Goal: Task Accomplishment & Management: Manage account settings

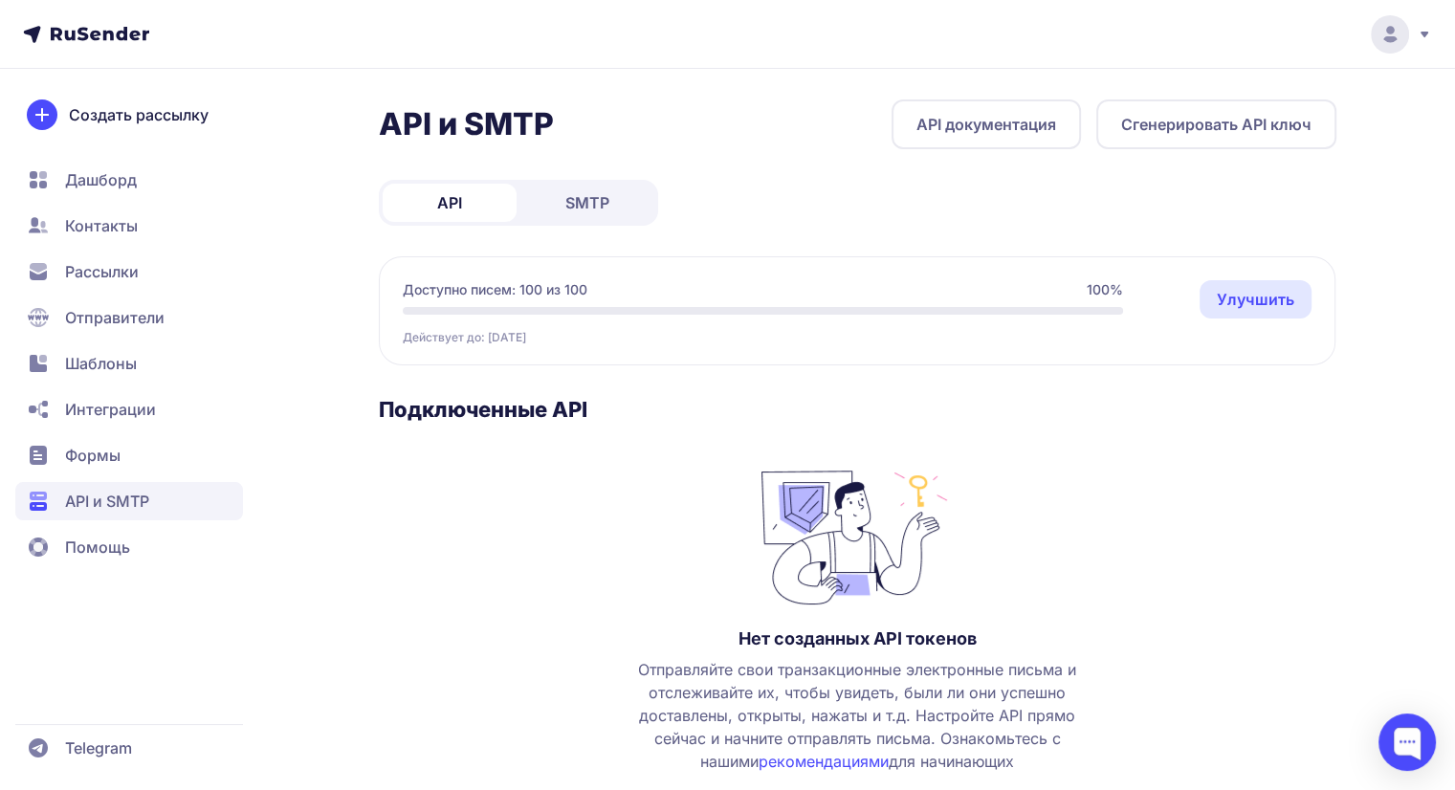
click at [607, 204] on span "SMTP" at bounding box center [587, 202] width 44 height 23
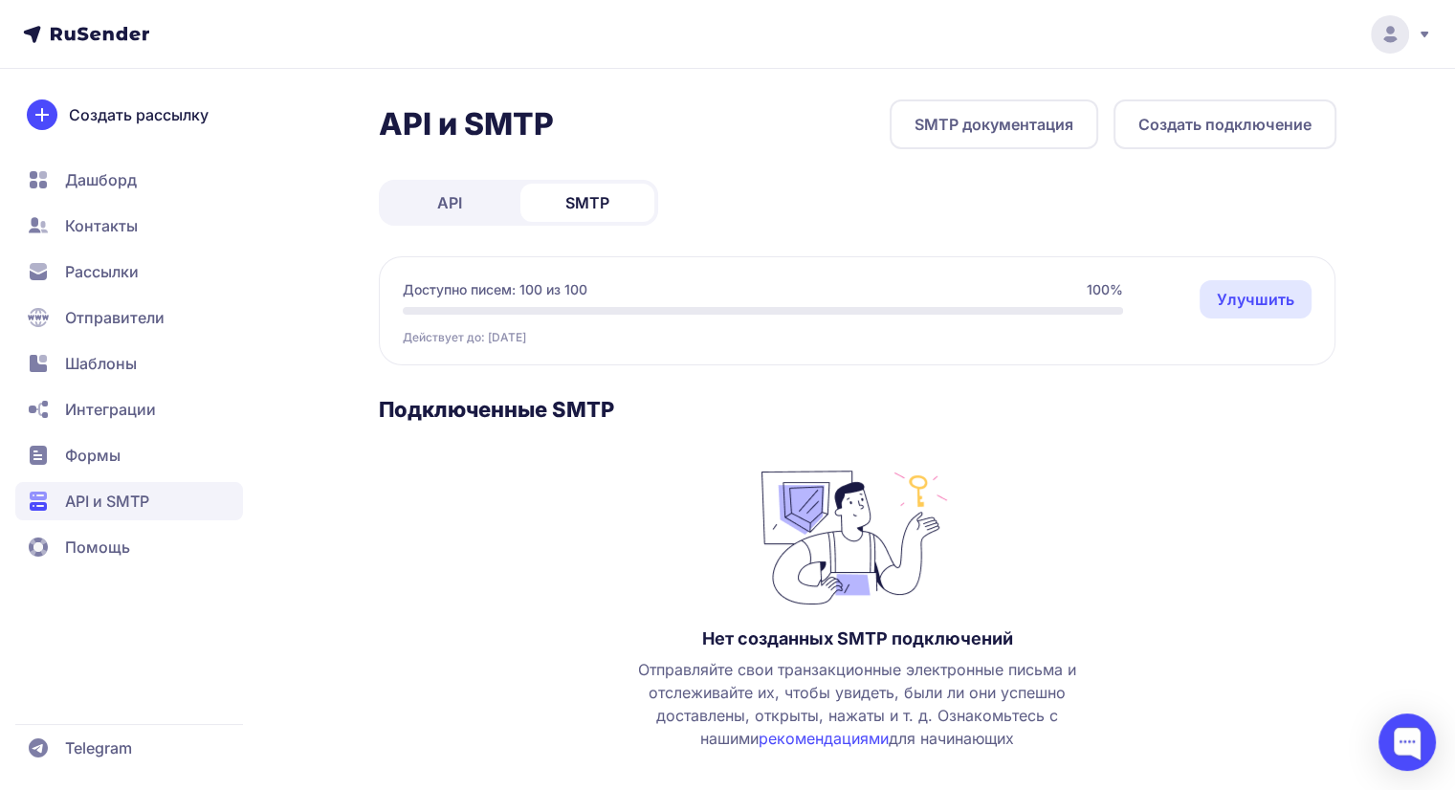
click at [460, 209] on span "API" at bounding box center [449, 202] width 25 height 23
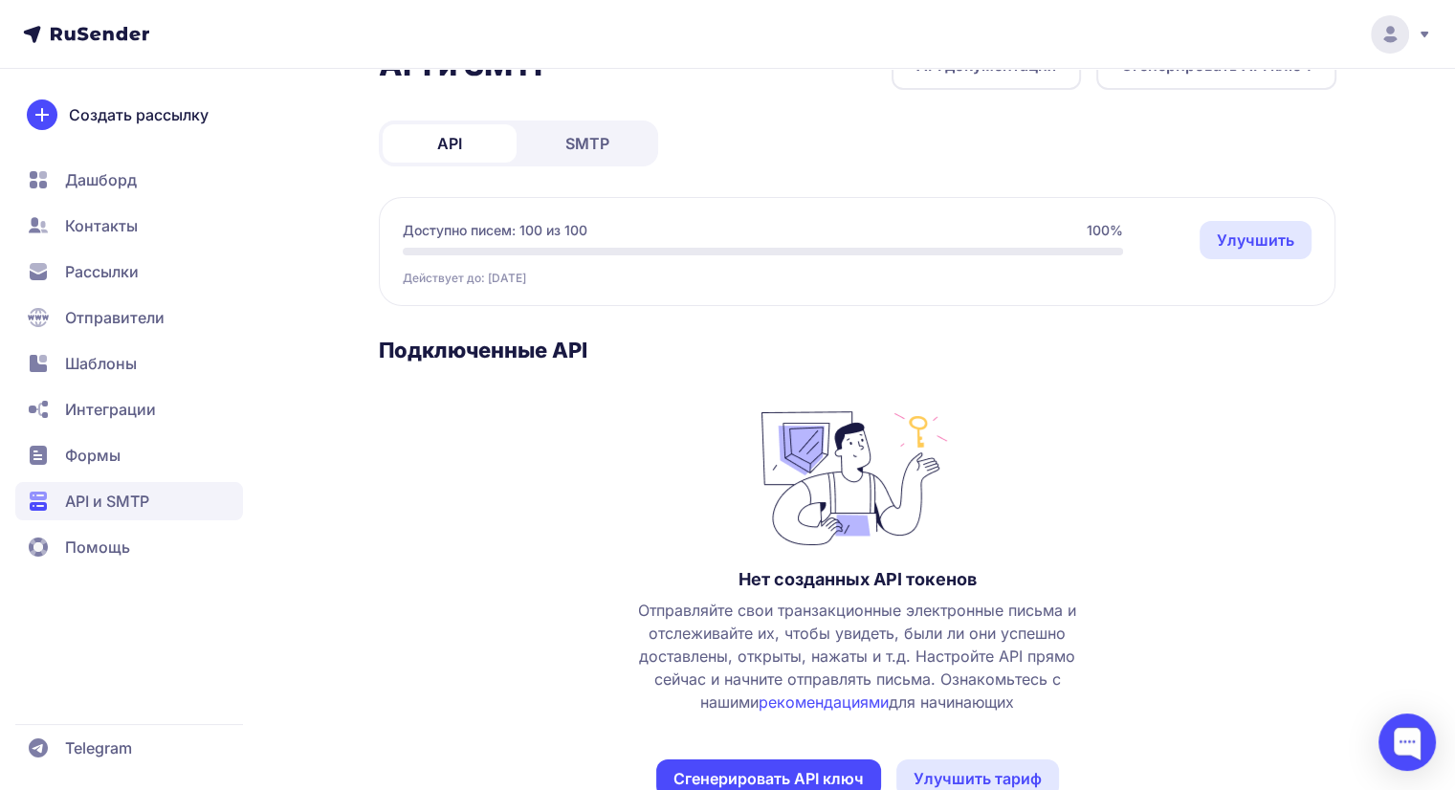
scroll to position [112, 0]
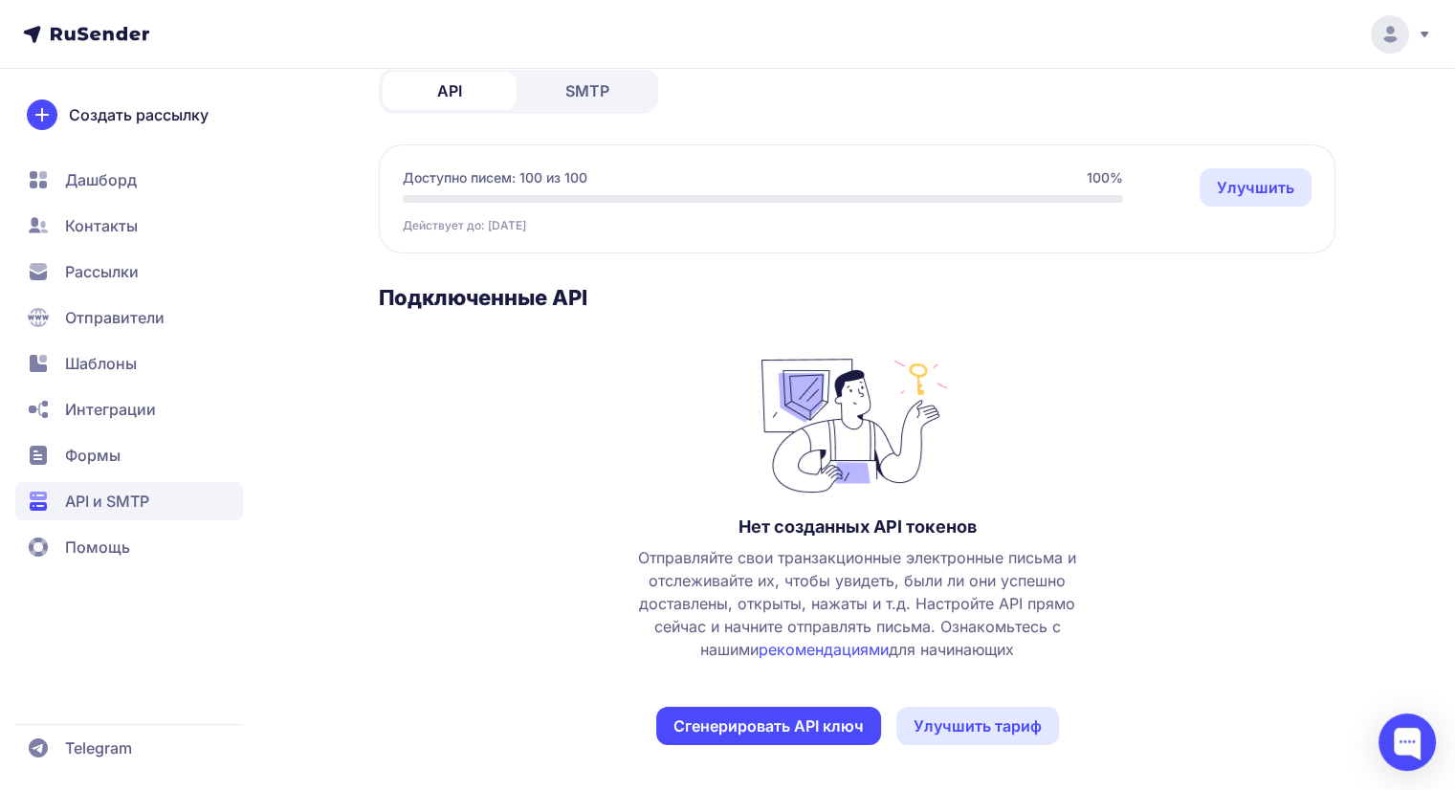
click at [119, 456] on span "Формы" at bounding box center [92, 455] width 55 height 23
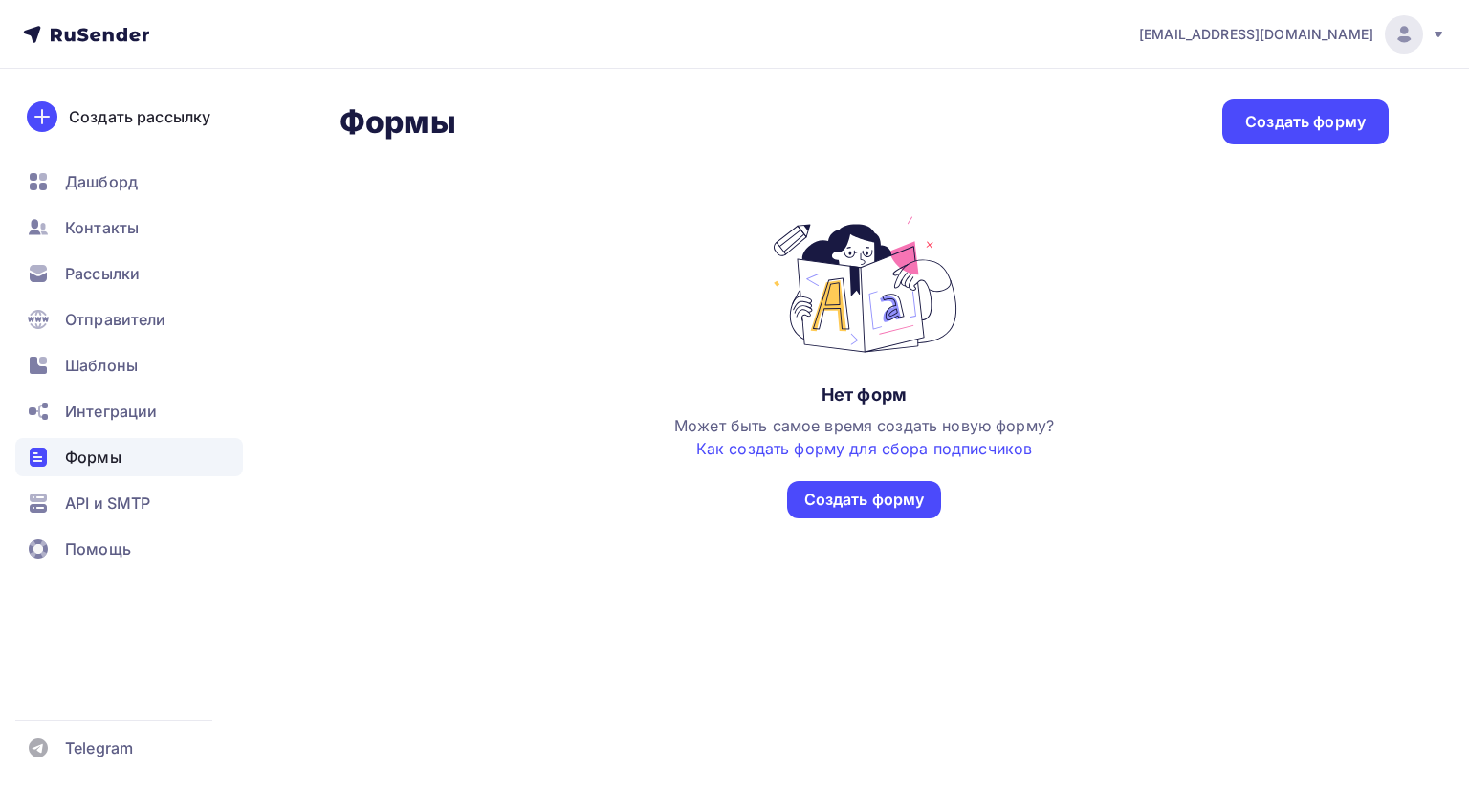
click at [129, 505] on span "API и SMTP" at bounding box center [107, 503] width 85 height 23
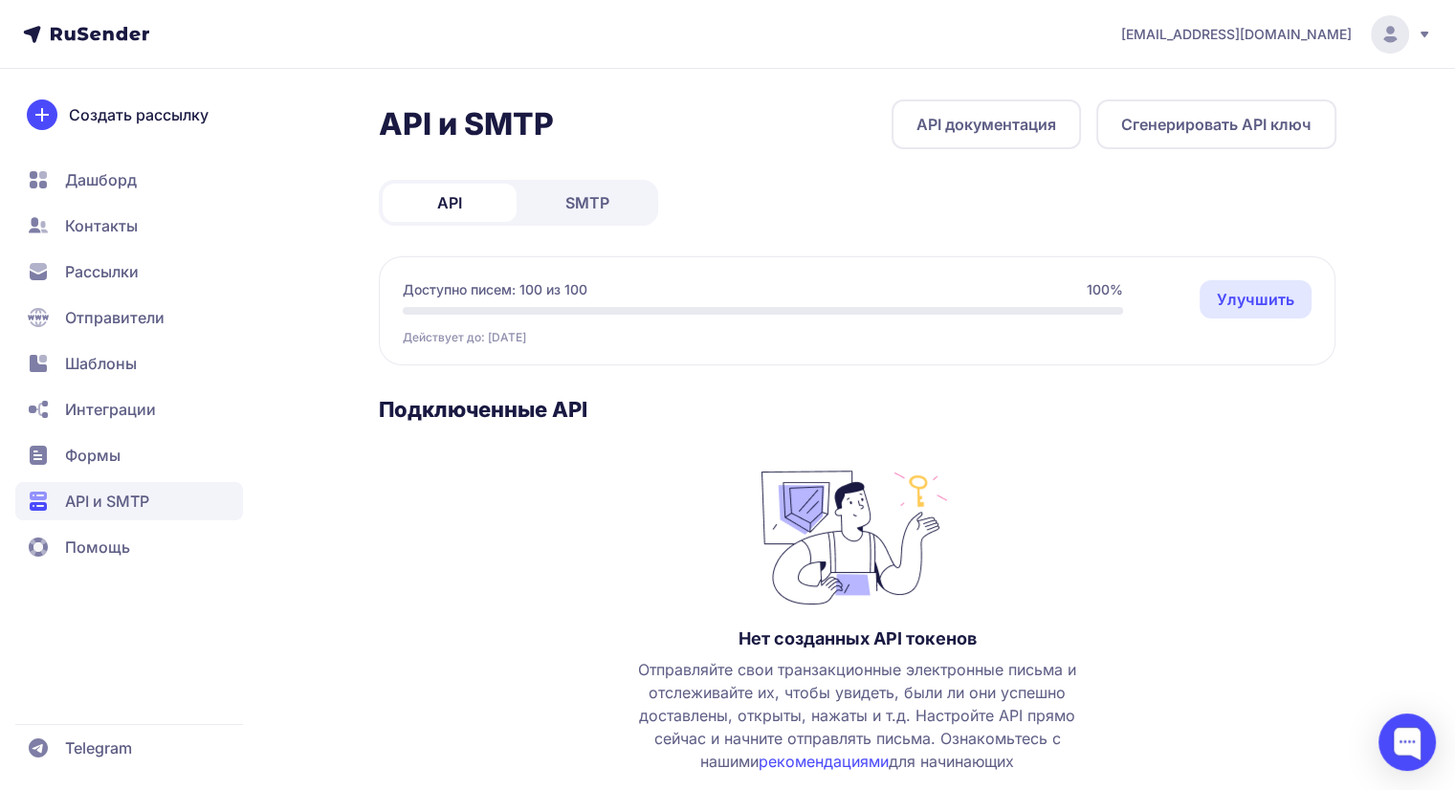
click at [124, 411] on span "Интеграции" at bounding box center [110, 409] width 91 height 23
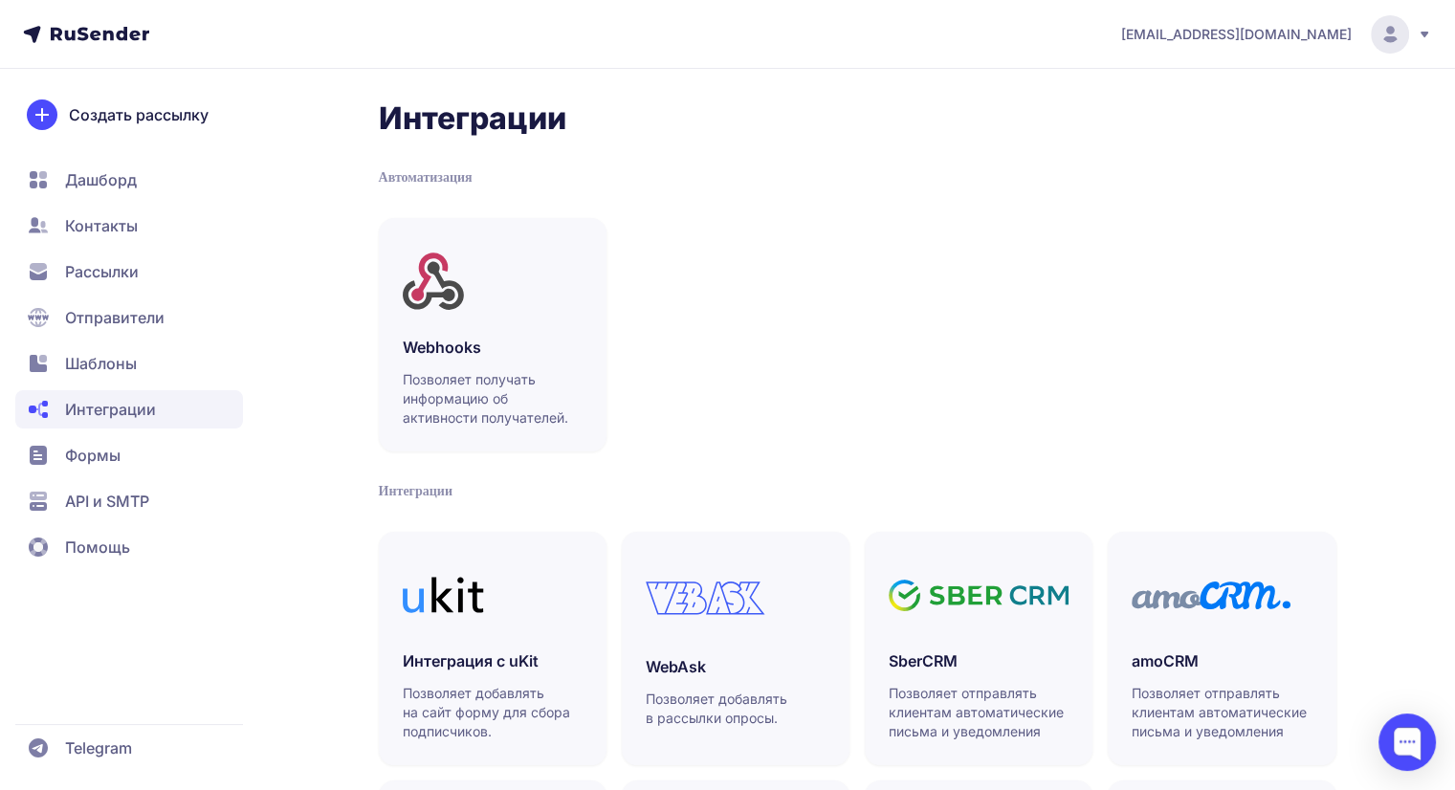
click at [125, 507] on span "API и SMTP" at bounding box center [107, 501] width 84 height 23
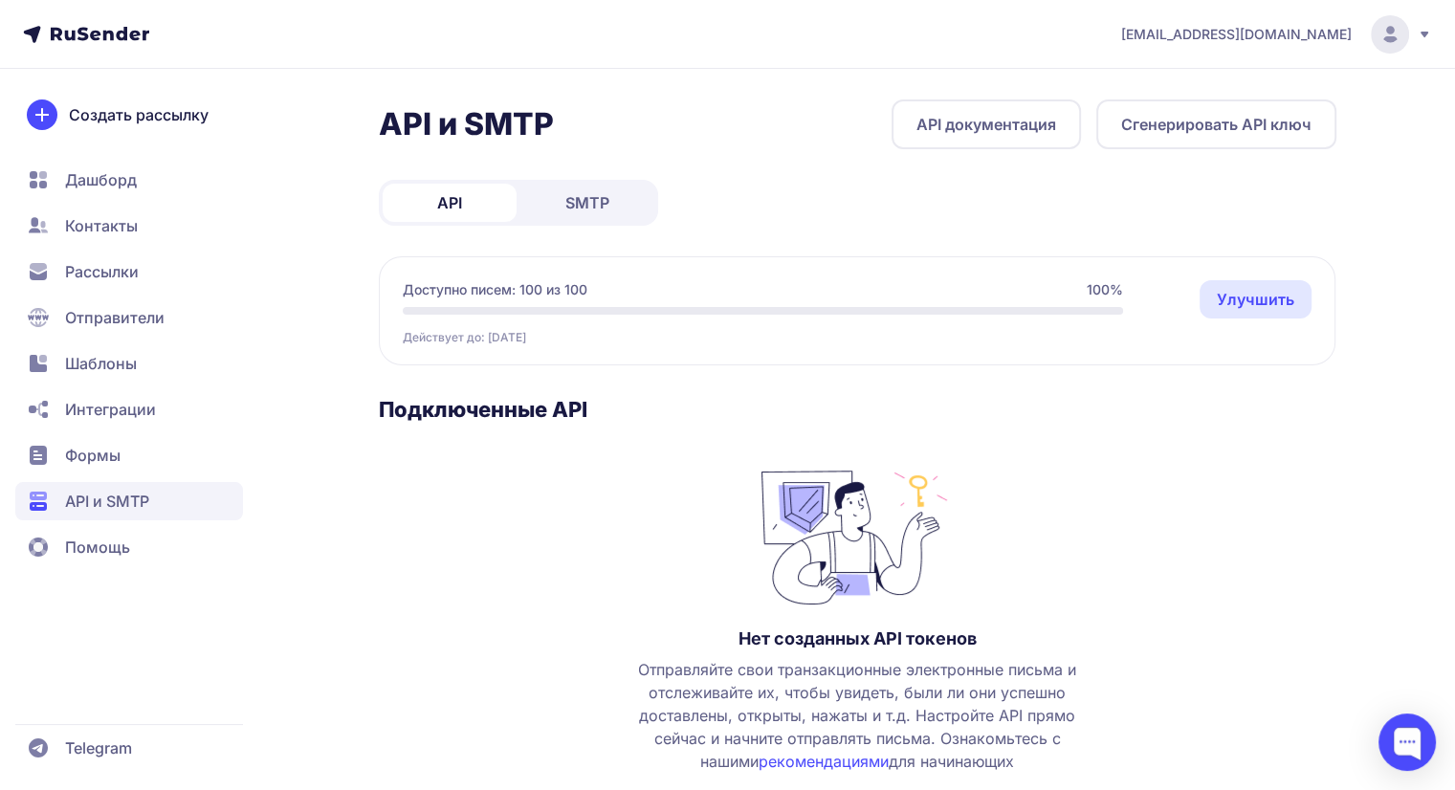
click at [602, 200] on span "SMTP" at bounding box center [587, 202] width 44 height 23
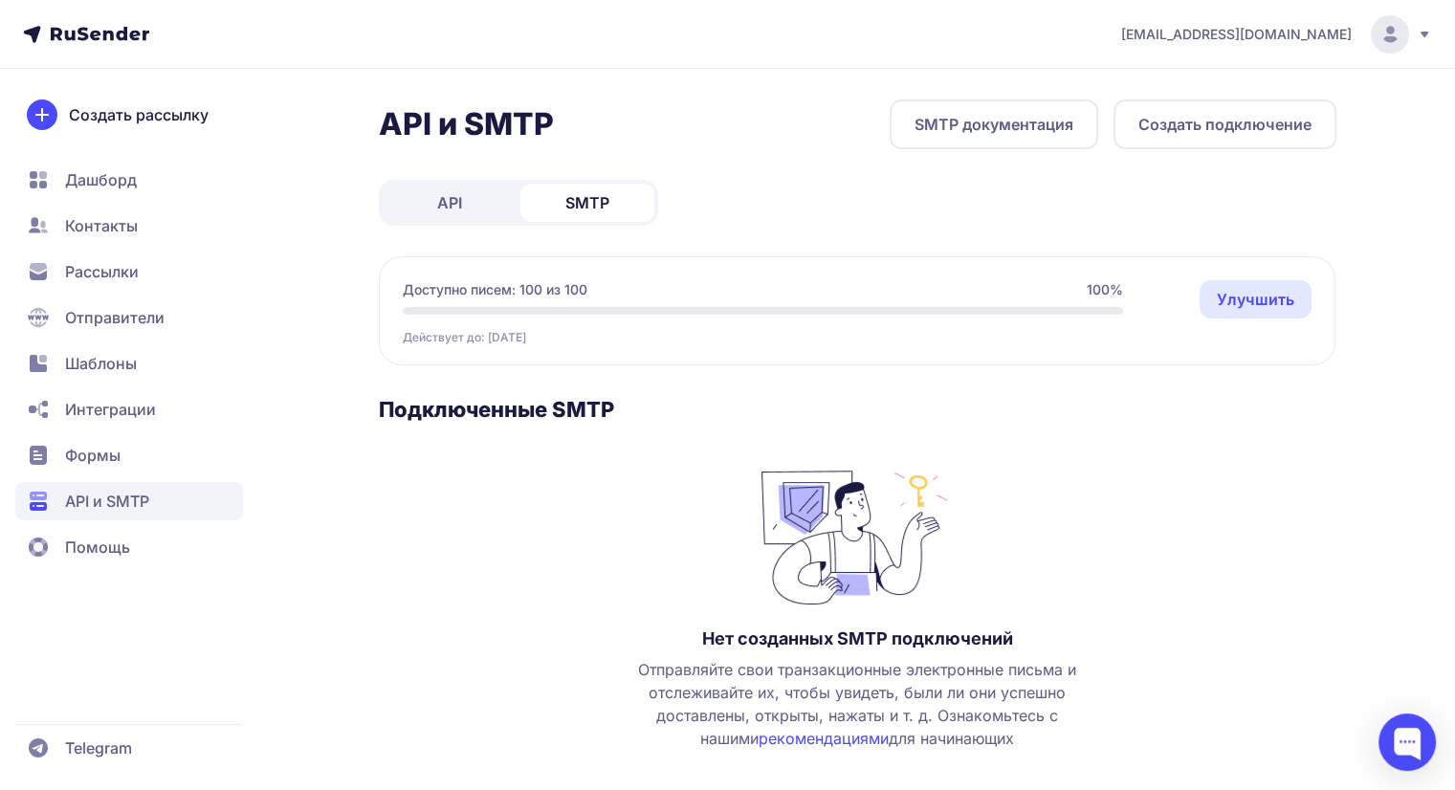
click at [461, 196] on span "API" at bounding box center [449, 202] width 25 height 23
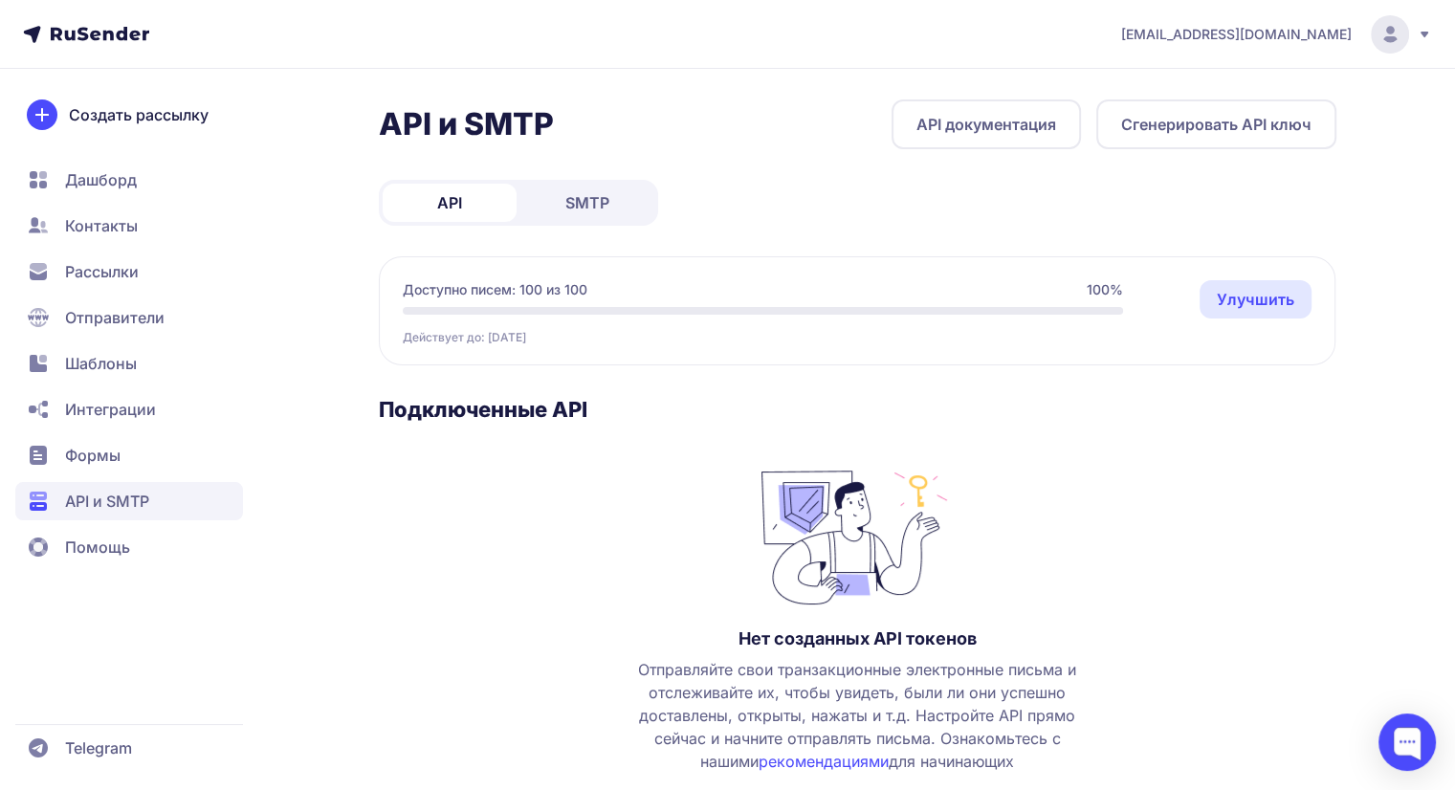
click at [587, 199] on span "SMTP" at bounding box center [587, 202] width 44 height 23
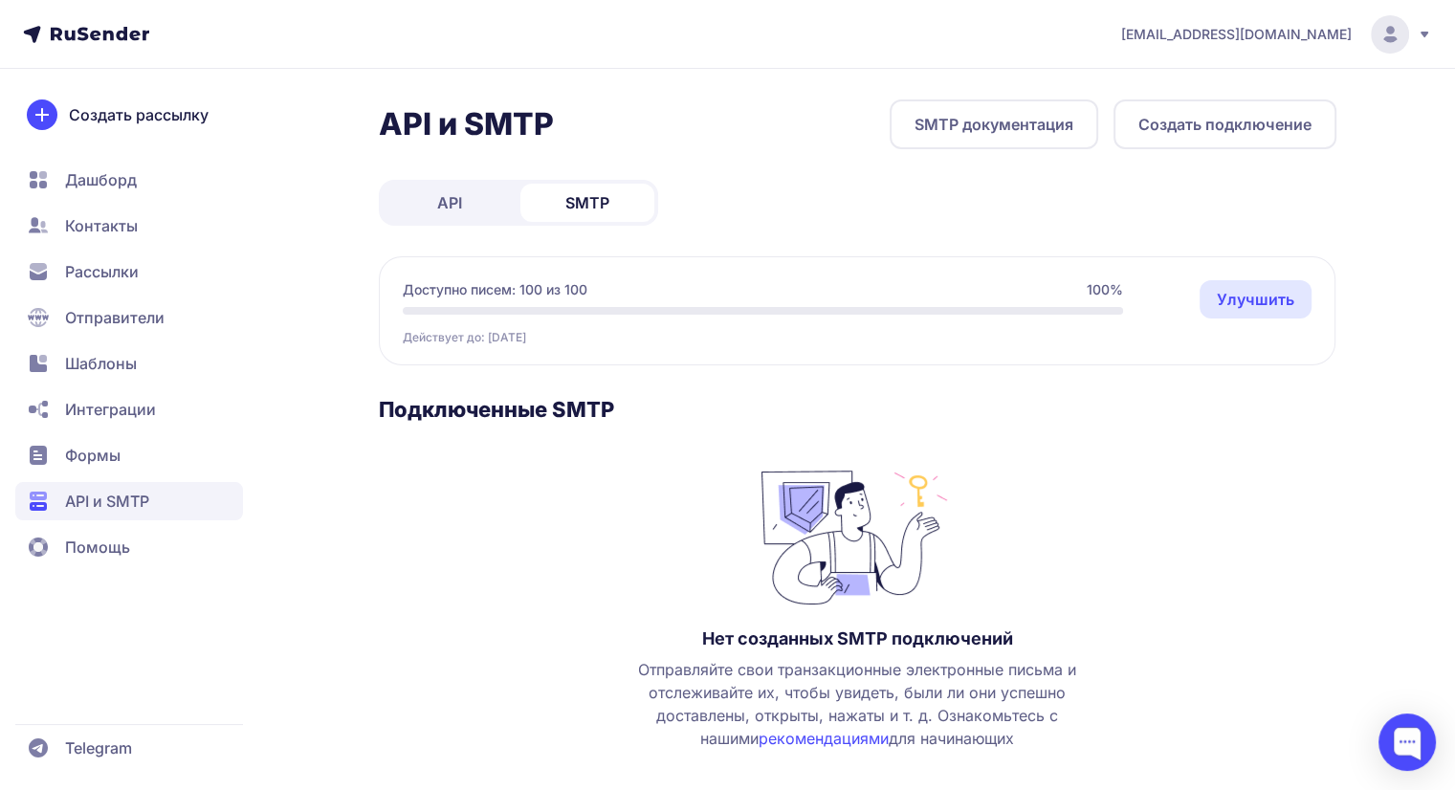
click at [1211, 137] on button "Создать подключение" at bounding box center [1224, 124] width 223 height 50
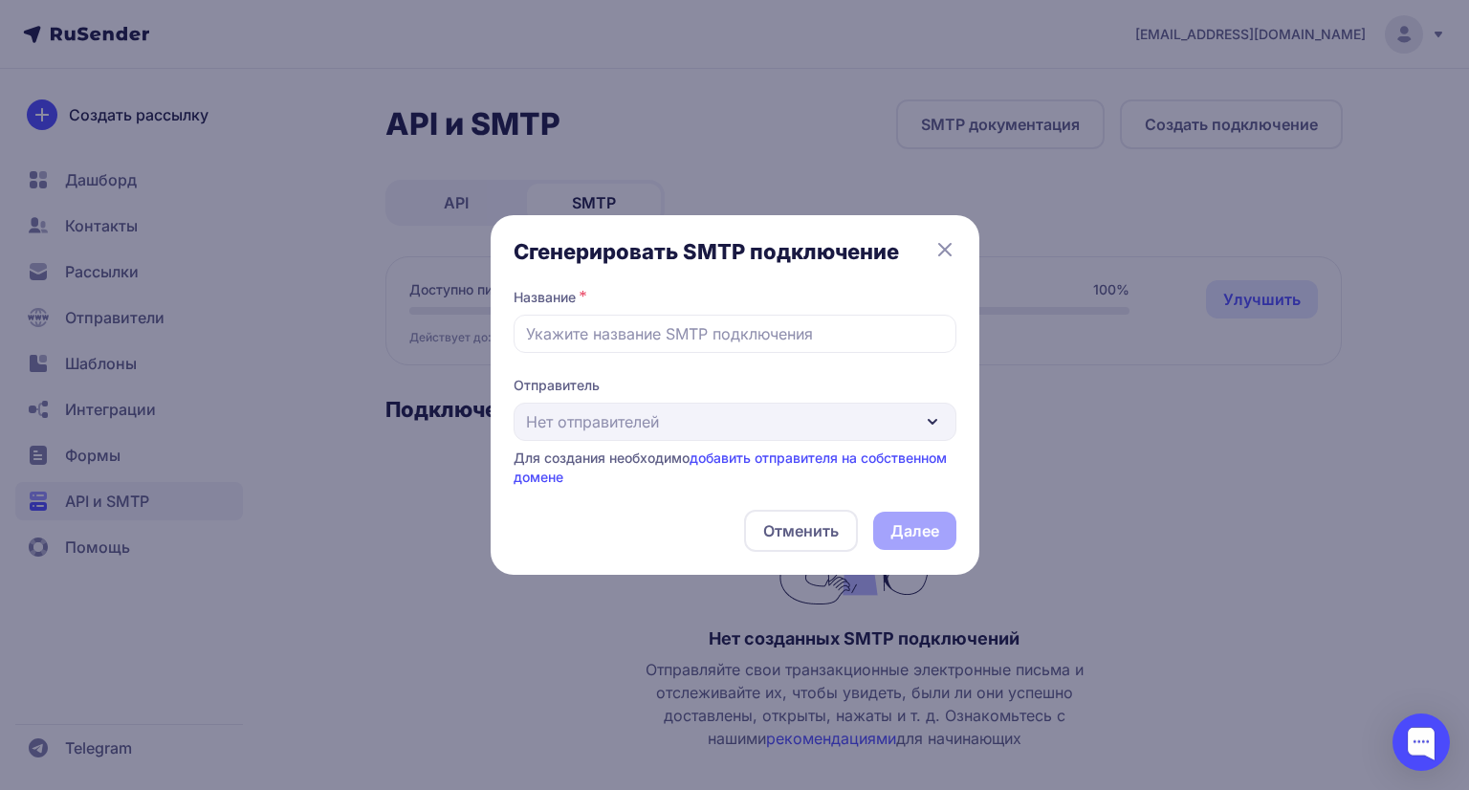
click at [815, 436] on div "Отправитель Нет отправителей Для создания необходимо добавить отправителя на со…" at bounding box center [735, 431] width 443 height 111
click at [828, 418] on div "Отправитель Нет отправителей Для создания необходимо добавить отправителя на со…" at bounding box center [735, 431] width 443 height 111
click at [780, 533] on button "Отменить" at bounding box center [801, 531] width 114 height 42
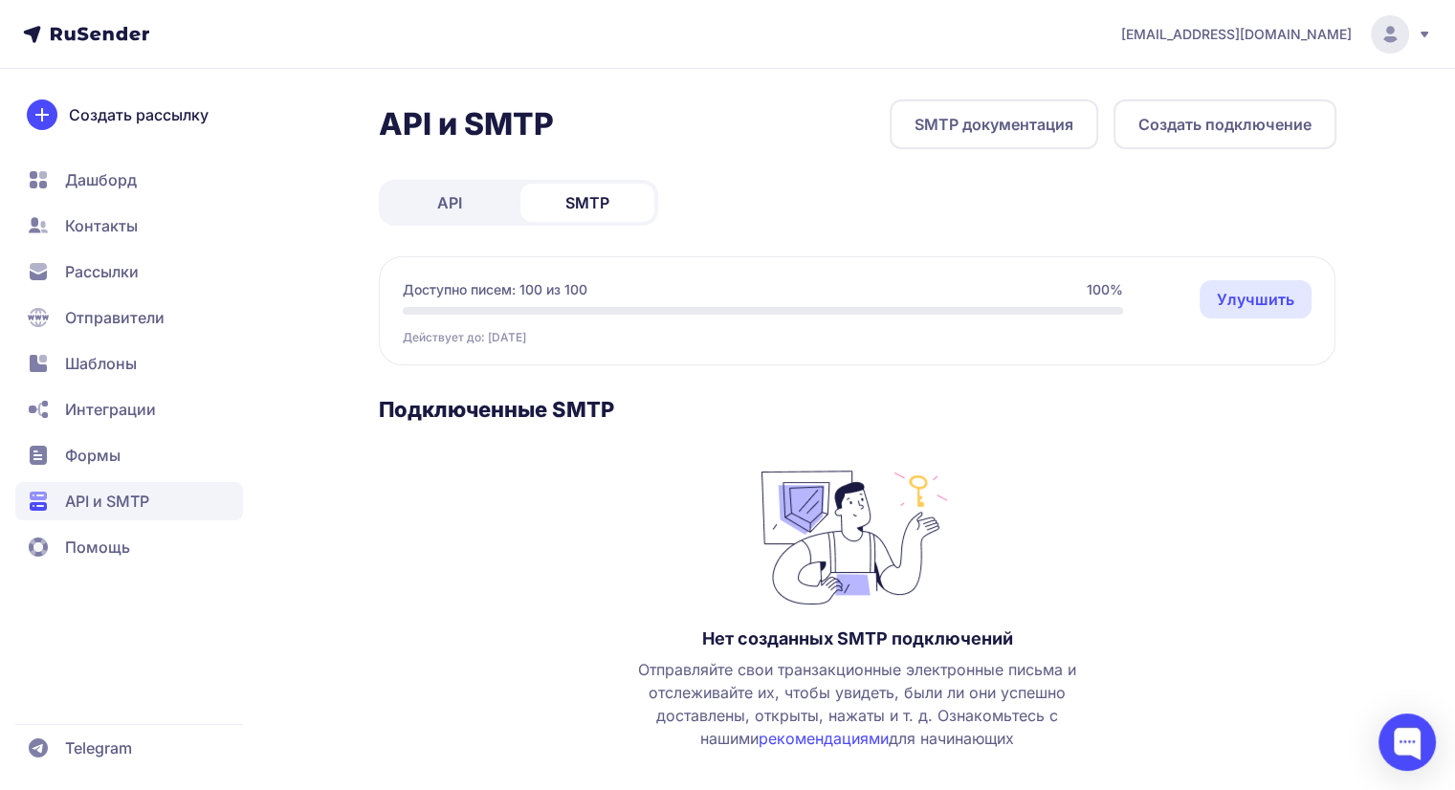
click at [120, 455] on span "Формы" at bounding box center [129, 455] width 228 height 38
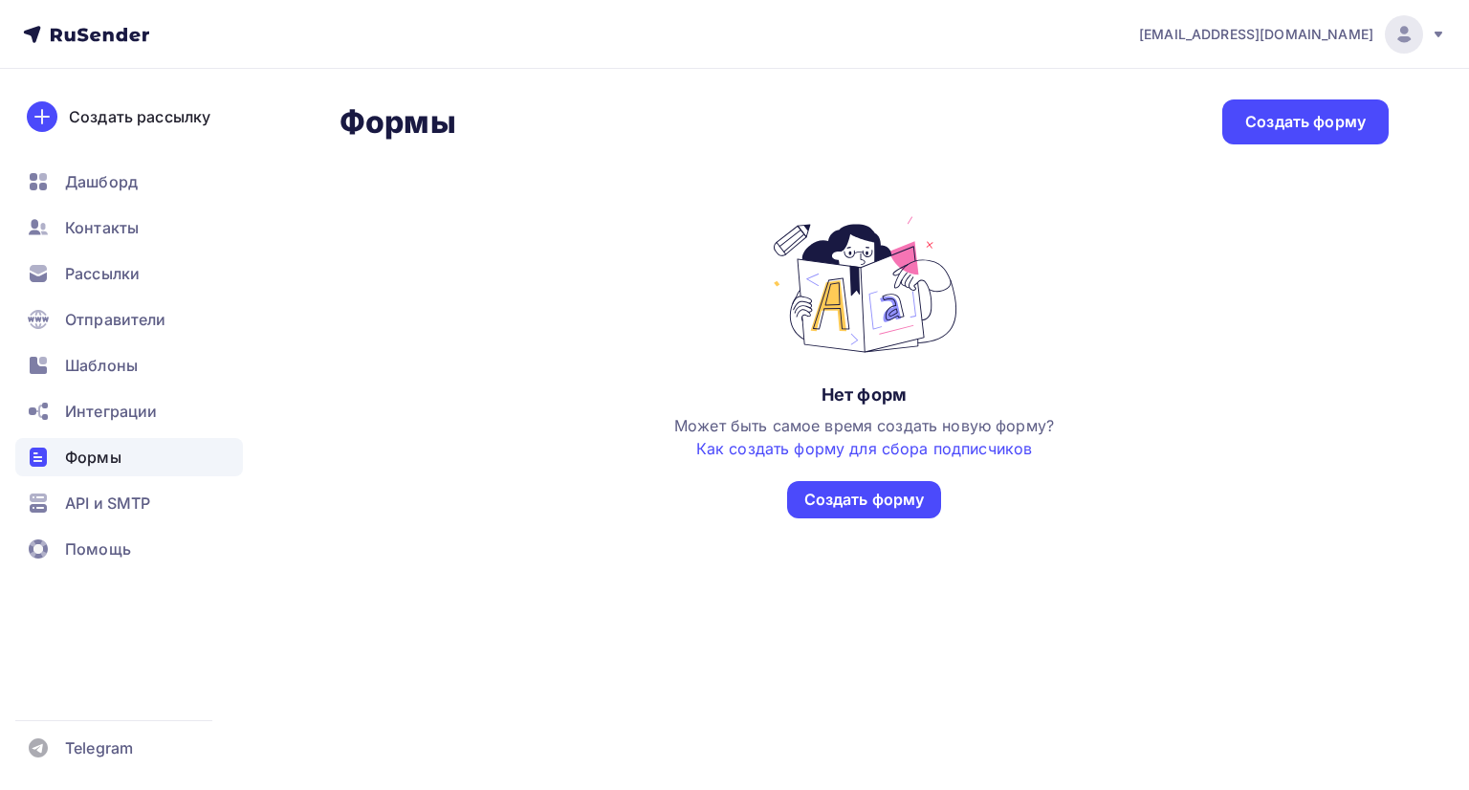
click at [134, 404] on span "Интеграции" at bounding box center [111, 411] width 92 height 23
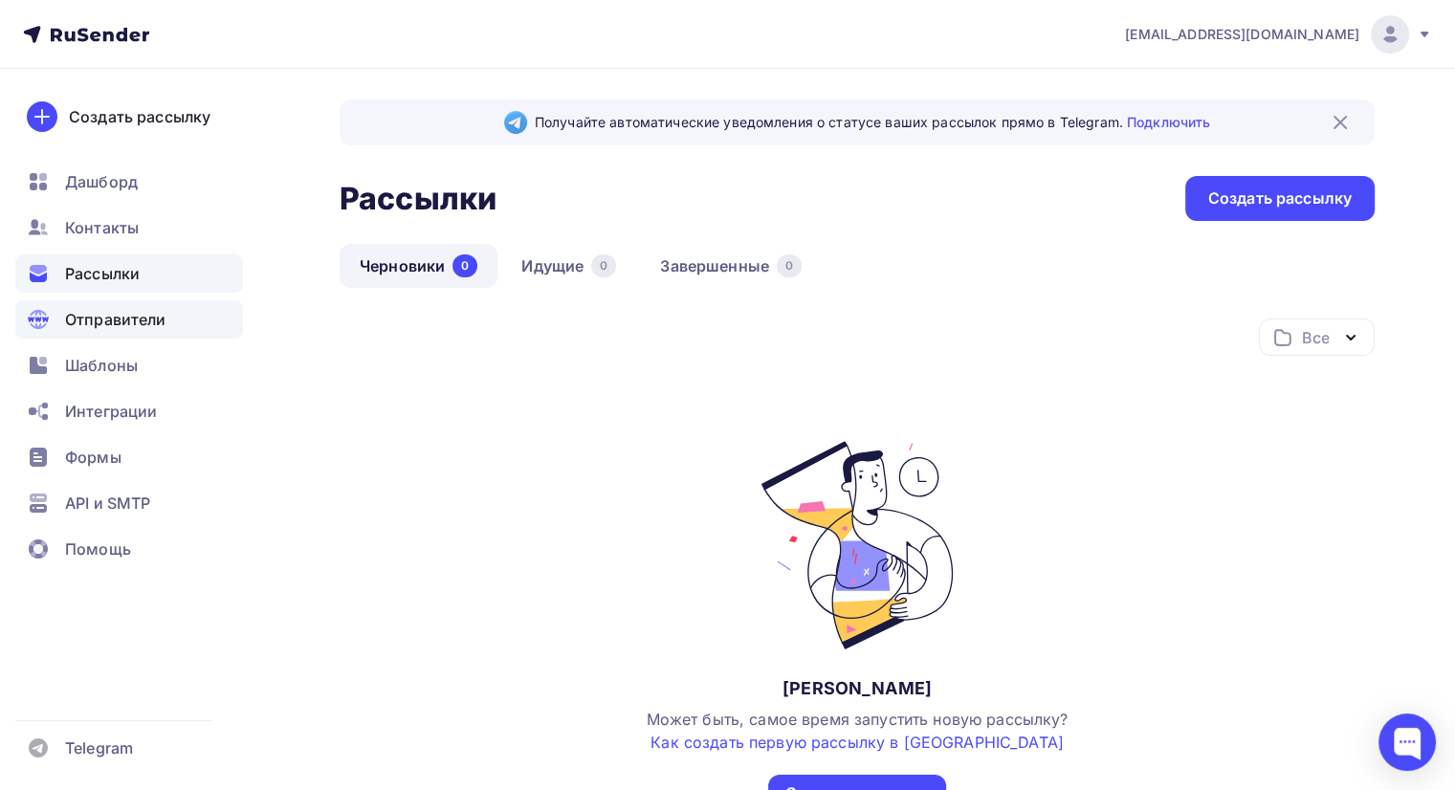
click at [134, 317] on span "Отправители" at bounding box center [115, 319] width 101 height 23
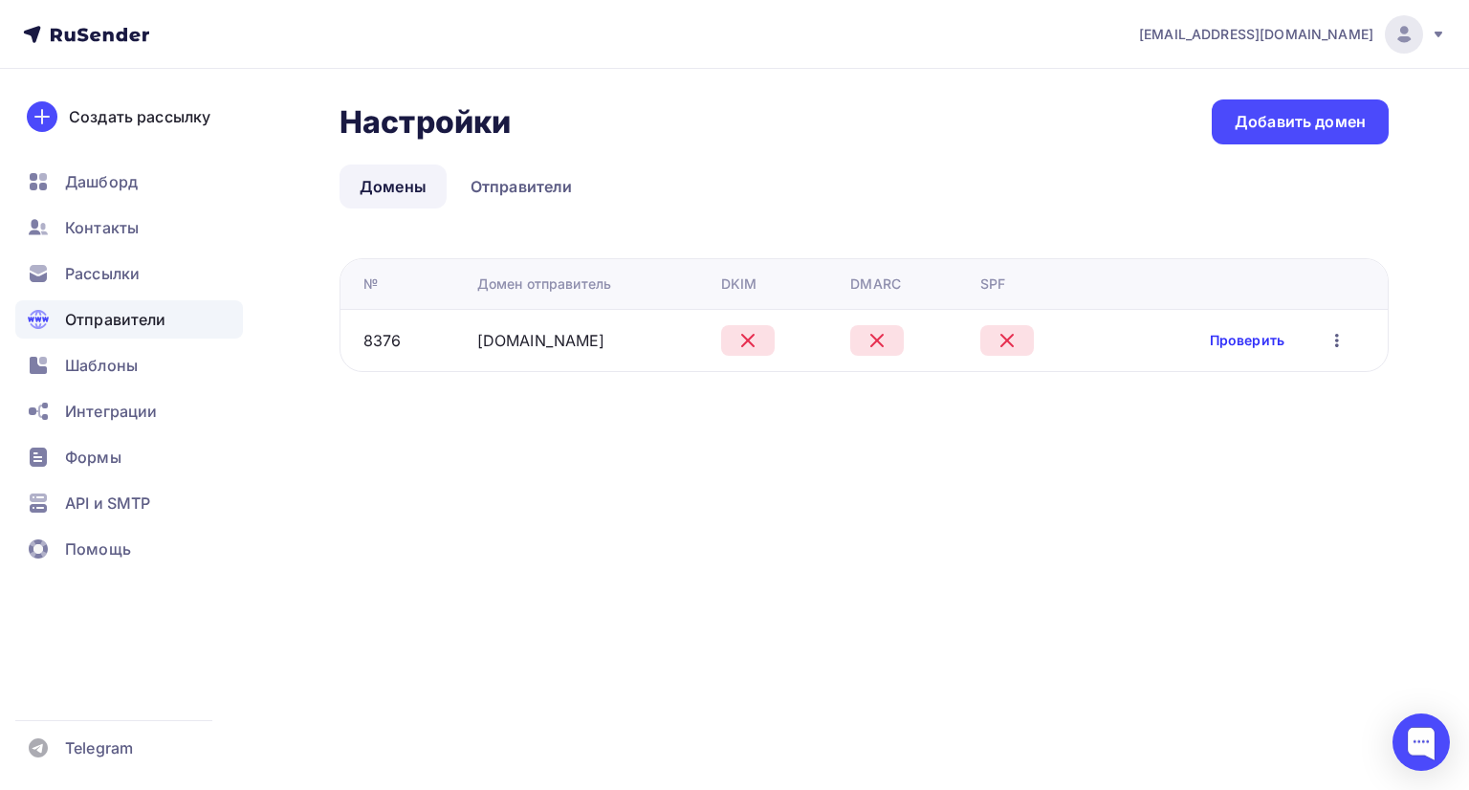
click at [1272, 347] on link "Проверить" at bounding box center [1247, 340] width 75 height 19
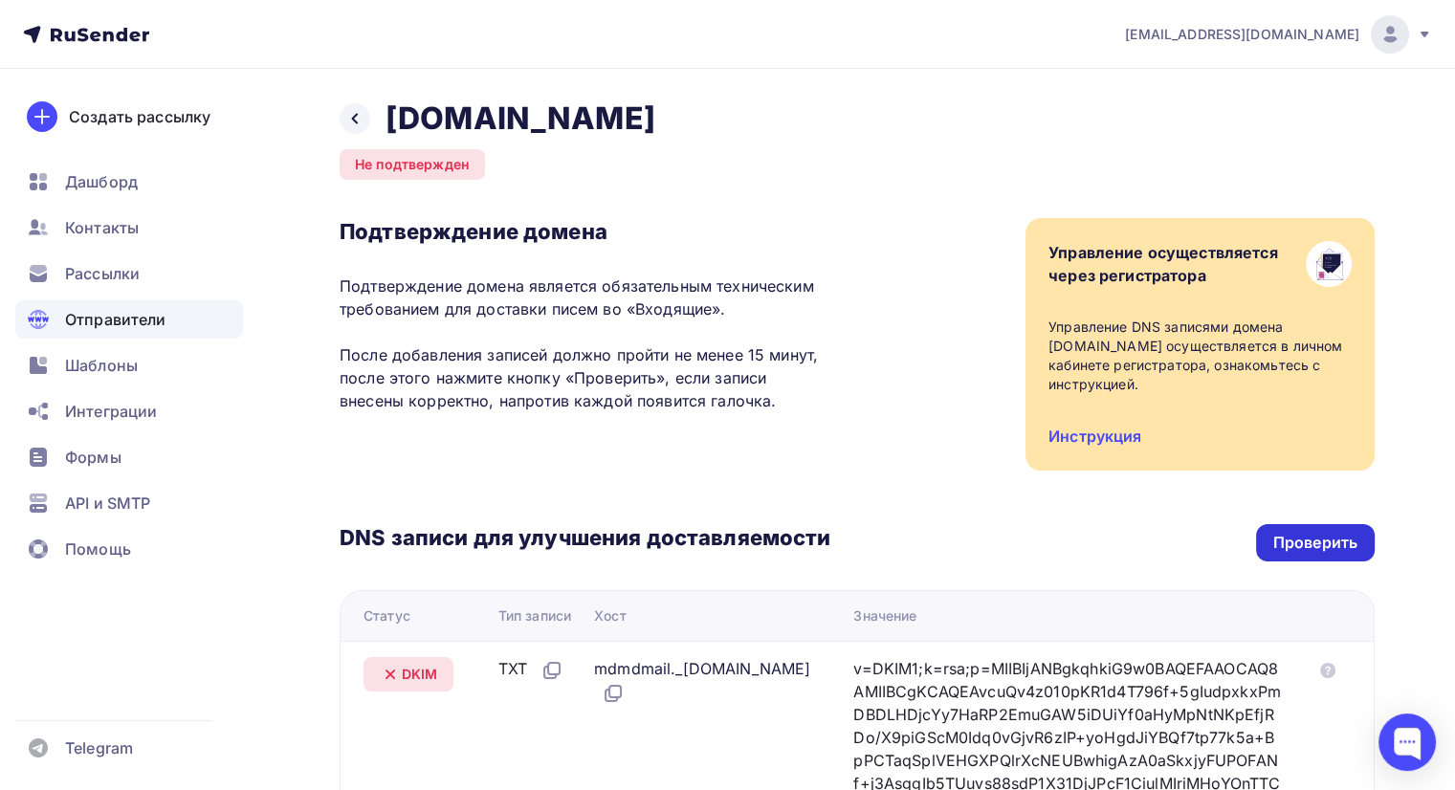
click at [1283, 537] on div "Проверить" at bounding box center [1315, 543] width 84 height 22
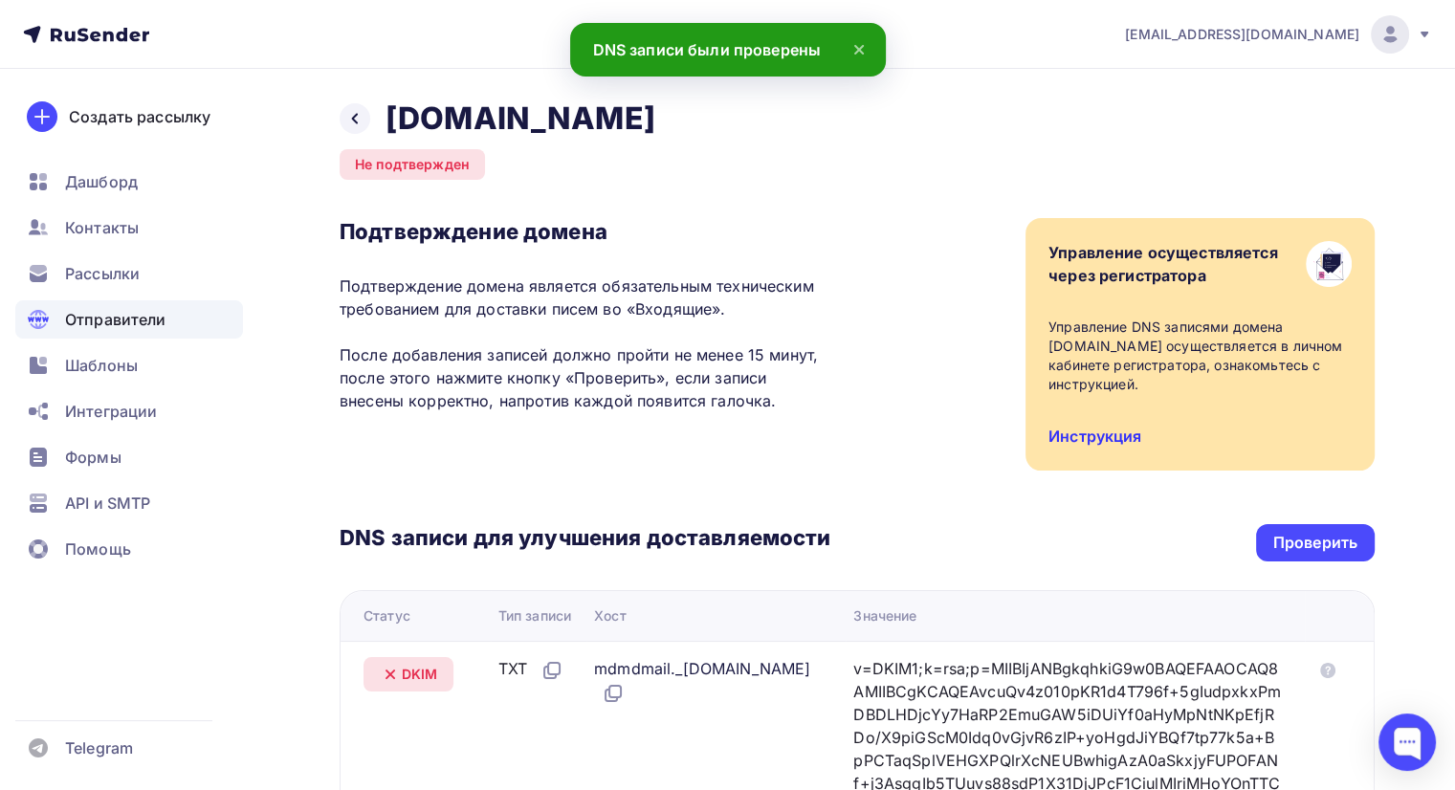
click at [1119, 432] on link "Инструкция" at bounding box center [1094, 436] width 93 height 19
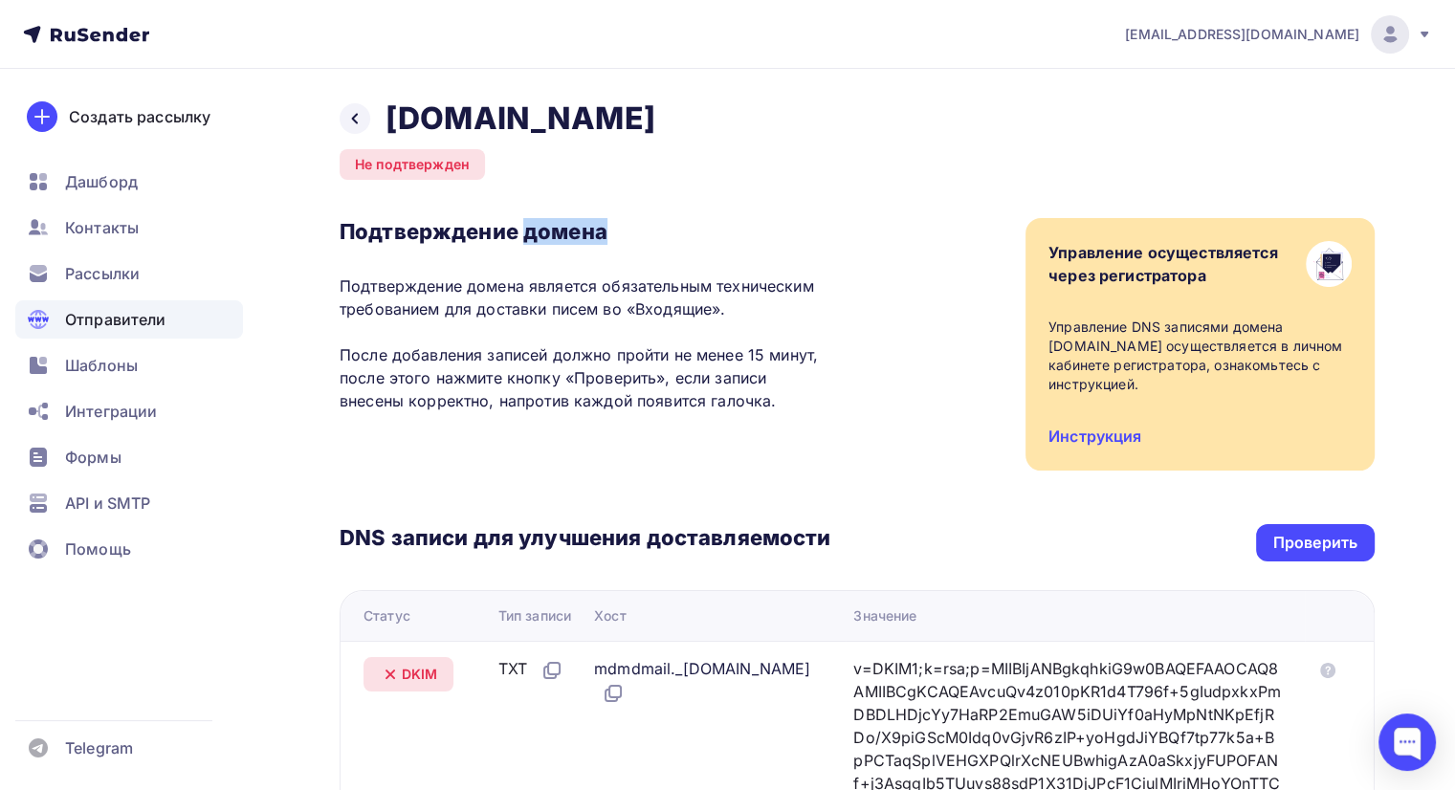
drag, startPoint x: 603, startPoint y: 232, endPoint x: 524, endPoint y: 237, distance: 79.5
click at [524, 237] on h3 "Подтверждение домена" at bounding box center [585, 231] width 491 height 27
copy h3 "домена"
click at [841, 169] on div "Назад shtopka.com Не подтвержден Подтверждение домена Подтверждение домена явля…" at bounding box center [857, 693] width 1035 height 1188
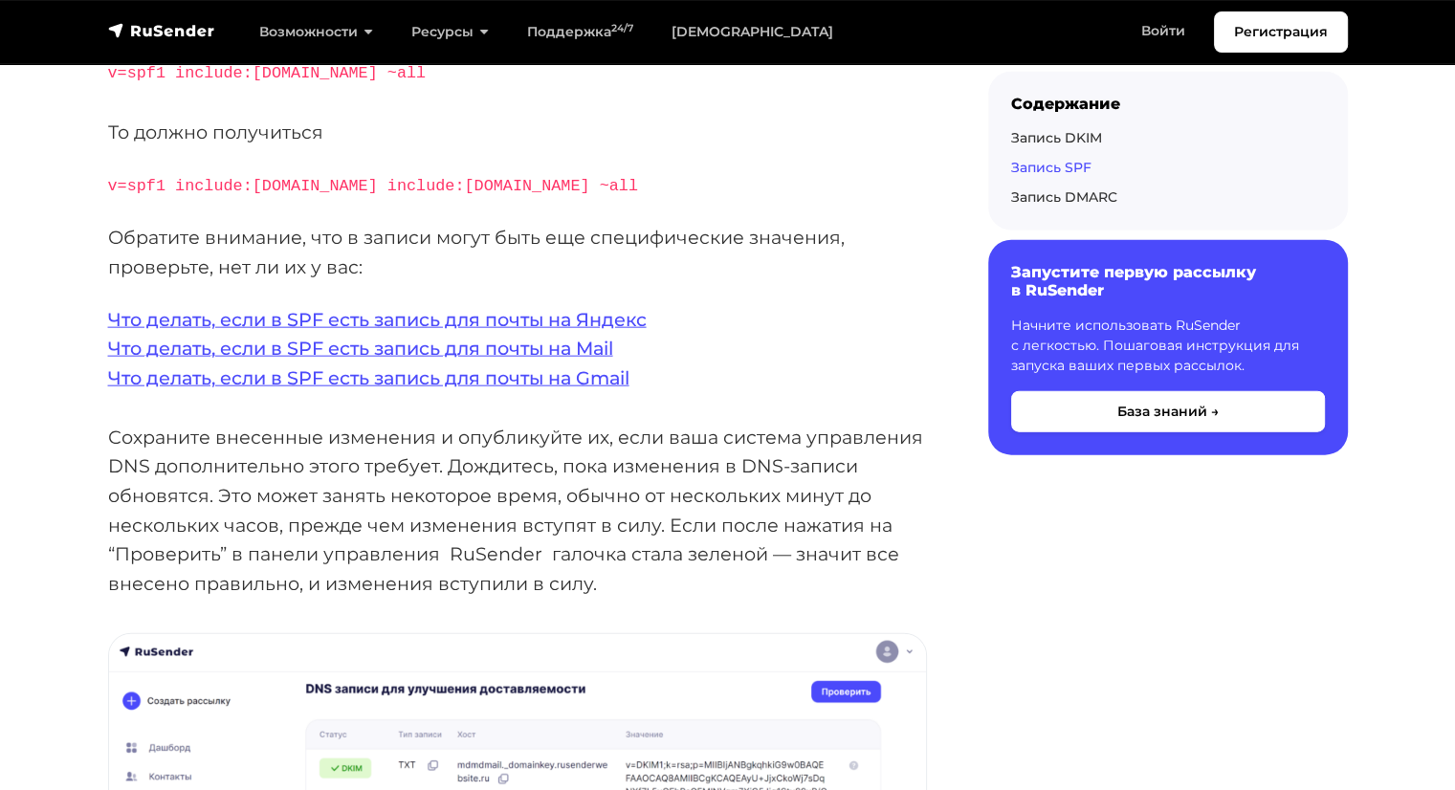
scroll to position [4782, 0]
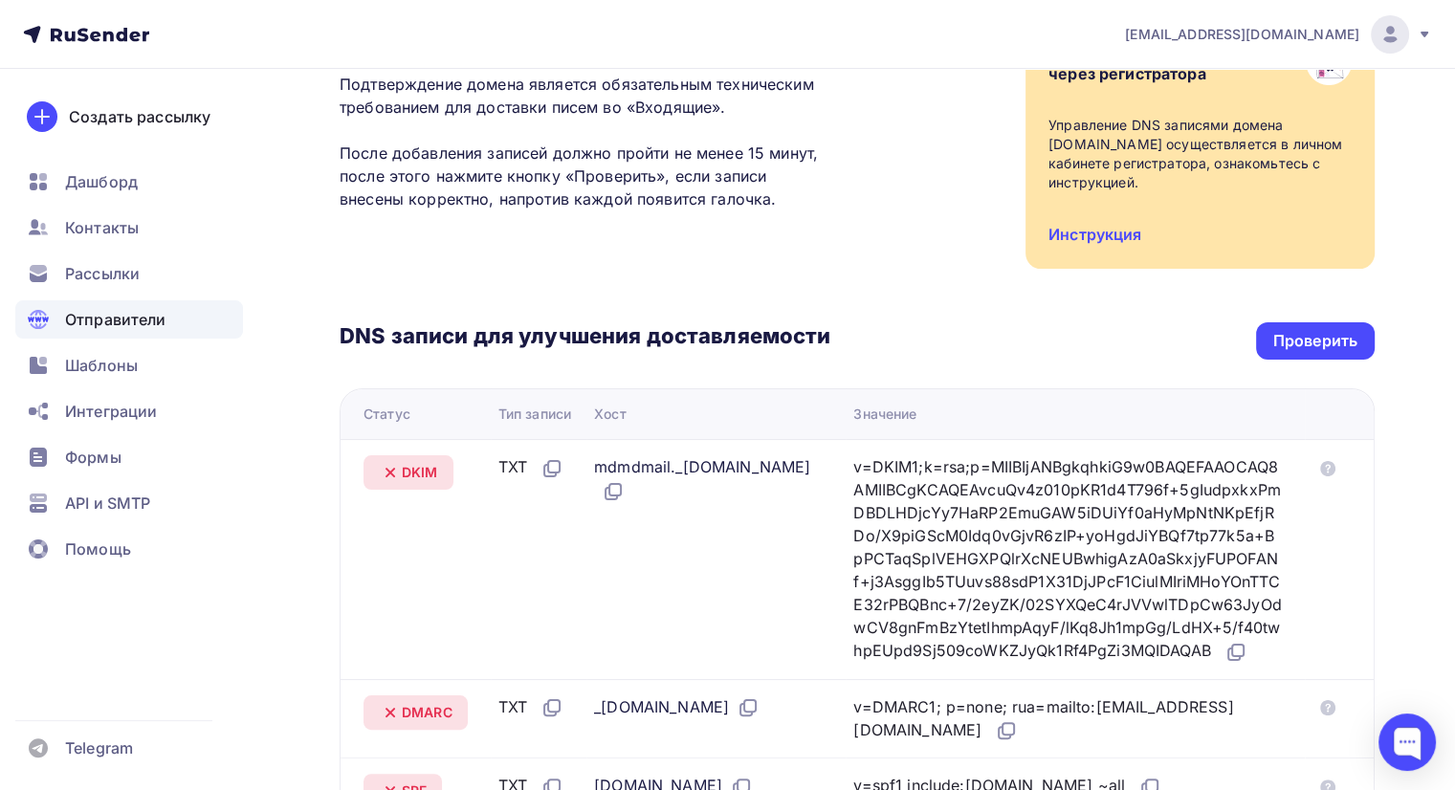
scroll to position [287, 0]
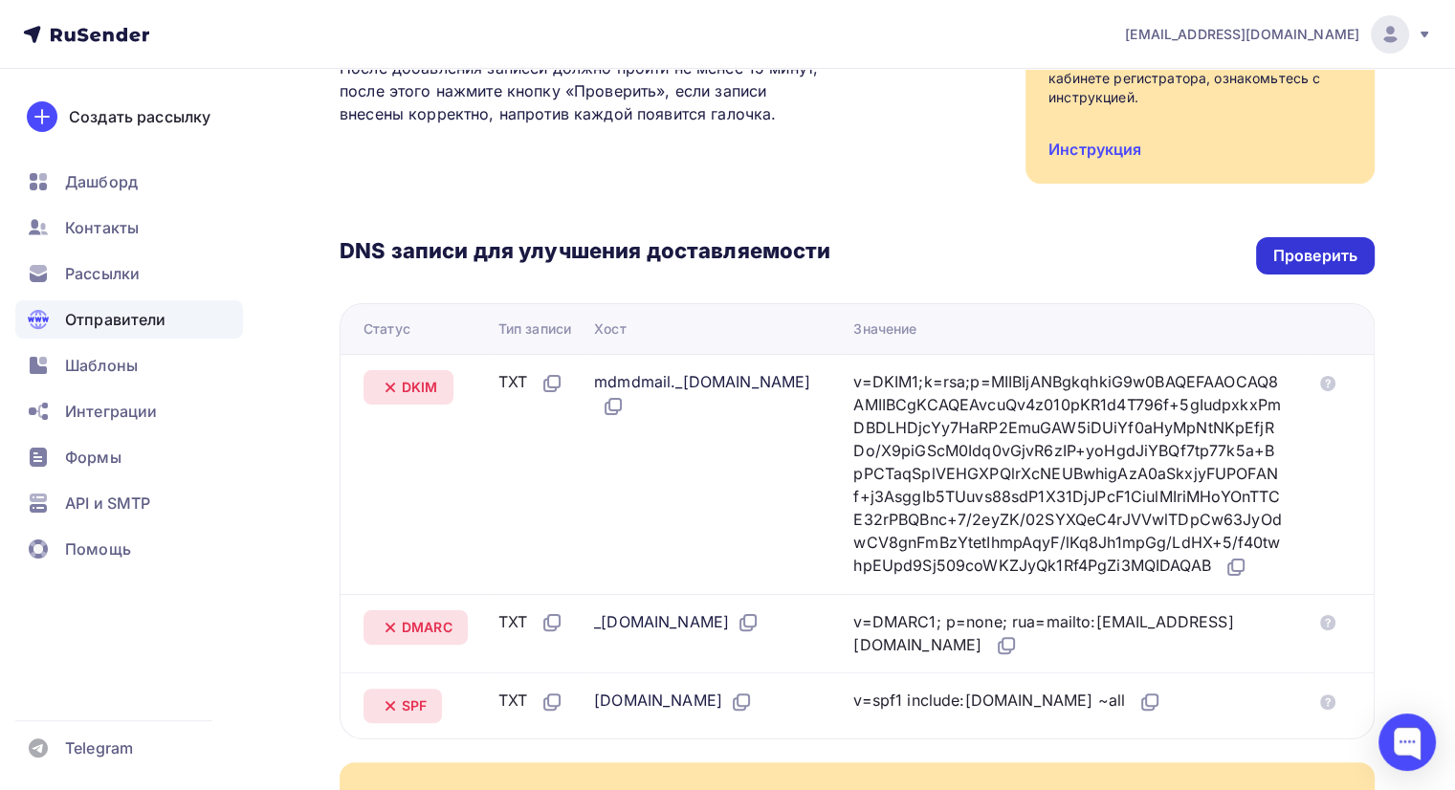
click at [1320, 253] on div "Проверить" at bounding box center [1315, 256] width 84 height 22
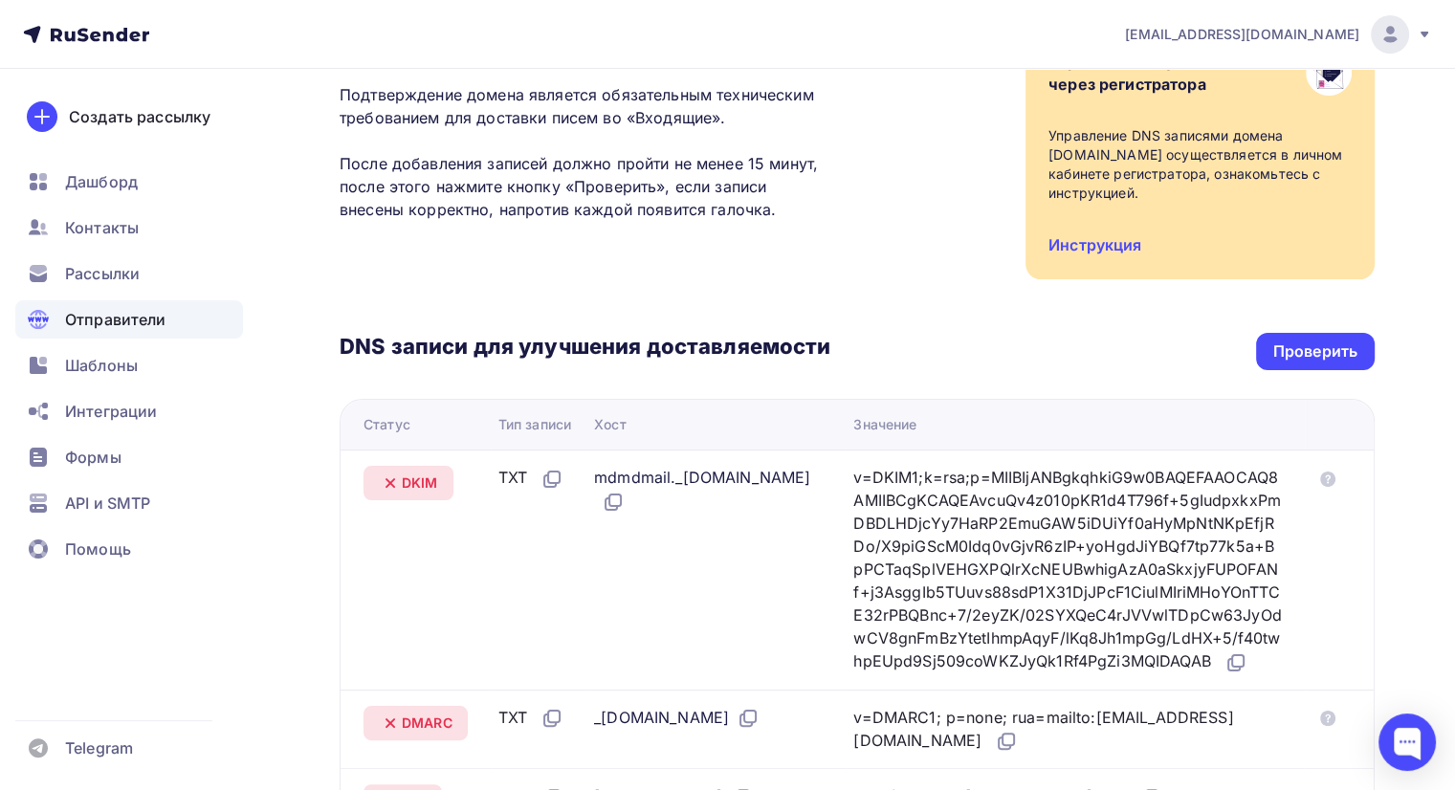
scroll to position [0, 0]
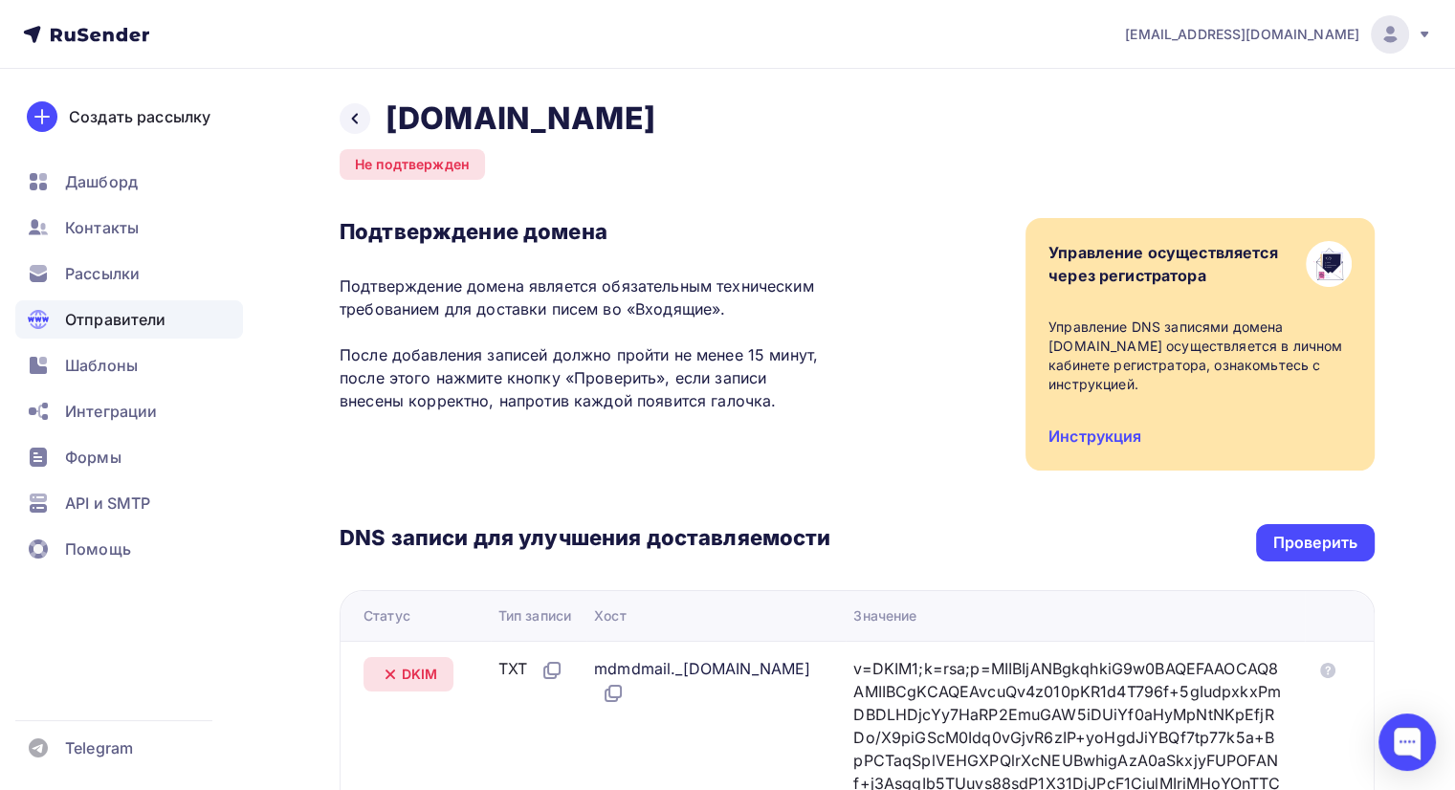
click at [129, 316] on span "Отправители" at bounding box center [115, 319] width 101 height 23
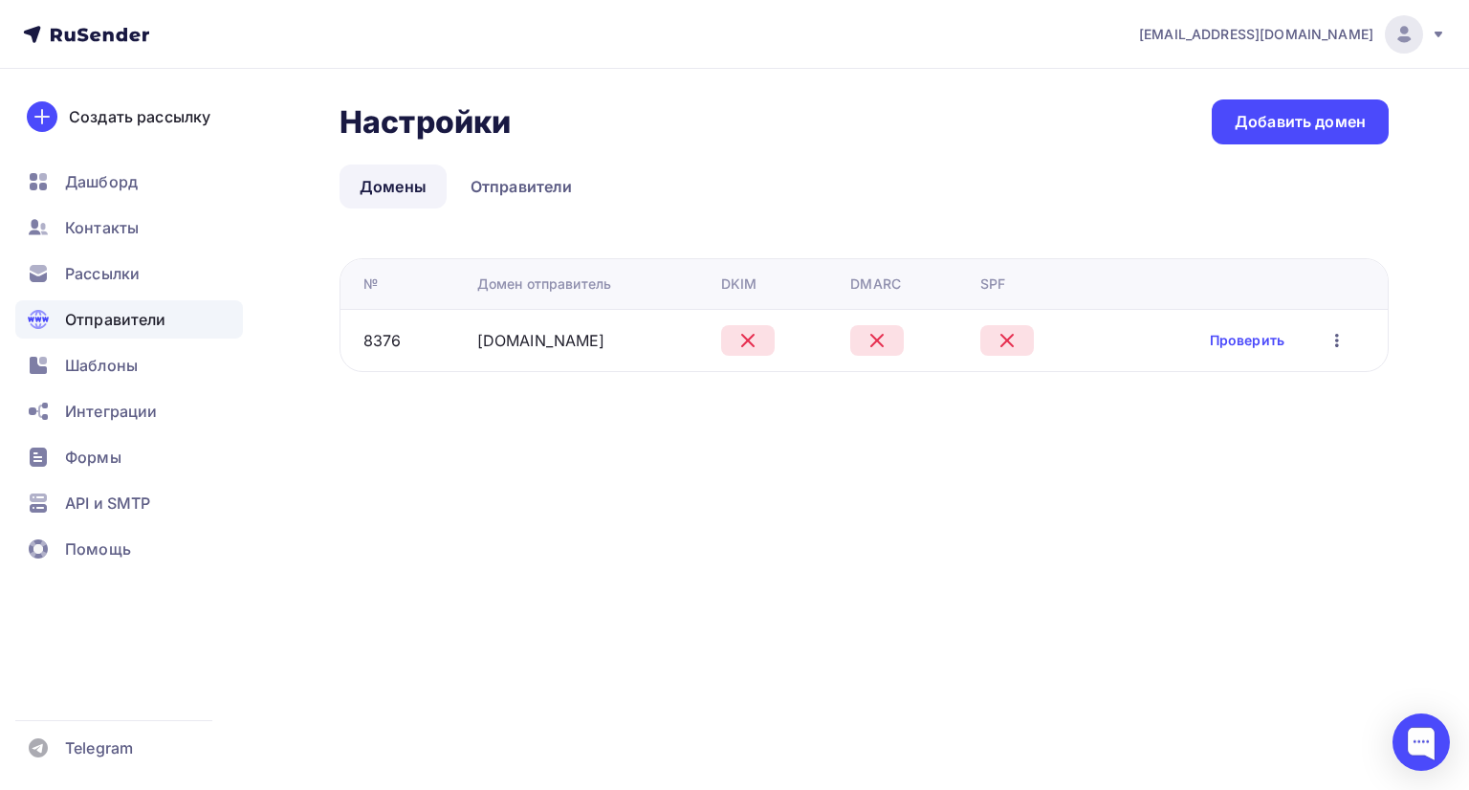
click at [1343, 343] on icon "button" at bounding box center [1337, 340] width 23 height 23
click at [1292, 380] on div "Редактировать" at bounding box center [1240, 389] width 184 height 23
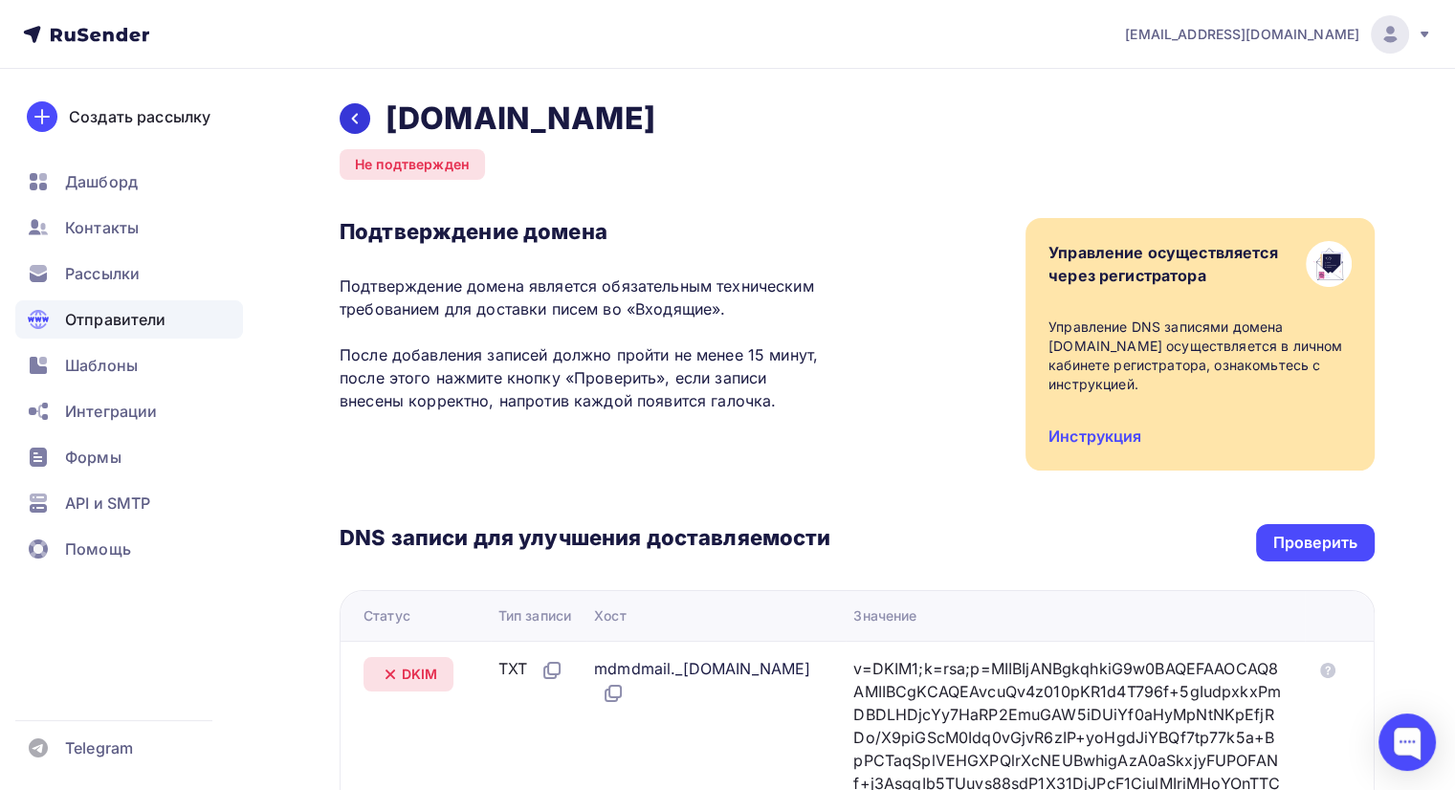
click at [348, 116] on icon at bounding box center [354, 118] width 15 height 15
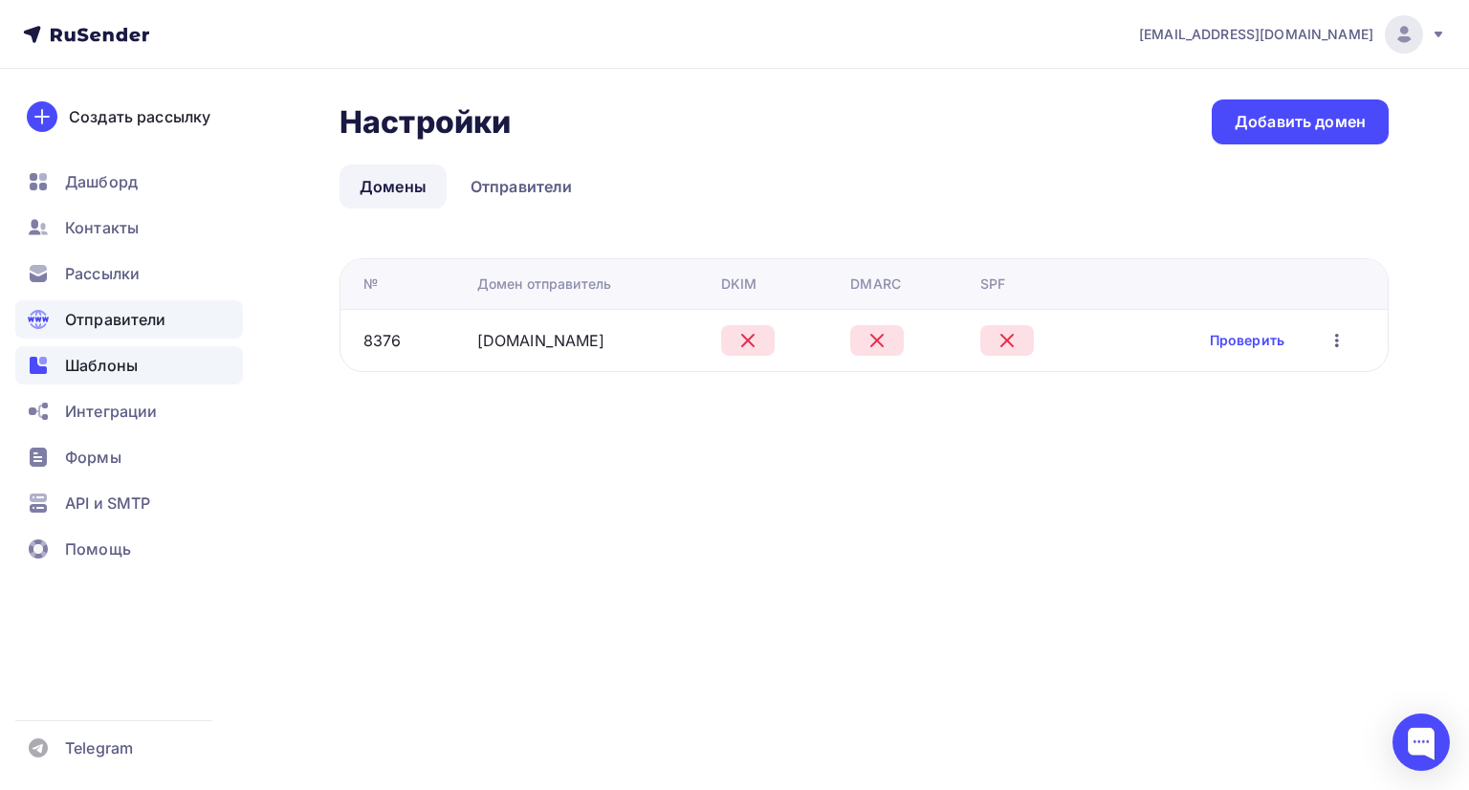
click at [149, 368] on div "Шаблоны" at bounding box center [129, 365] width 228 height 38
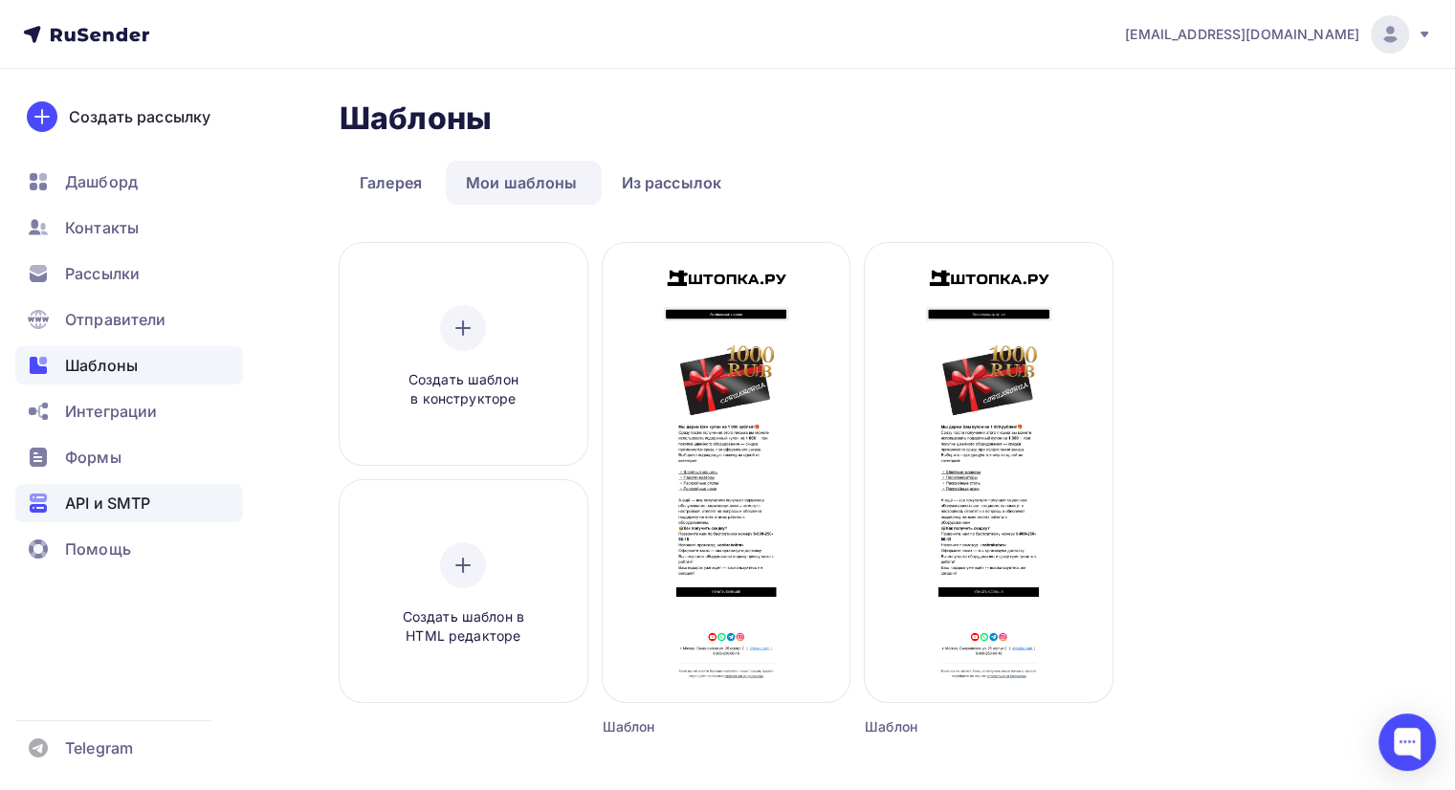
click at [145, 502] on span "API и SMTP" at bounding box center [107, 503] width 85 height 23
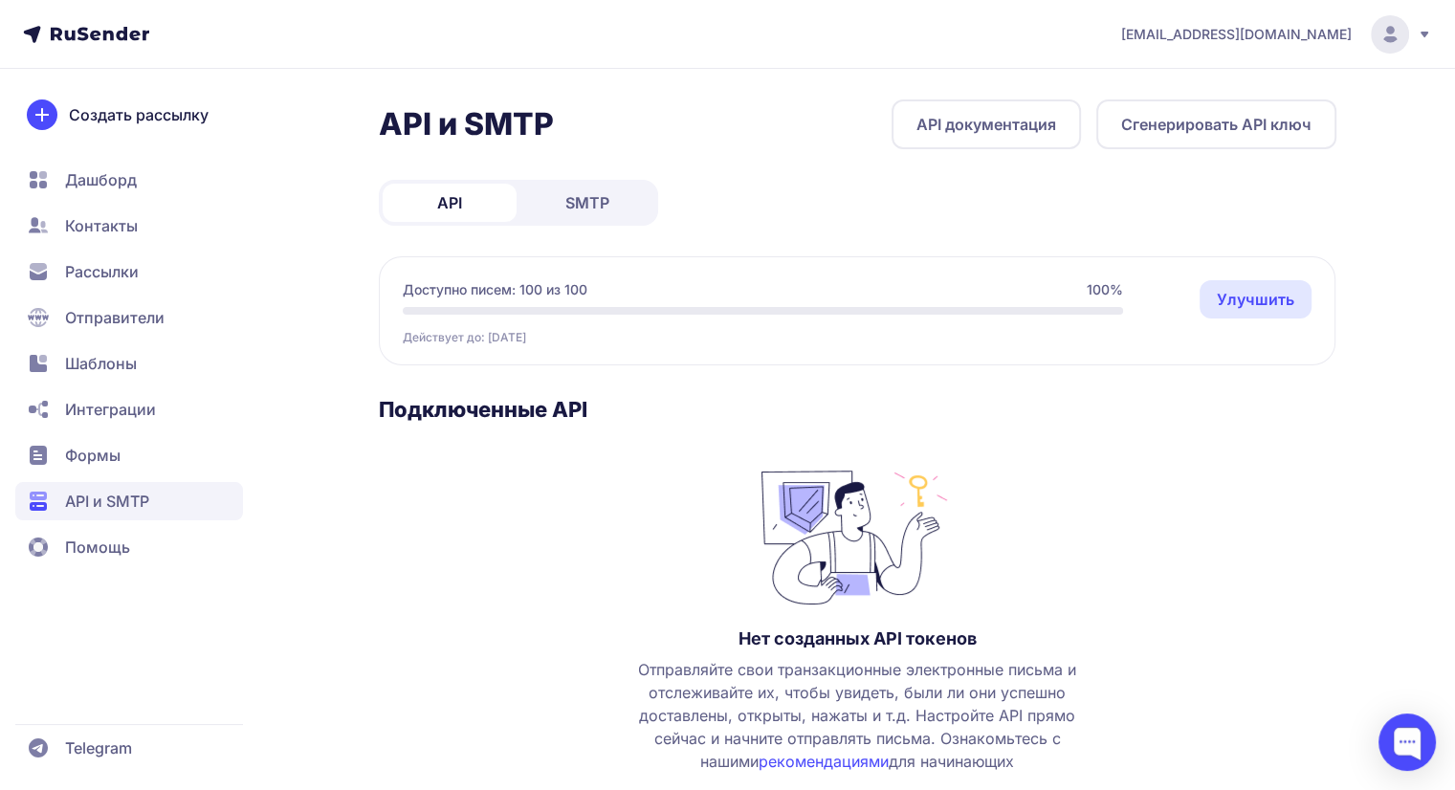
click at [612, 208] on link "SMTP" at bounding box center [587, 203] width 134 height 38
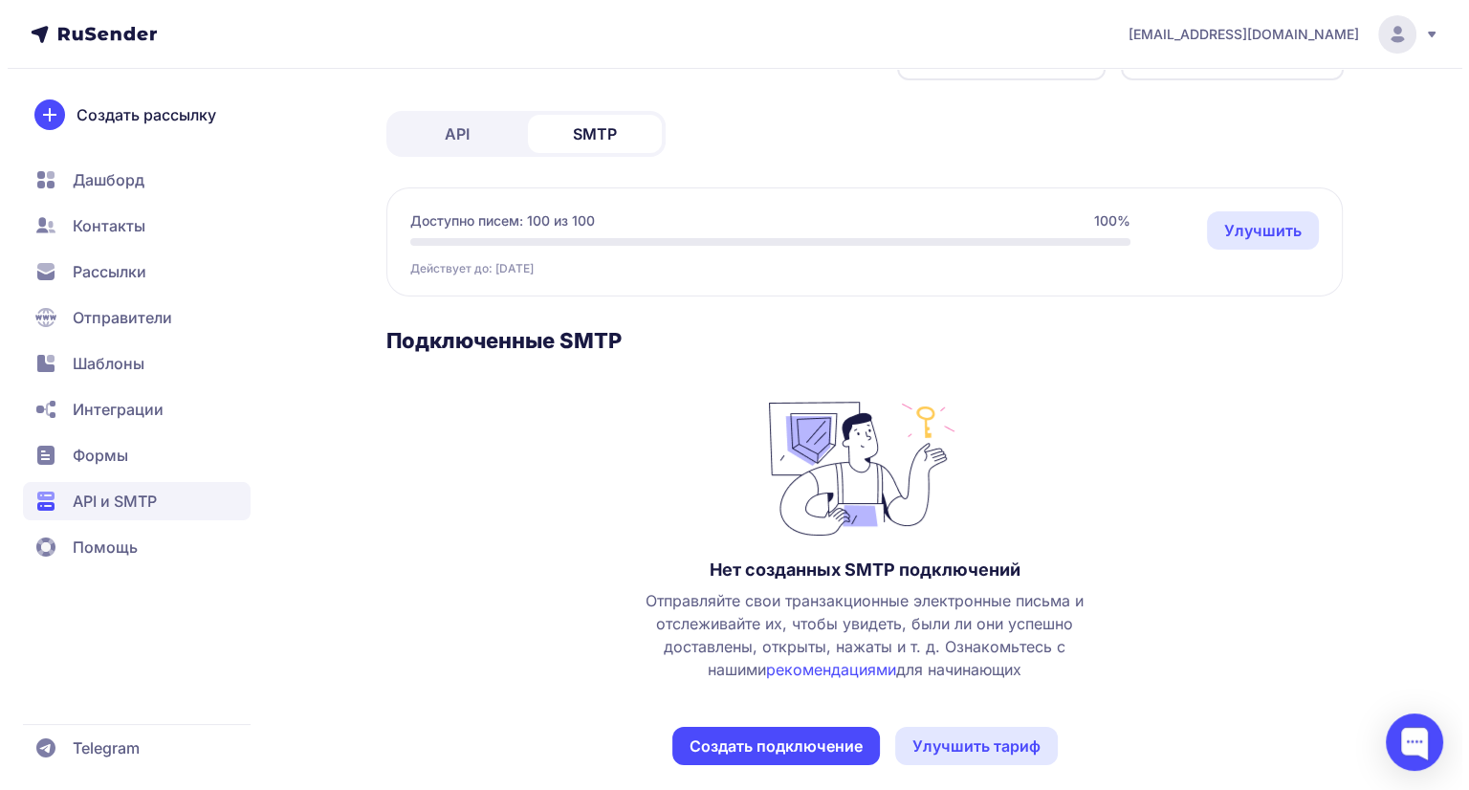
scroll to position [89, 0]
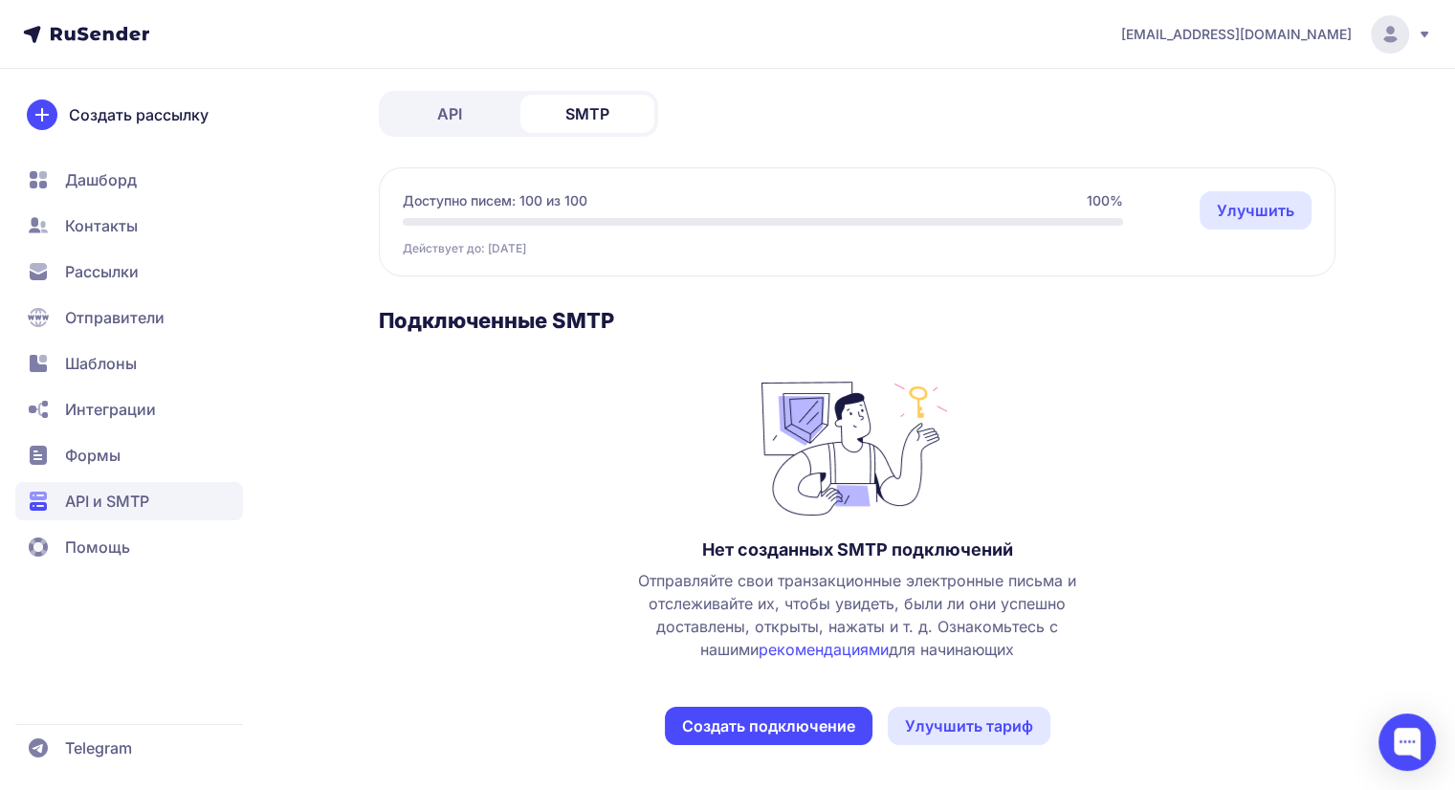
click at [842, 722] on button "Создать подключение" at bounding box center [769, 726] width 208 height 38
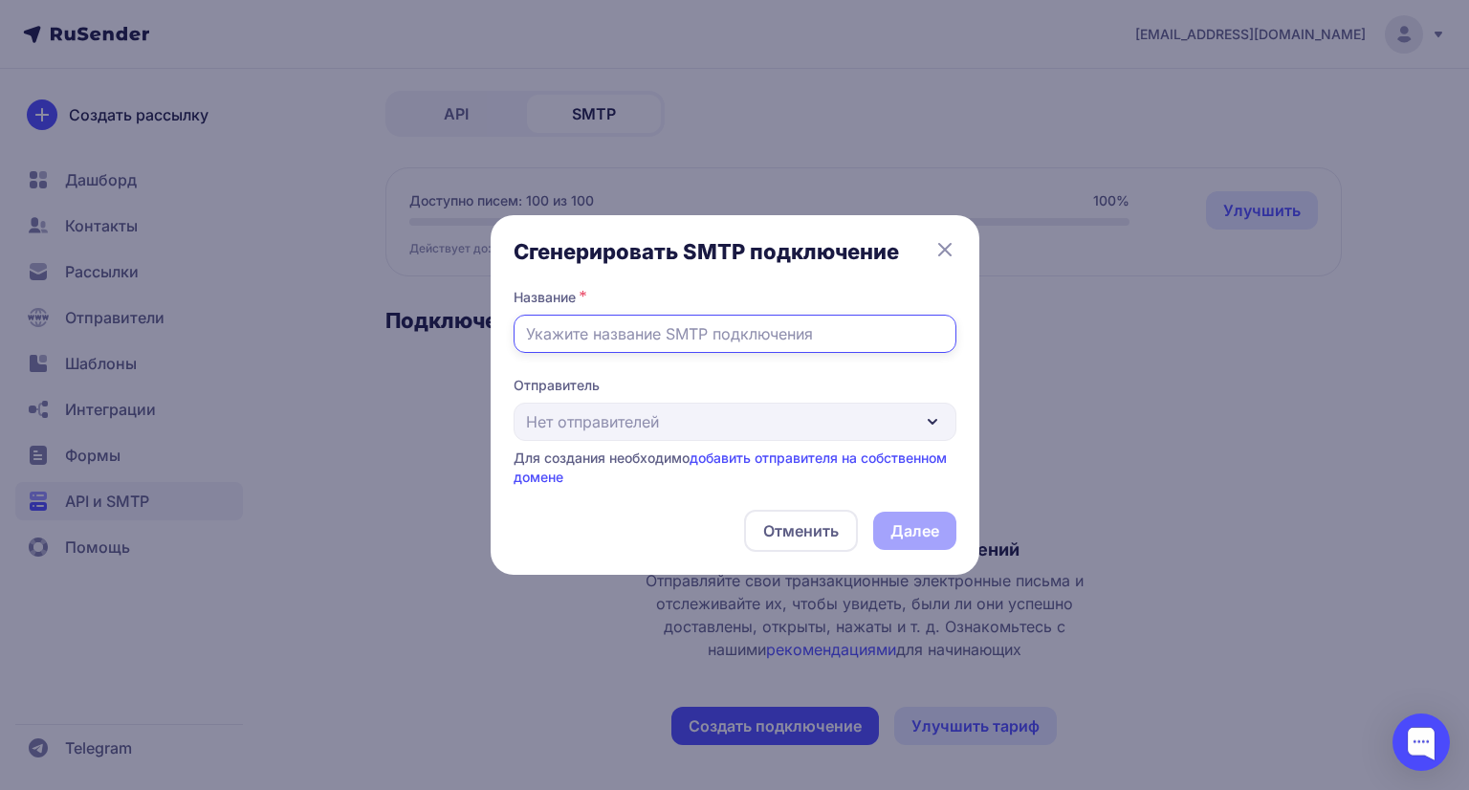
click at [749, 328] on input "text" at bounding box center [735, 334] width 443 height 38
click at [749, 420] on div "Отправитель Нет отправителей Для создания необходимо добавить отправителя на со…" at bounding box center [735, 431] width 443 height 111
click at [719, 335] on input "text" at bounding box center [735, 334] width 443 height 38
click at [694, 338] on input "text" at bounding box center [735, 334] width 443 height 38
paste input "smtp.shtopka.ru"
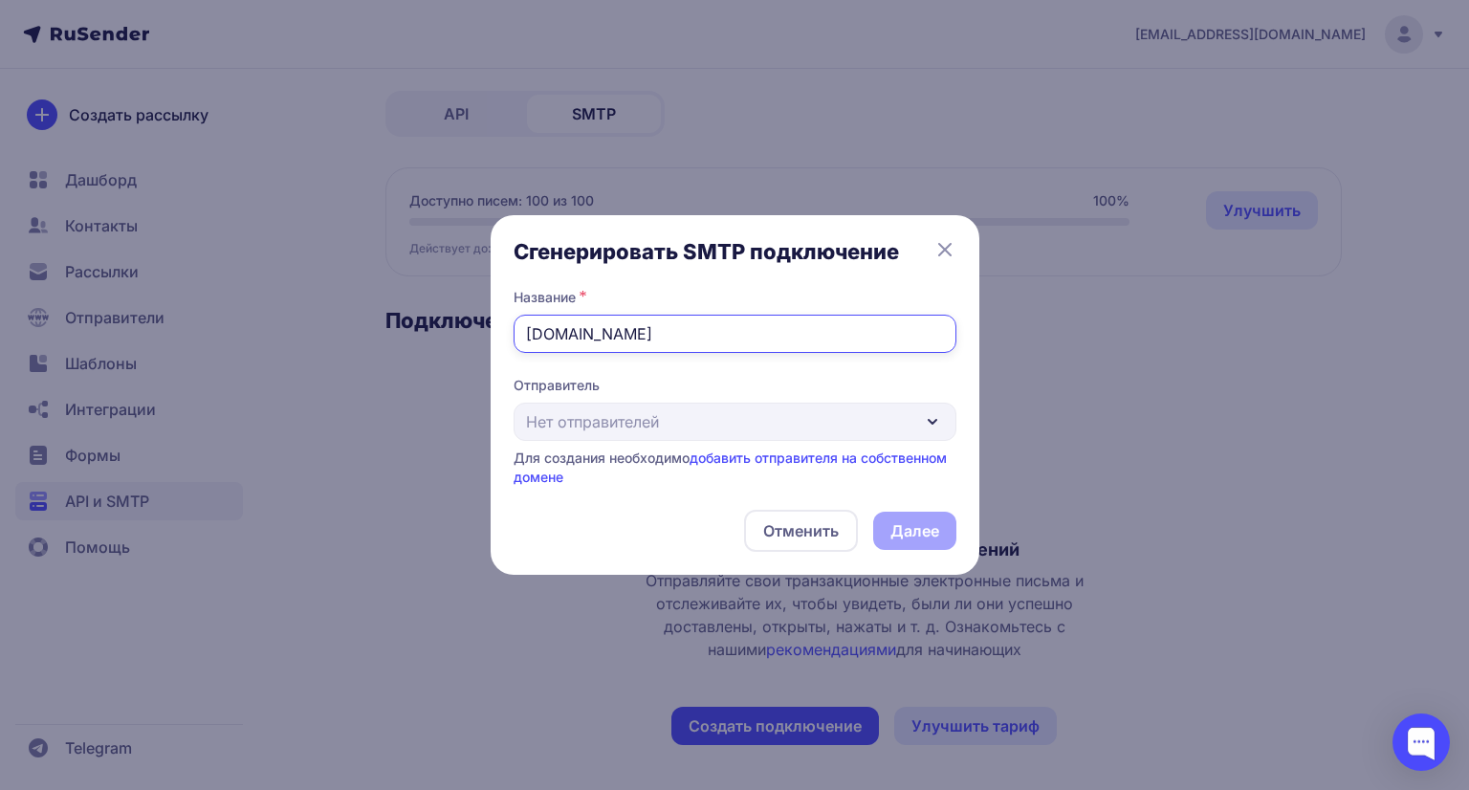
type input "smtp.shtopka.ru"
click at [842, 430] on div "Отправитель Нет отправителей Для создания необходимо добавить отправителя на со…" at bounding box center [735, 431] width 443 height 111
click at [910, 533] on div "Отменить Далее" at bounding box center [735, 531] width 443 height 42
click at [780, 463] on link "добавить отправителя на собственном домене" at bounding box center [730, 467] width 433 height 35
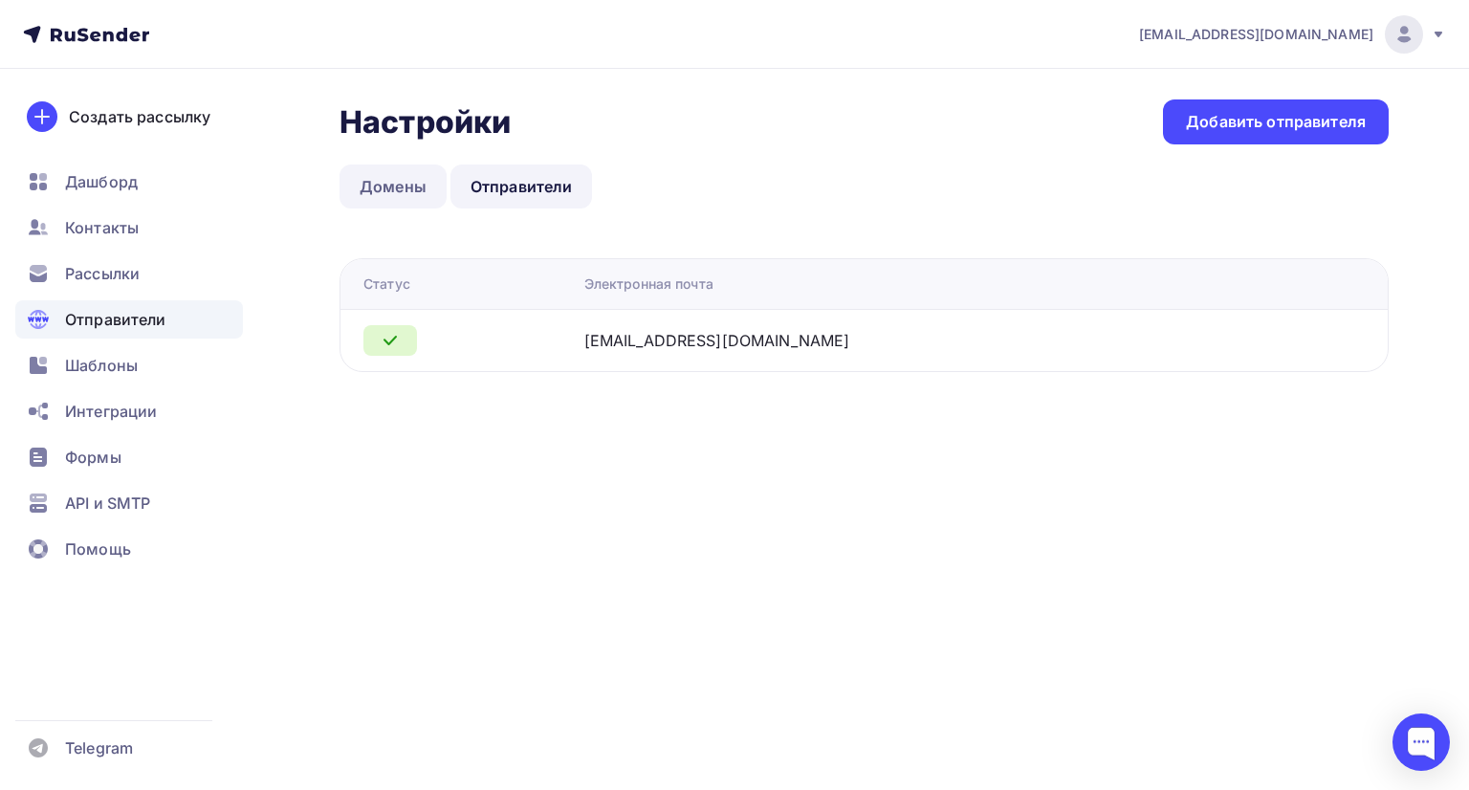
click at [398, 196] on link "Домены" at bounding box center [393, 186] width 107 height 44
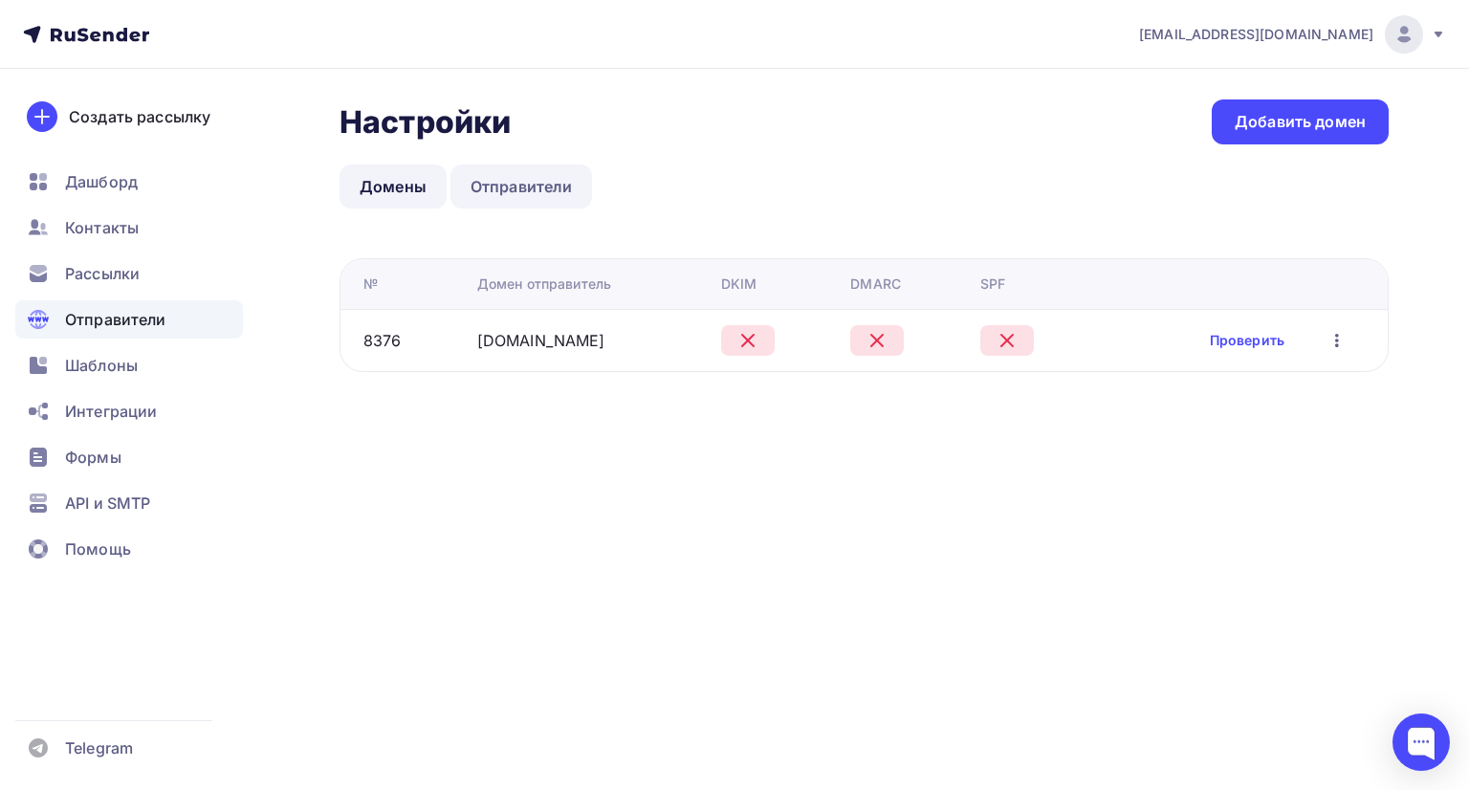
click at [530, 196] on link "Отправители" at bounding box center [521, 186] width 143 height 44
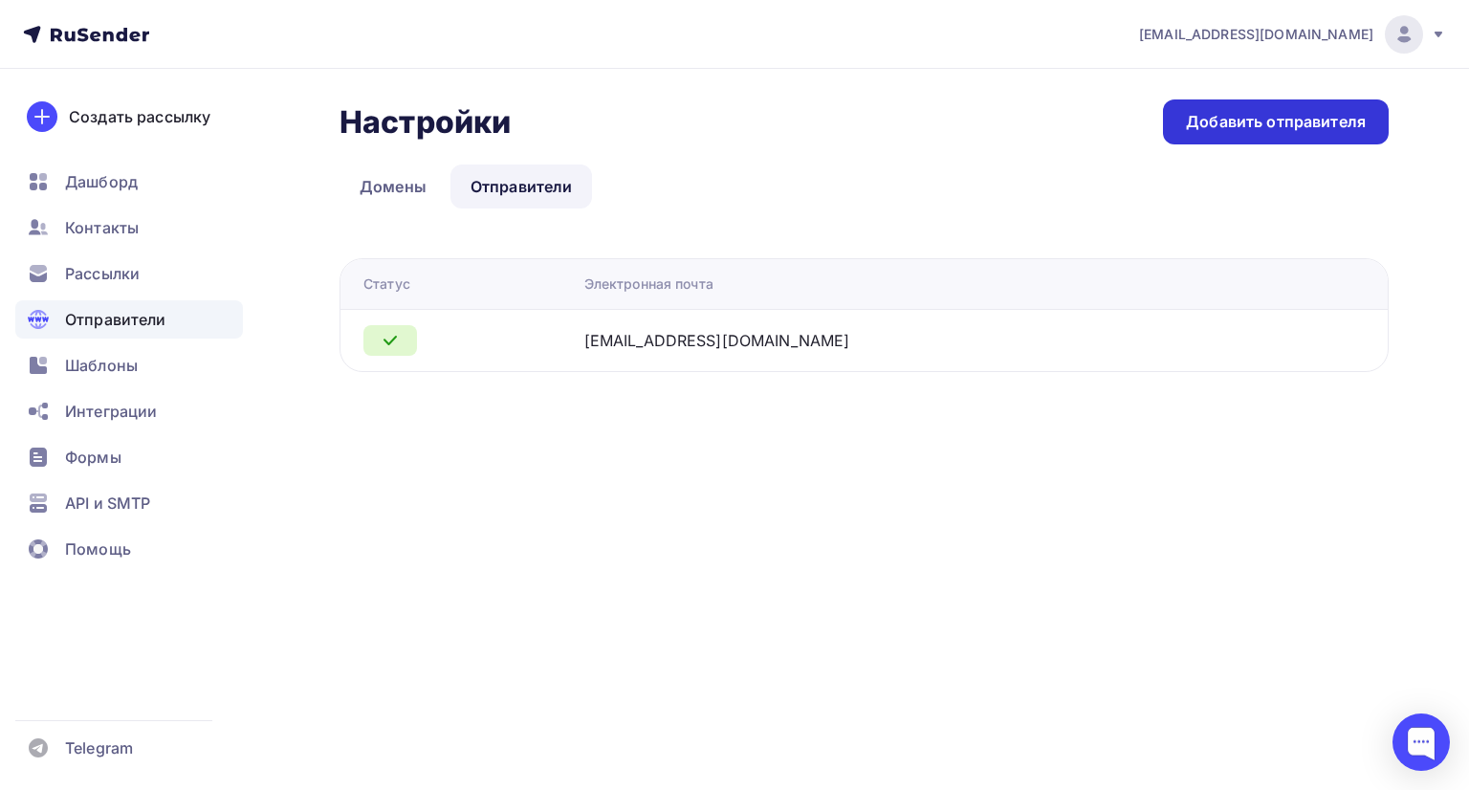
click at [1248, 128] on div "Добавить отправителя" at bounding box center [1276, 122] width 180 height 22
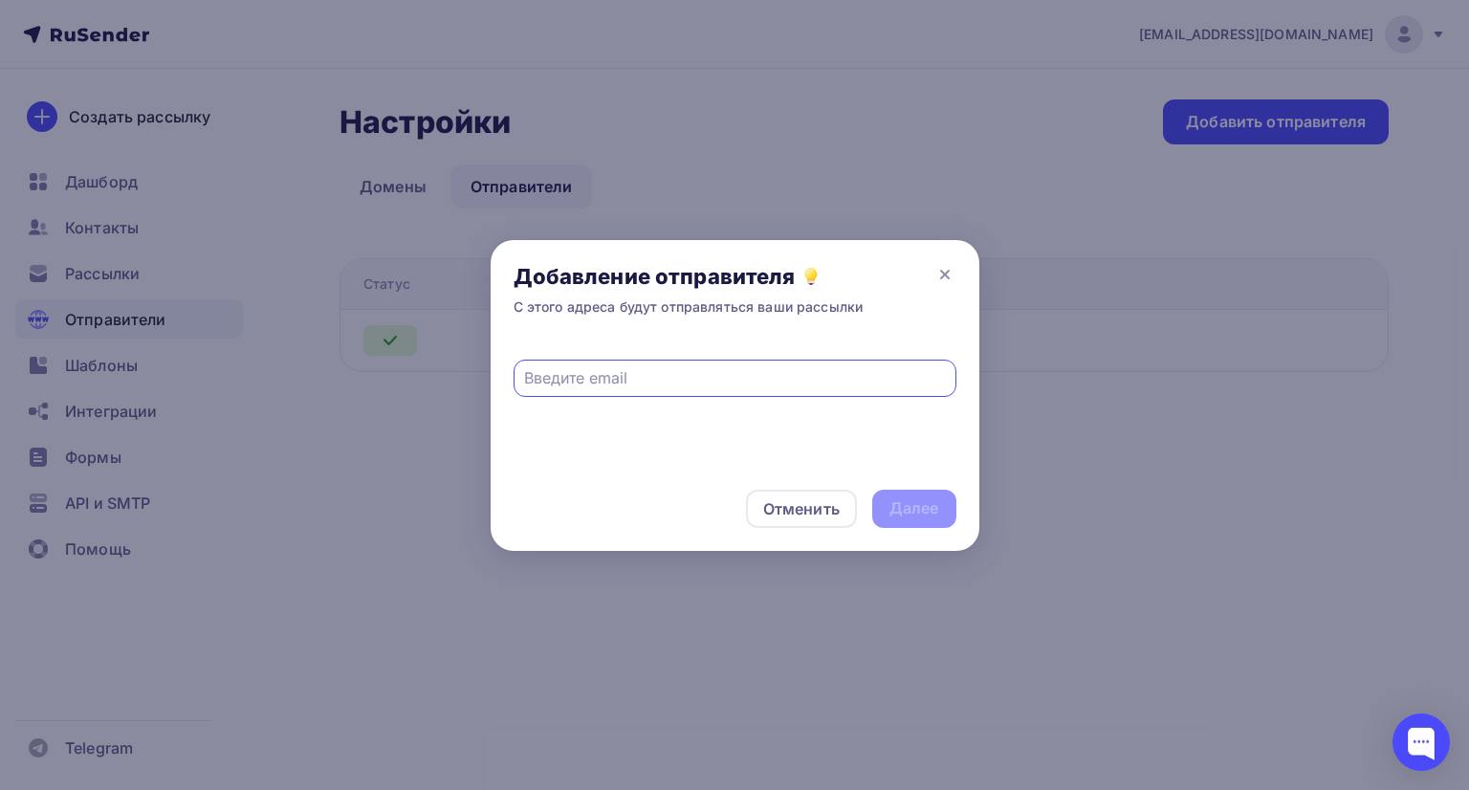
click at [649, 380] on input "text" at bounding box center [734, 377] width 421 height 23
type input "ы"
type input "shtopka.com"
click at [951, 269] on icon at bounding box center [944, 274] width 23 height 23
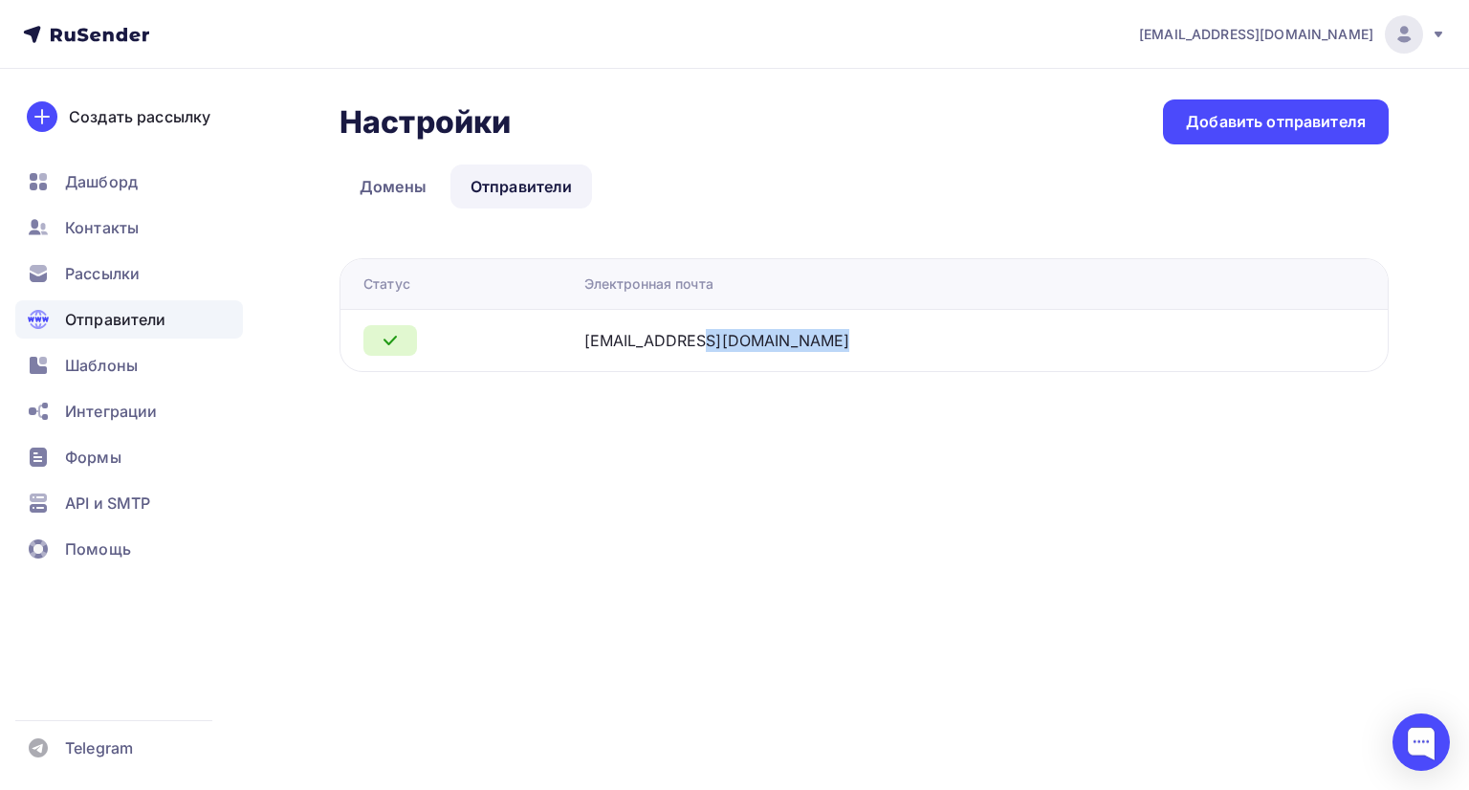
drag, startPoint x: 843, startPoint y: 340, endPoint x: 693, endPoint y: 353, distance: 149.7
click at [693, 353] on td "[EMAIL_ADDRESS][DOMAIN_NAME]" at bounding box center [928, 340] width 703 height 62
copy div "[EMAIL_ADDRESS][DOMAIN_NAME]"
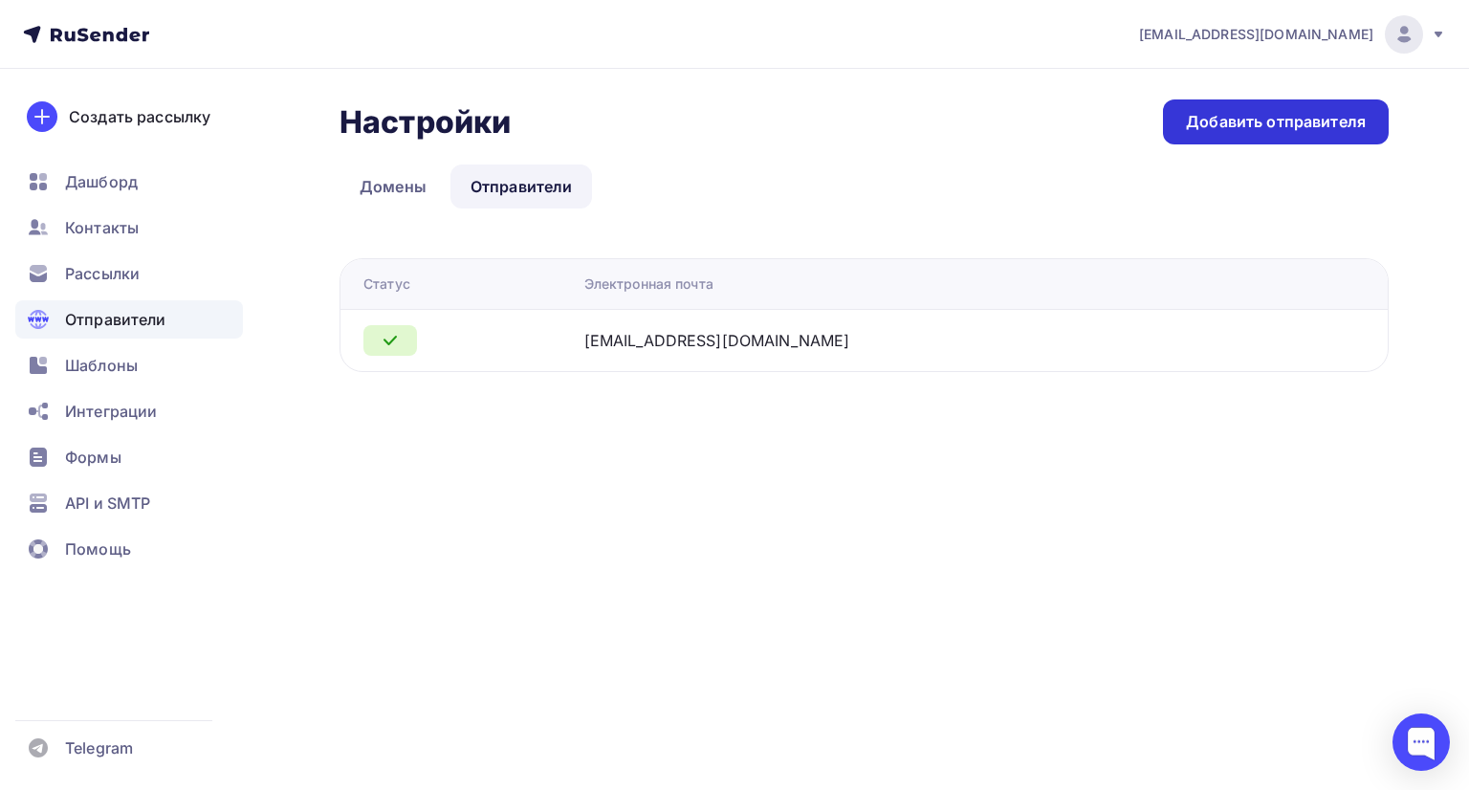
click at [1247, 139] on div "Добавить отправителя" at bounding box center [1276, 121] width 226 height 45
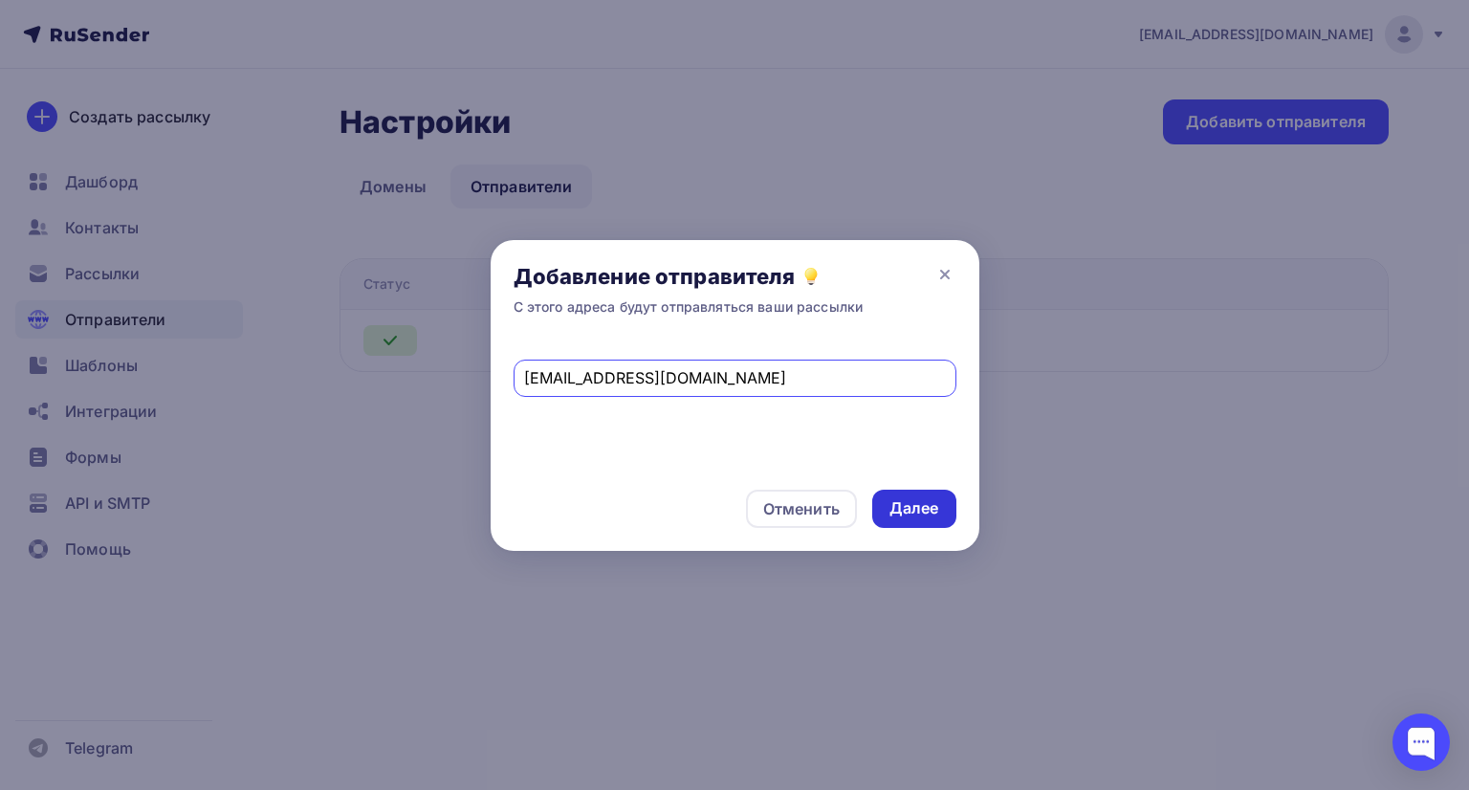
type input "info@shtopka.com"
click at [914, 506] on div "Далее" at bounding box center [914, 508] width 50 height 22
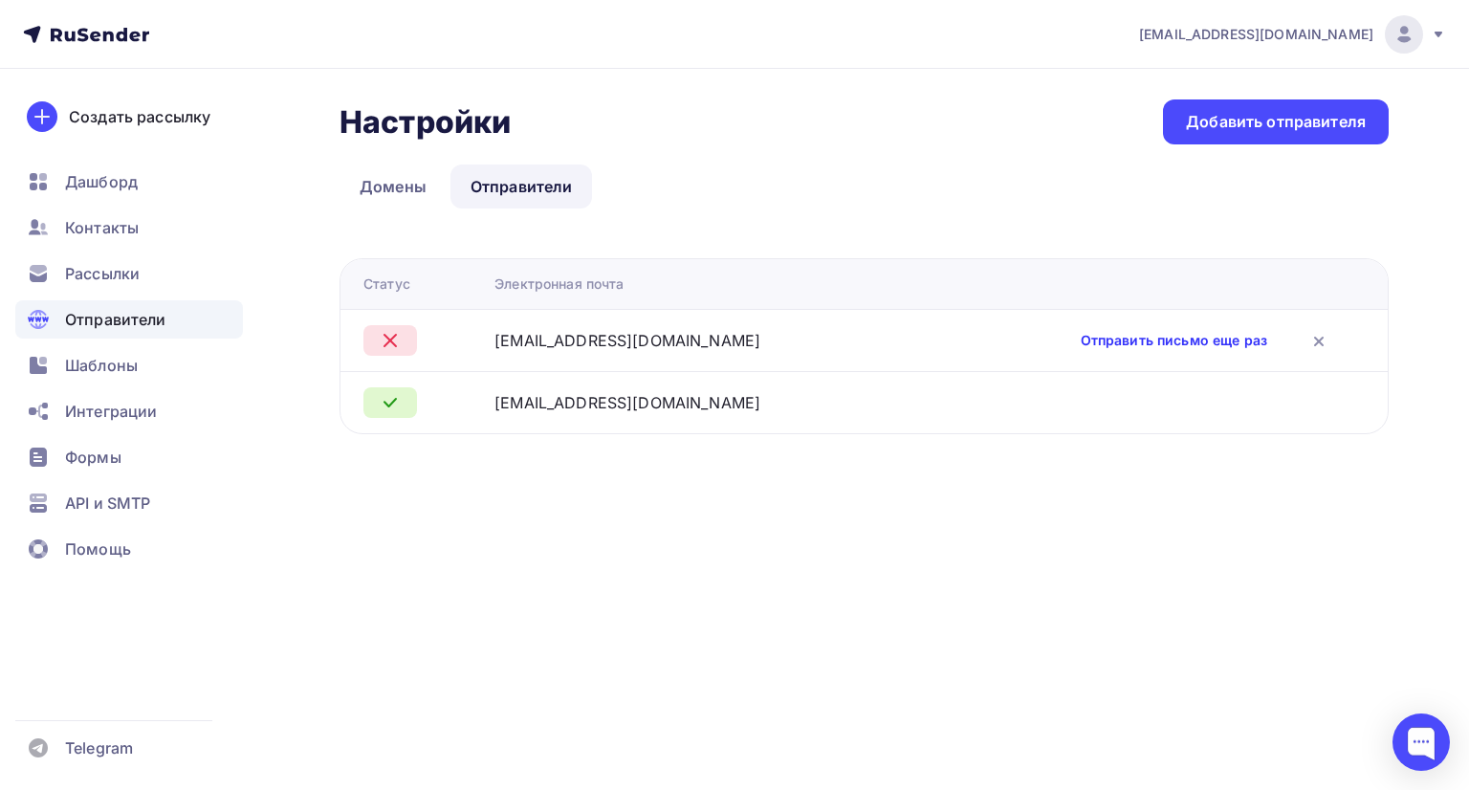
click at [1081, 342] on link "Отправить письмо еще раз" at bounding box center [1174, 340] width 186 height 19
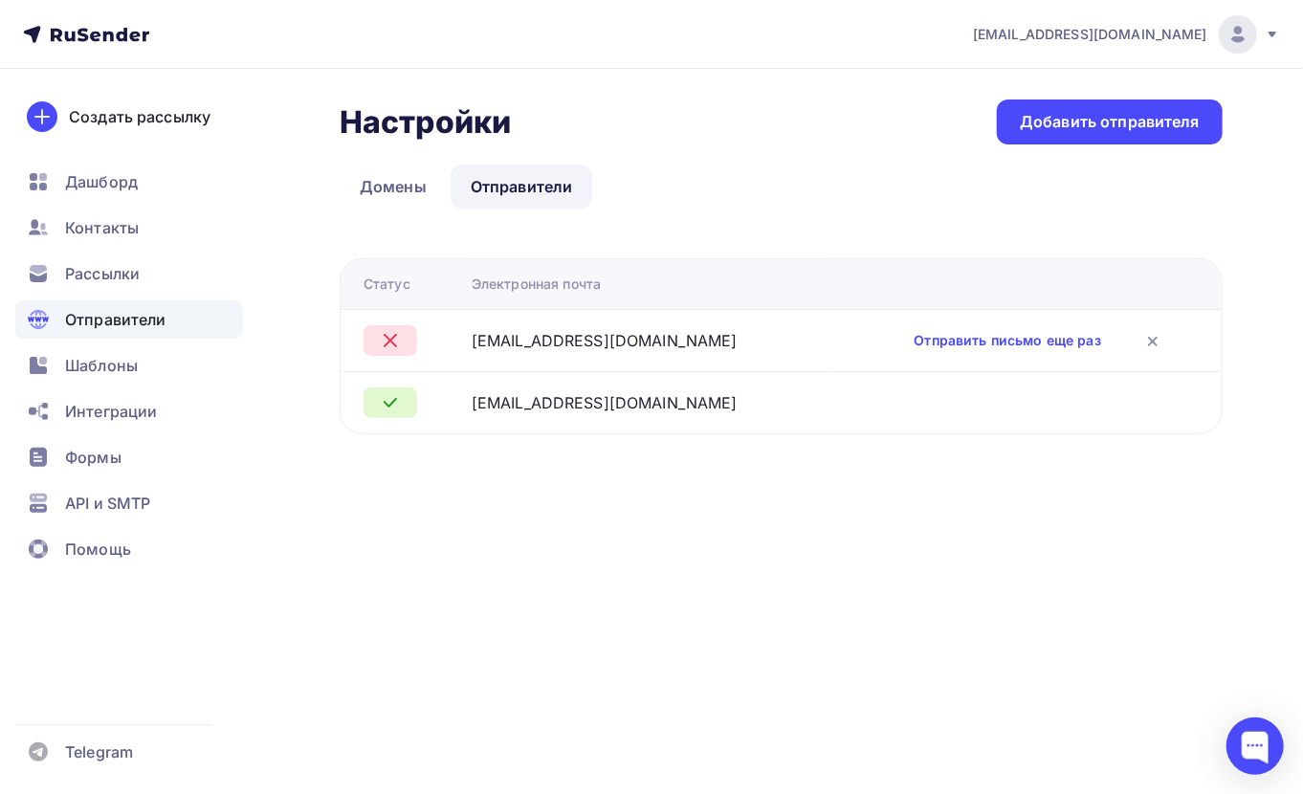
click at [800, 213] on div "Настройки Настройки Добавить отправителя Домены Отправители Отправители Домены …" at bounding box center [781, 266] width 883 height 335
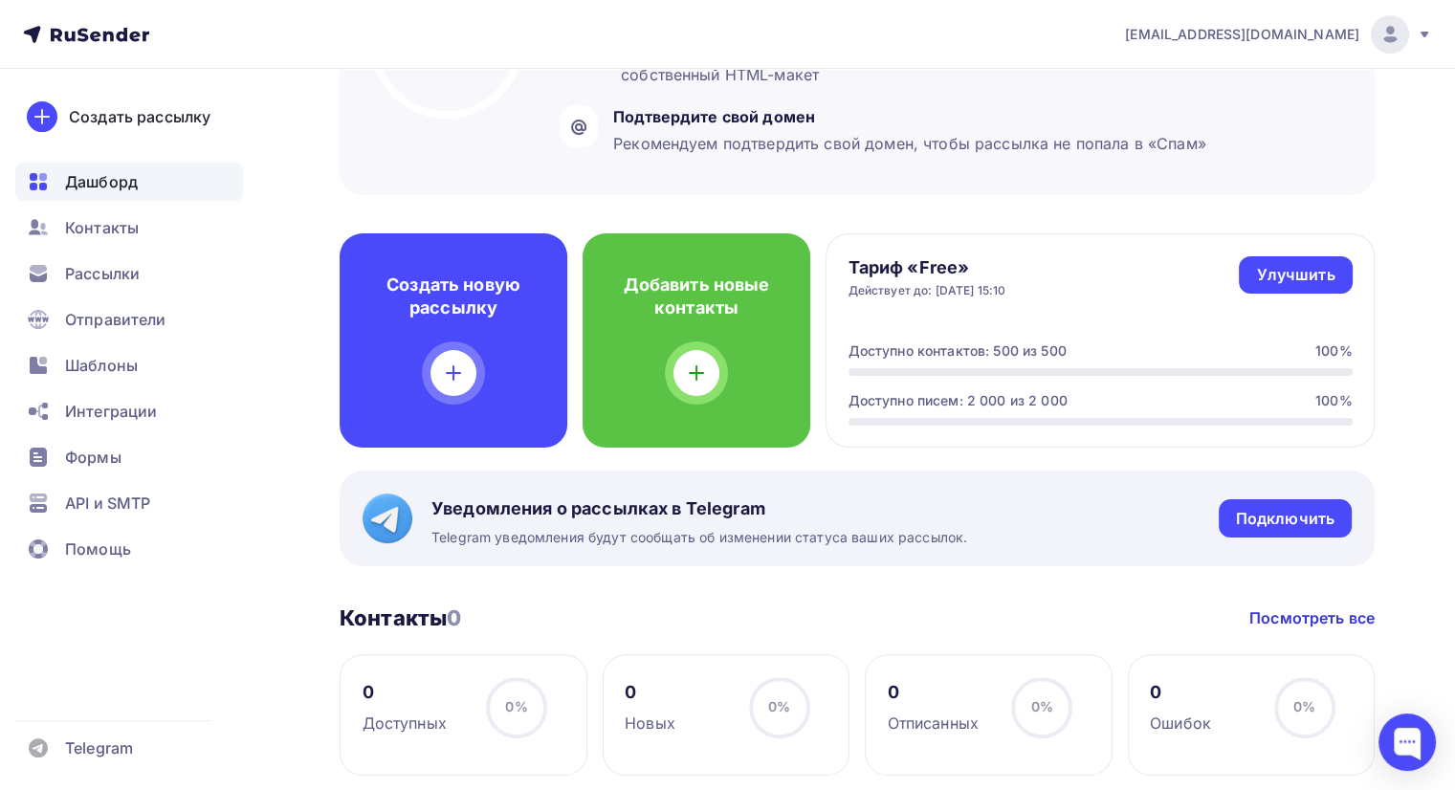
scroll to position [574, 0]
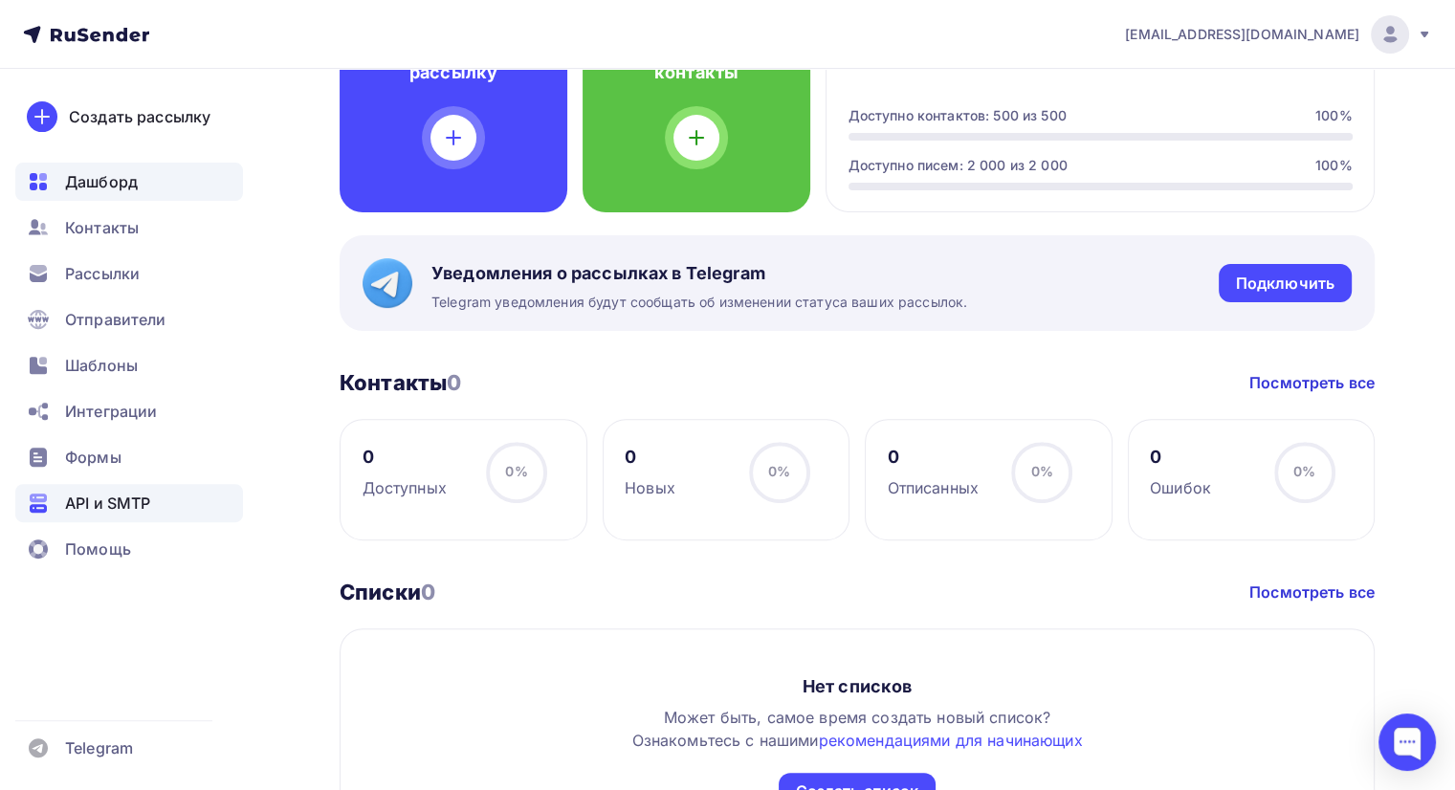
click at [144, 502] on span "API и SMTP" at bounding box center [107, 503] width 85 height 23
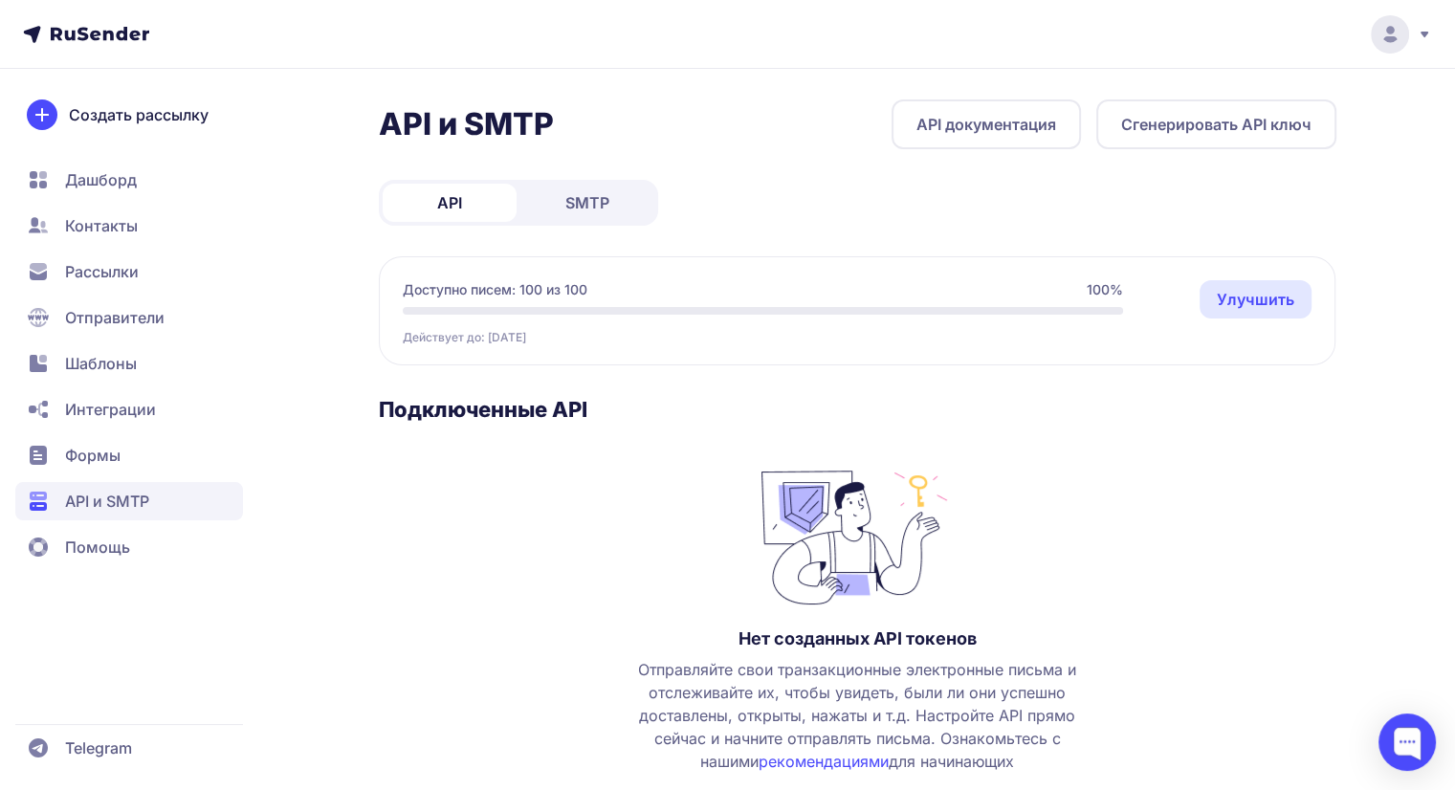
click at [594, 201] on span "SMTP" at bounding box center [587, 202] width 44 height 23
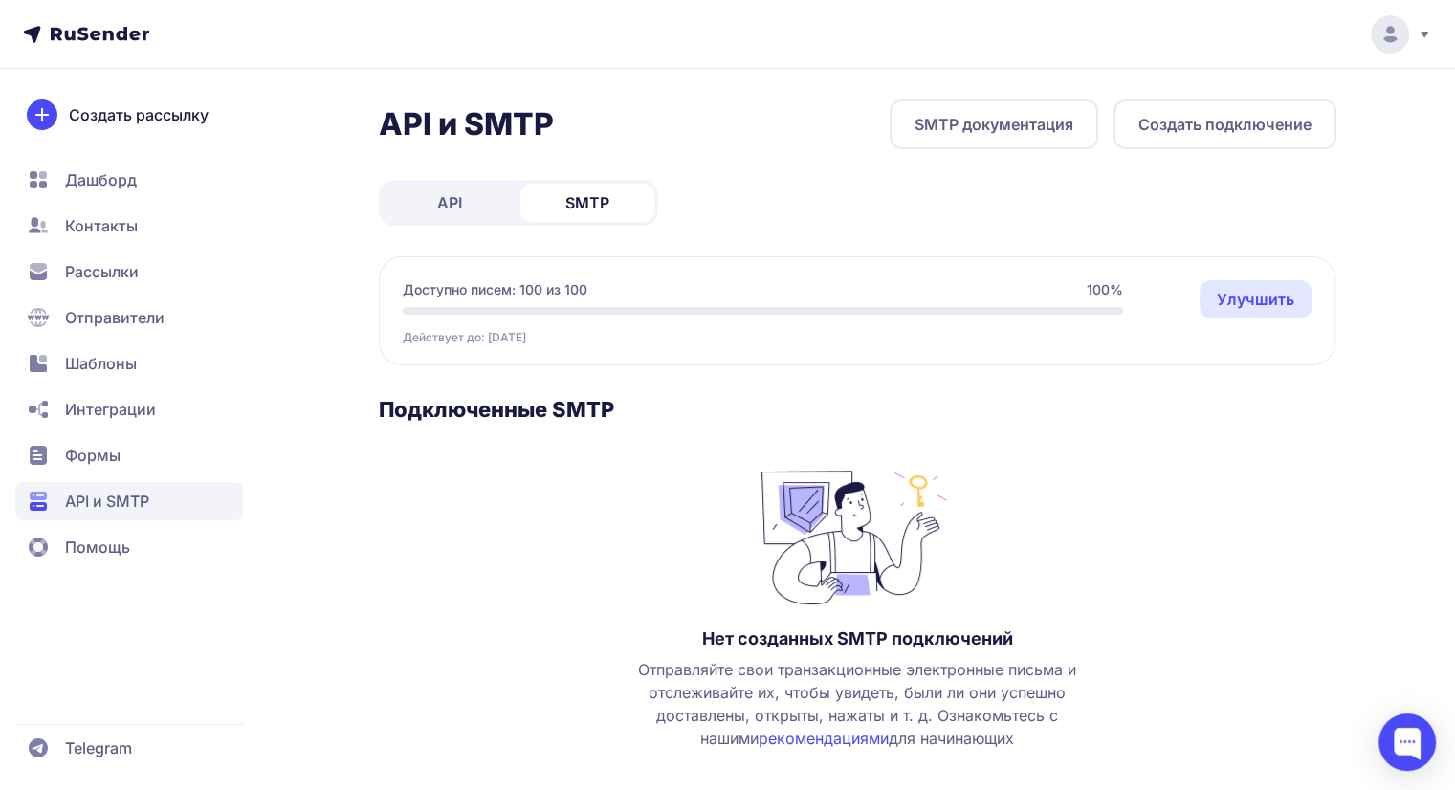
click at [116, 461] on span "Формы" at bounding box center [92, 455] width 55 height 23
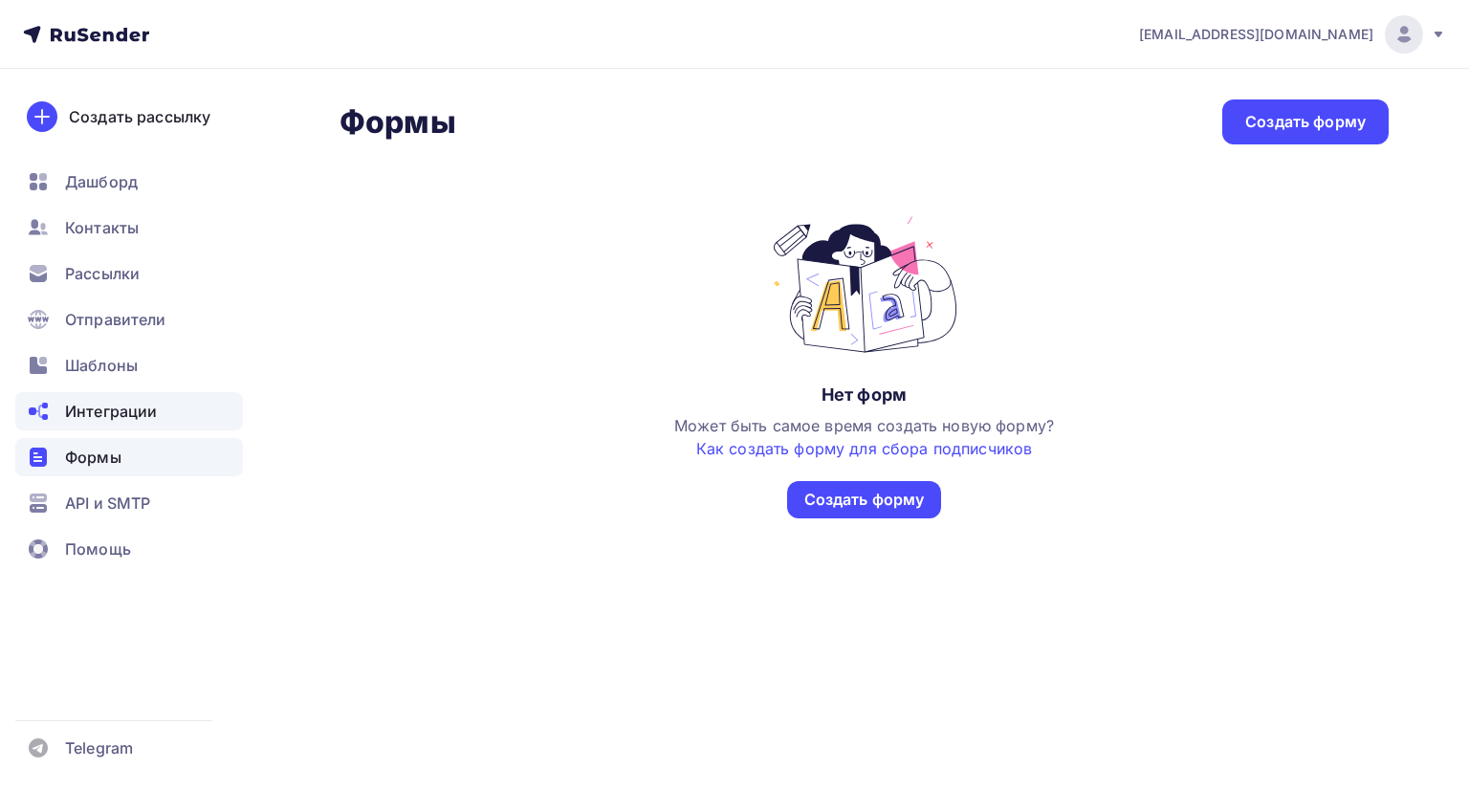
click at [138, 395] on div "Интеграции" at bounding box center [129, 411] width 228 height 38
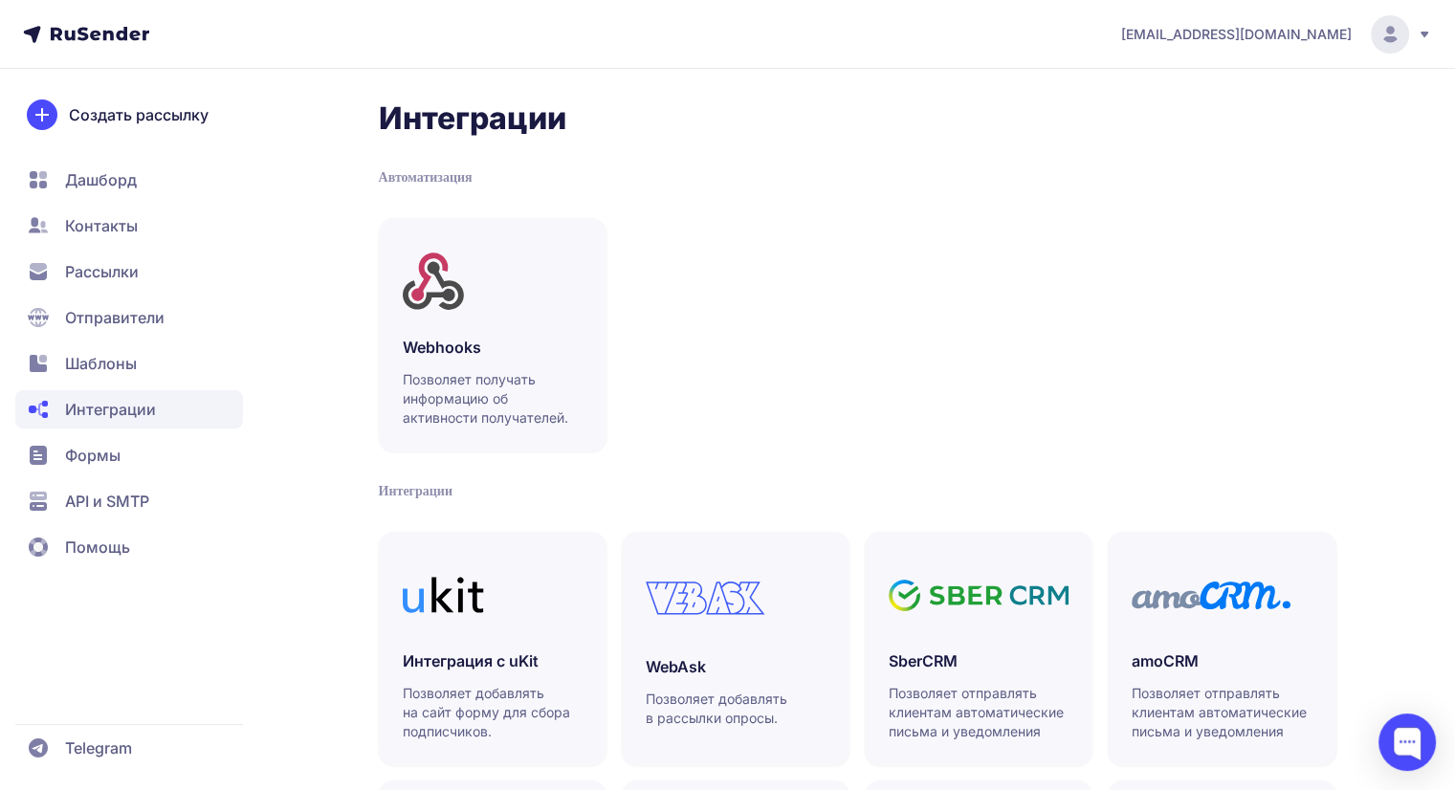
click at [121, 280] on span "Рассылки" at bounding box center [102, 271] width 74 height 23
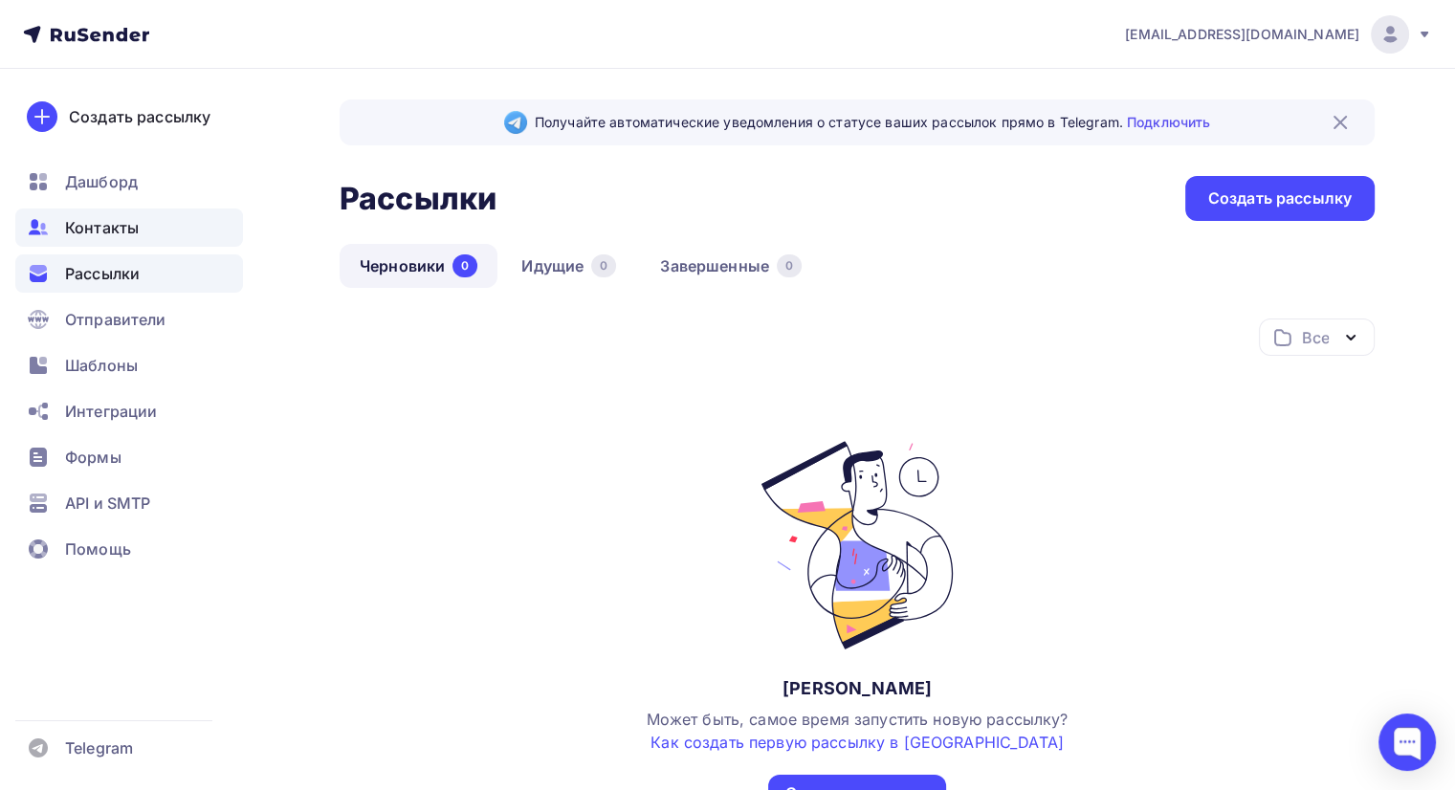
click at [124, 224] on span "Контакты" at bounding box center [102, 227] width 74 height 23
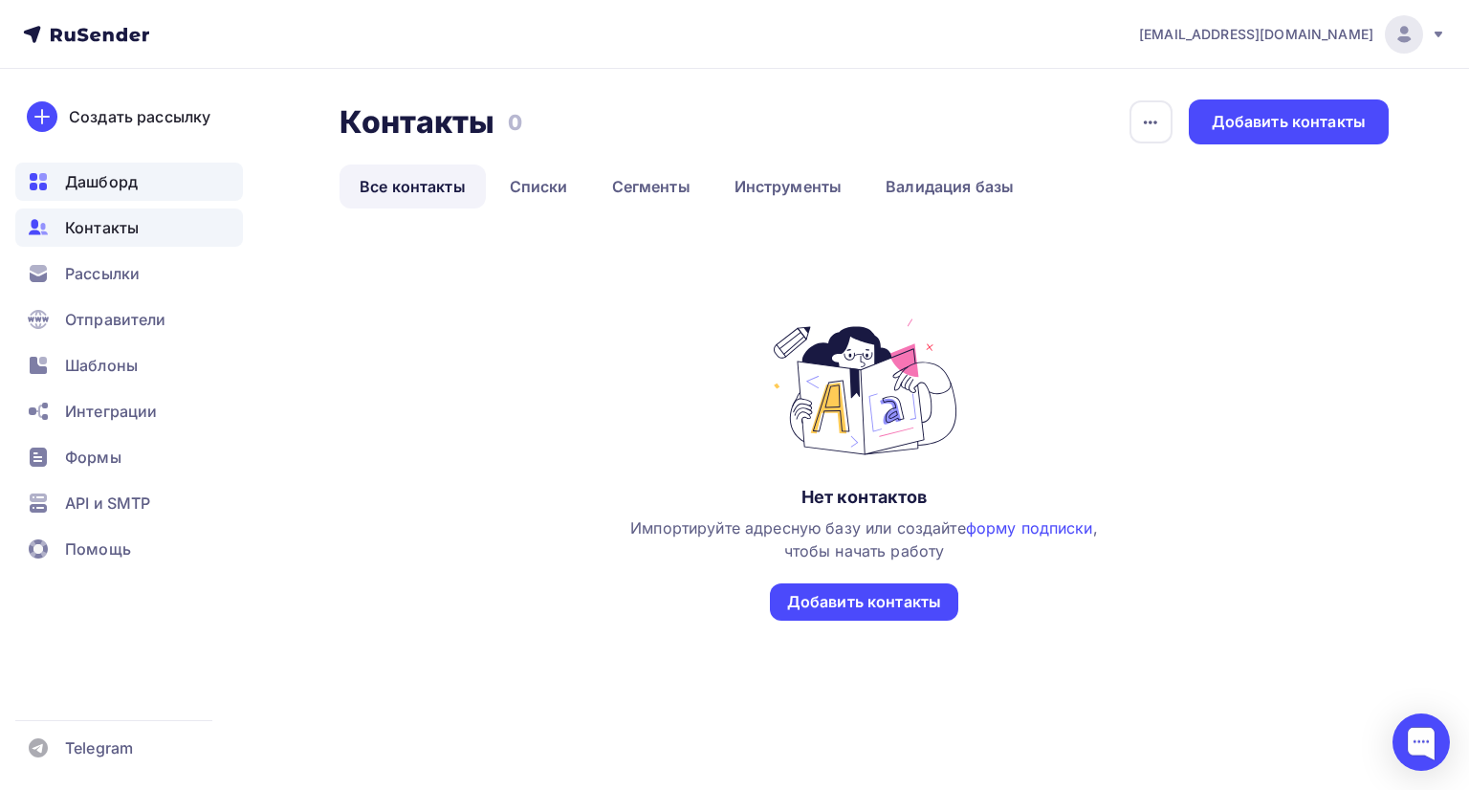
click at [130, 182] on span "Дашборд" at bounding box center [101, 181] width 73 height 23
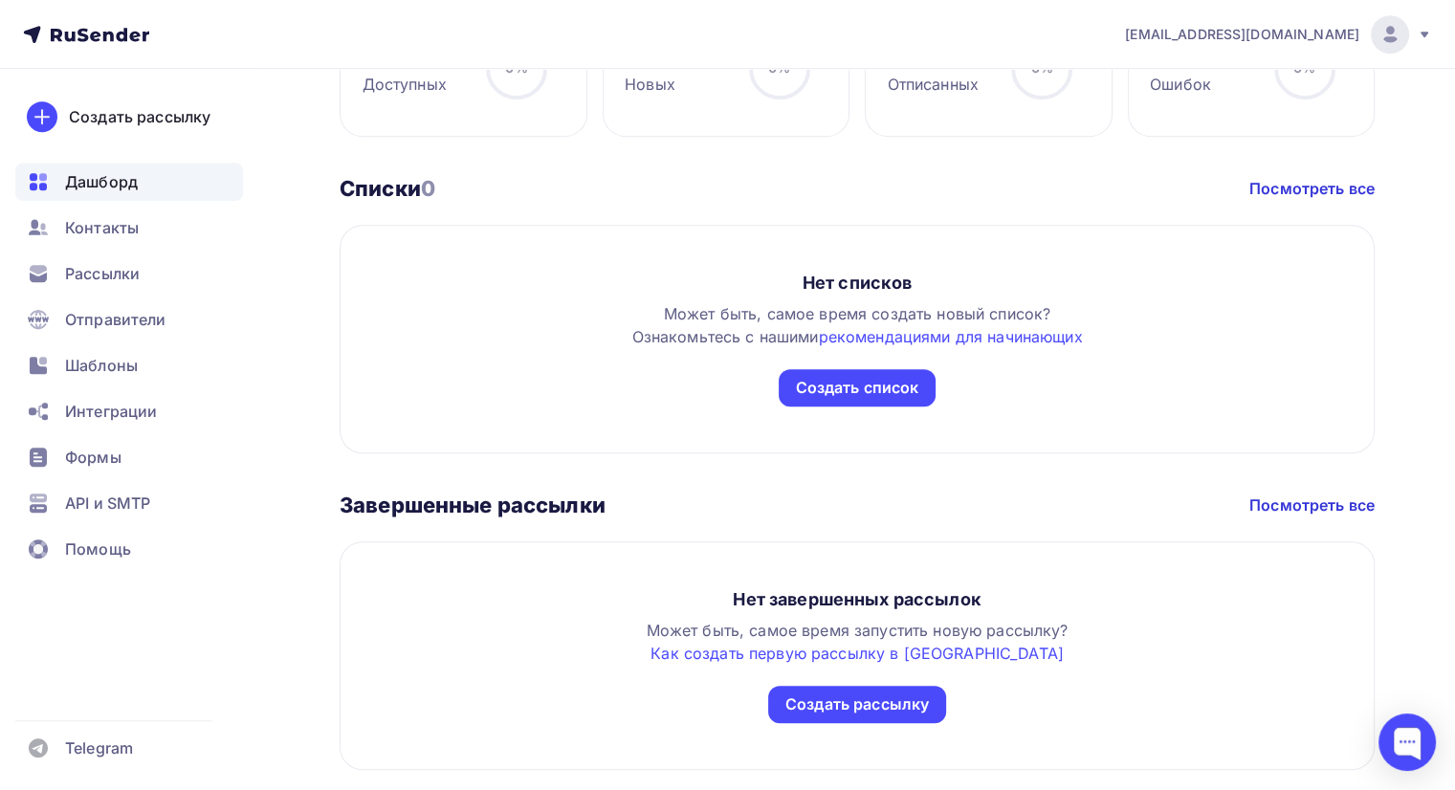
scroll to position [1033, 0]
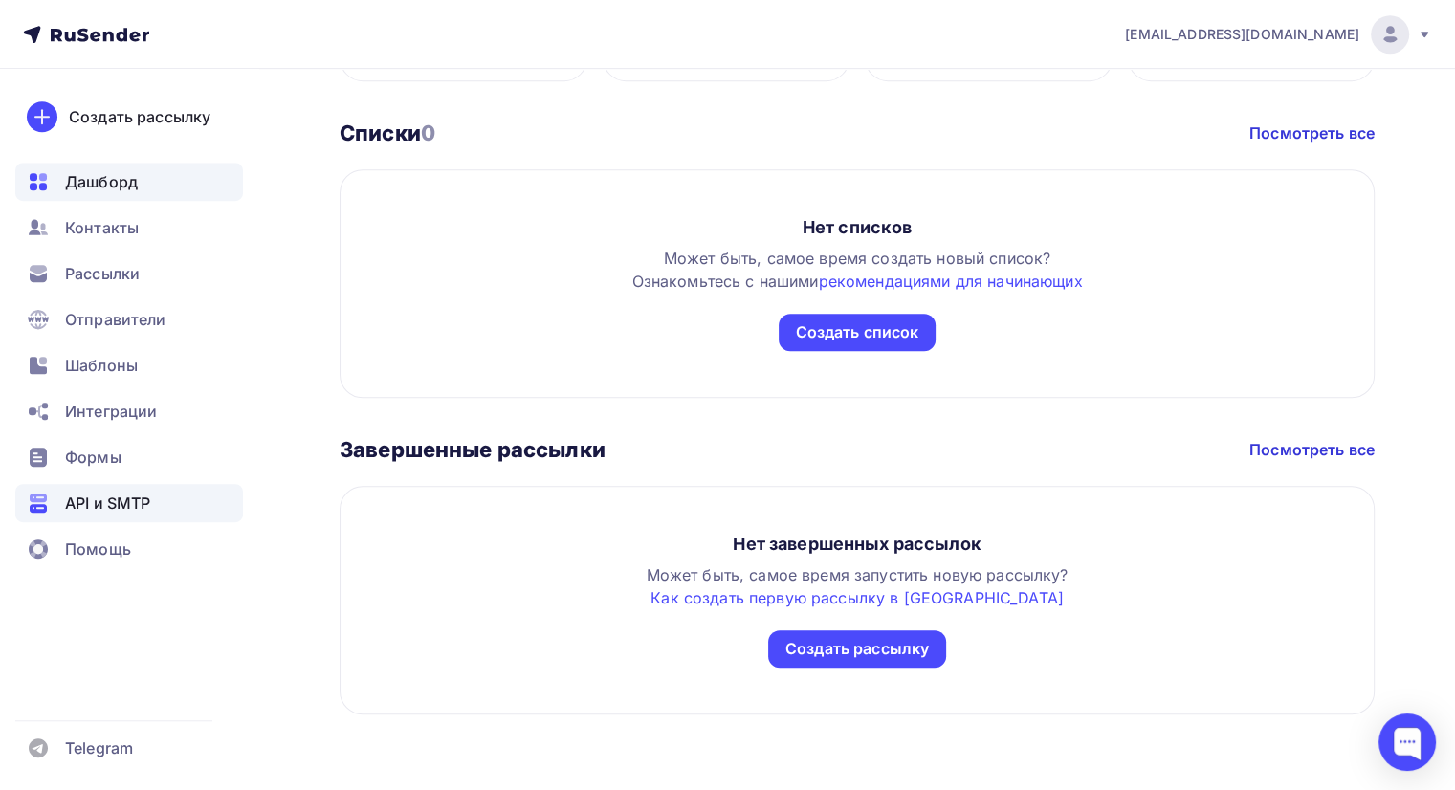
click at [121, 504] on span "API и SMTP" at bounding box center [107, 503] width 85 height 23
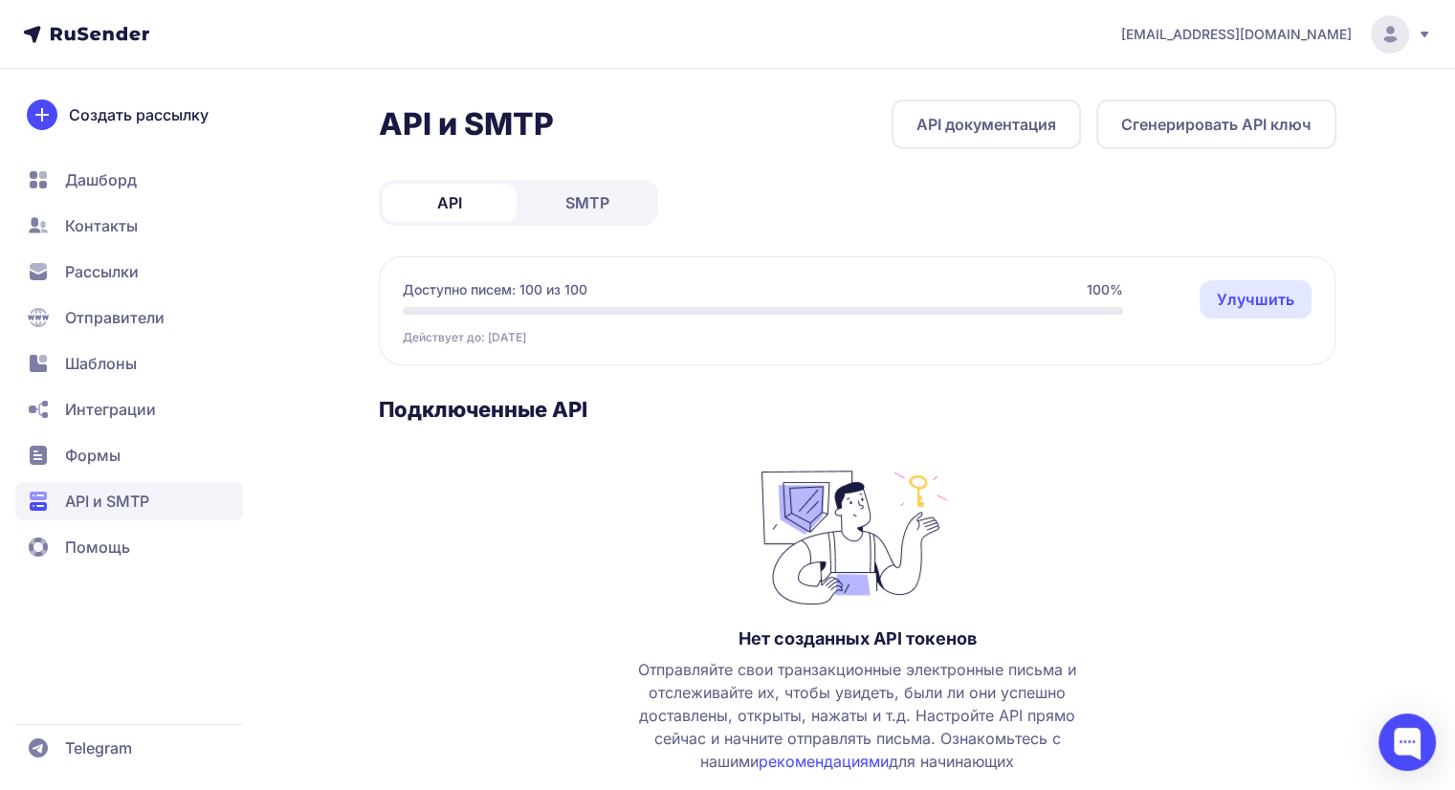
click at [604, 206] on span "SMTP" at bounding box center [587, 202] width 44 height 23
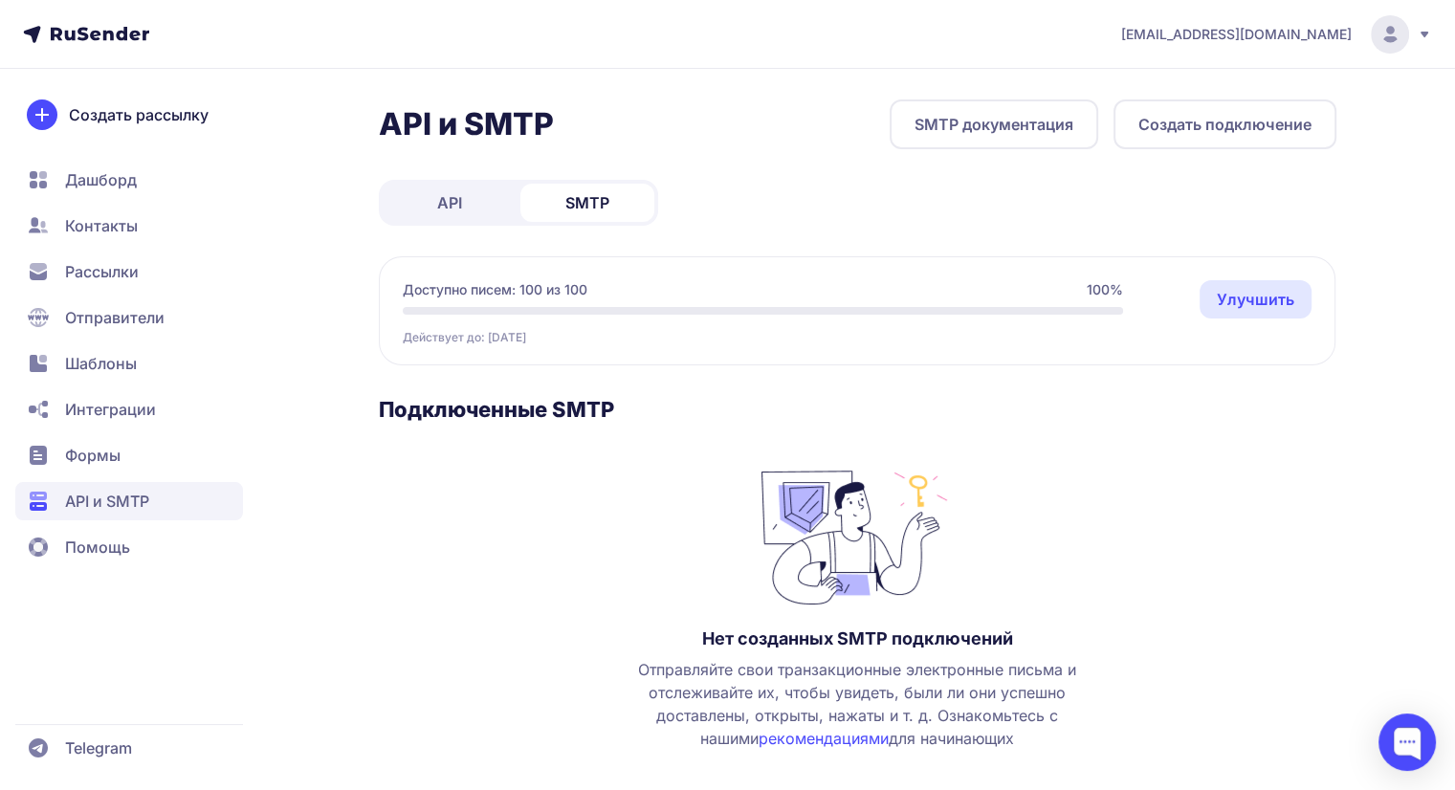
click at [132, 363] on span "Шаблоны" at bounding box center [101, 363] width 72 height 23
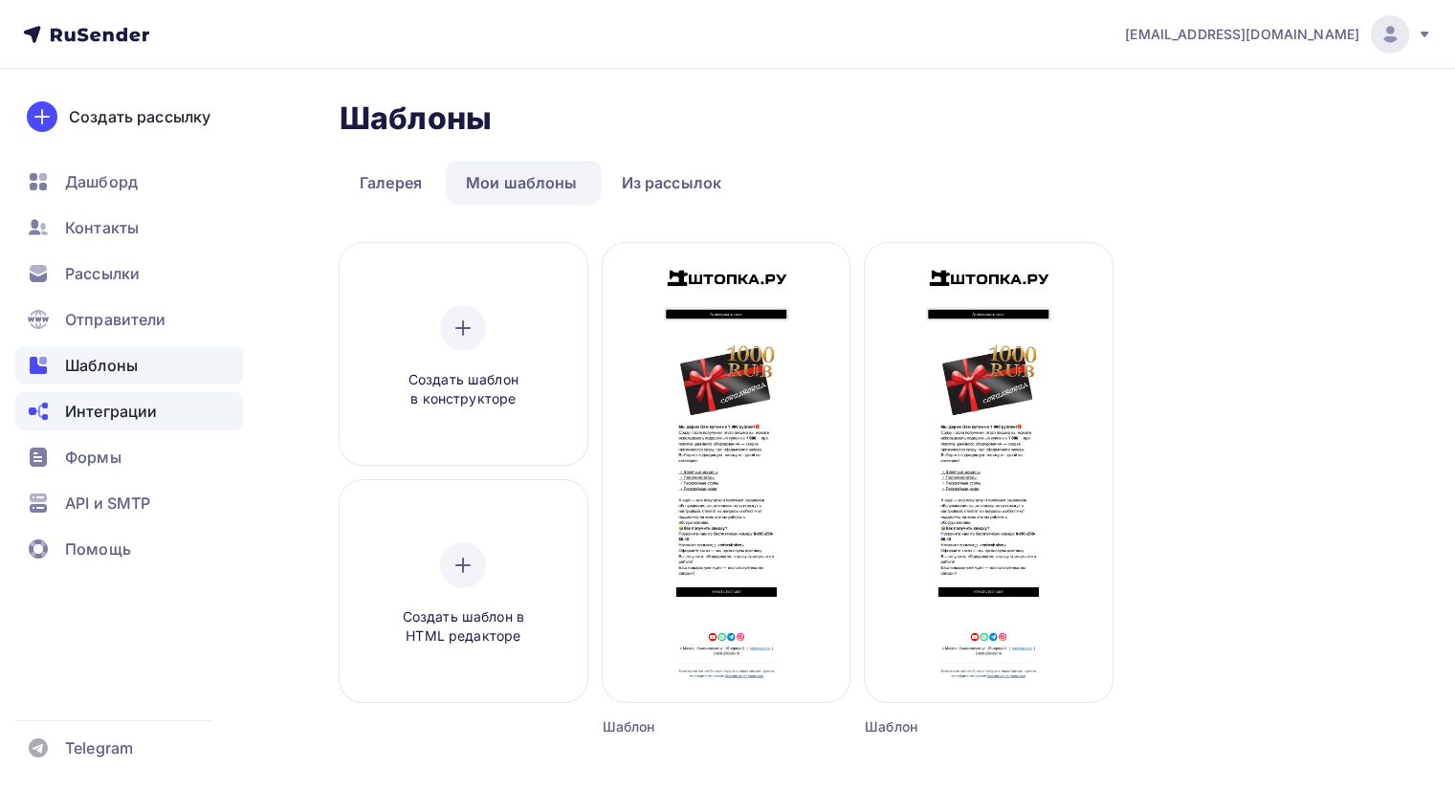
click at [145, 406] on span "Интеграции" at bounding box center [111, 411] width 92 height 23
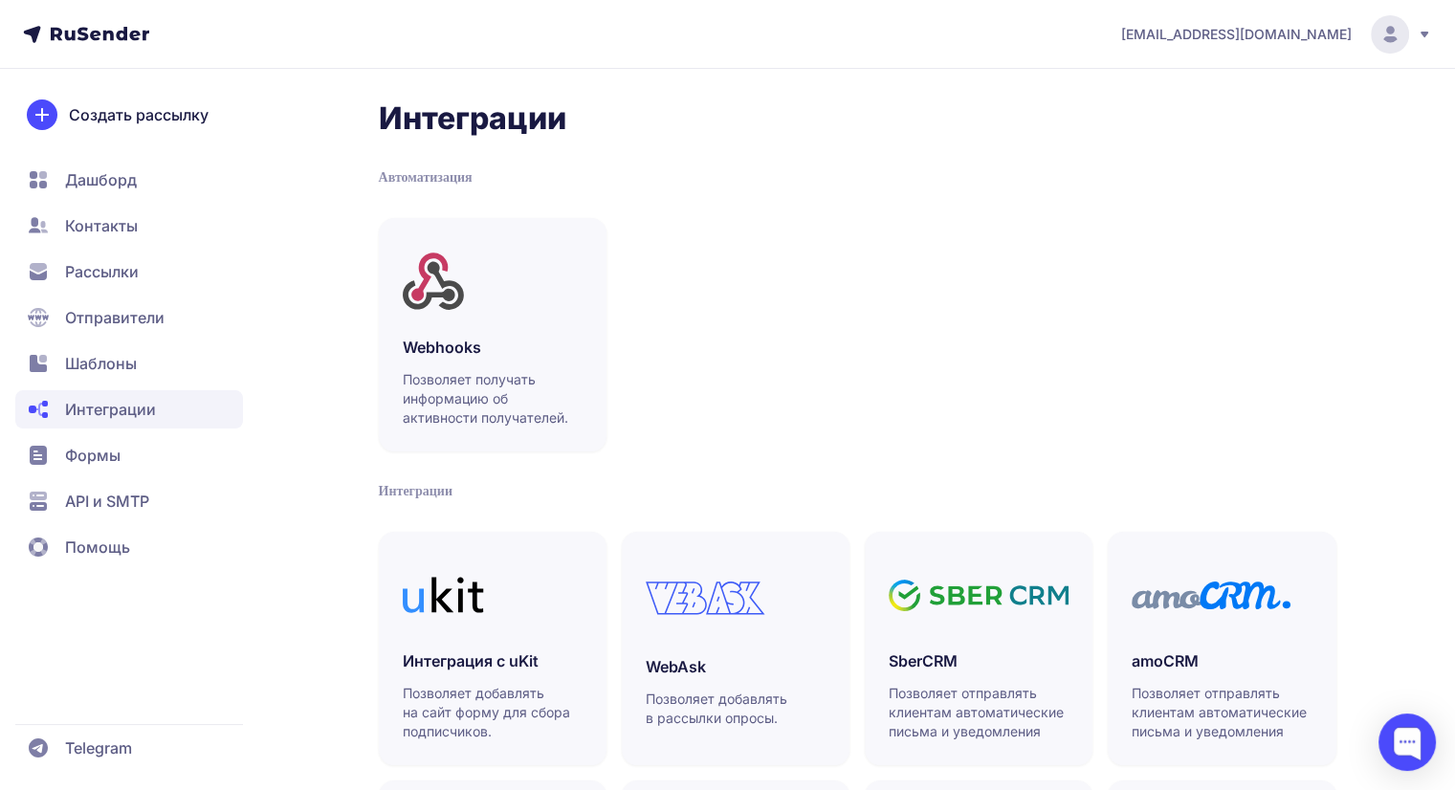
click at [141, 318] on span "Отправители" at bounding box center [114, 317] width 99 height 23
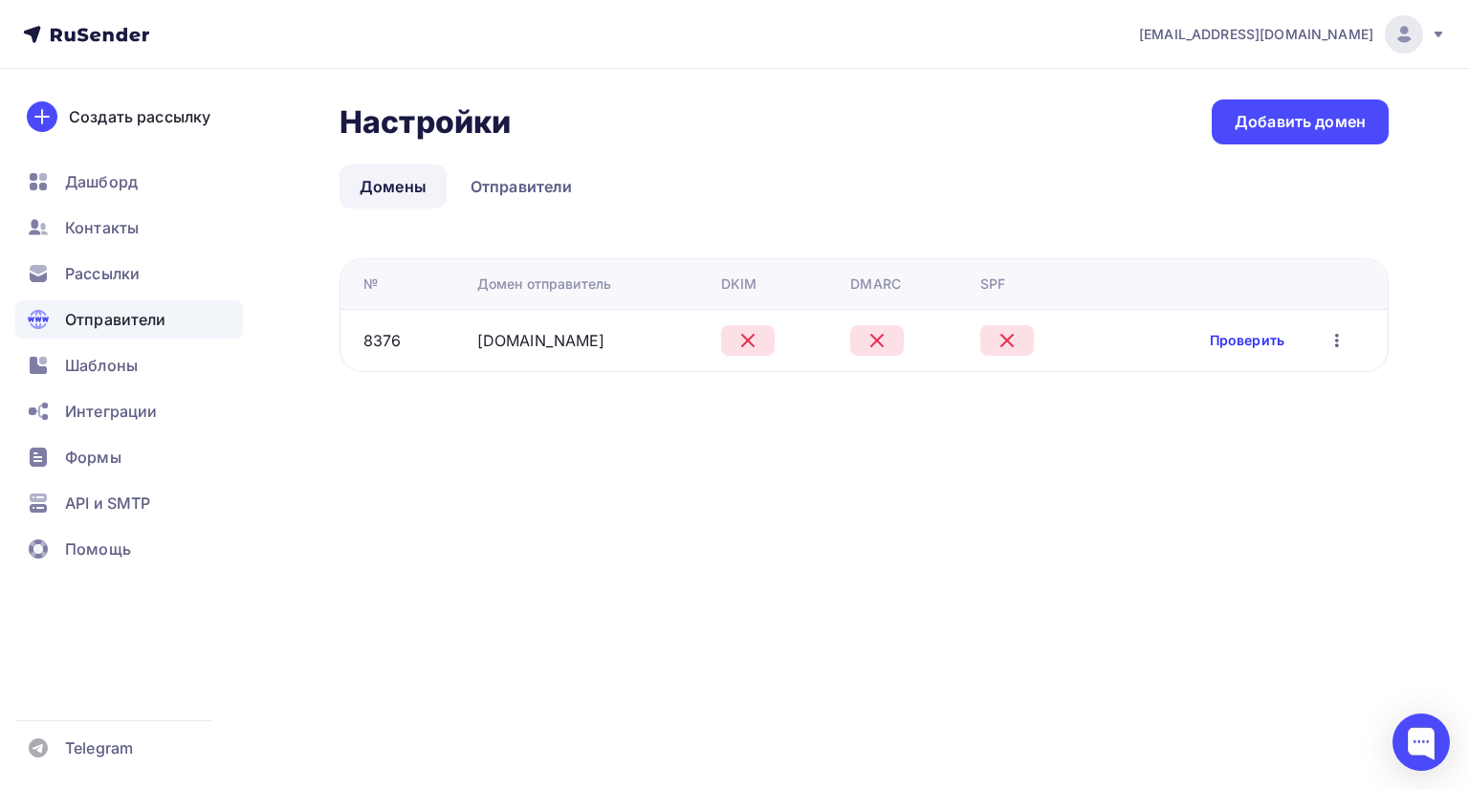
click at [1261, 342] on link "Проверить" at bounding box center [1247, 340] width 75 height 19
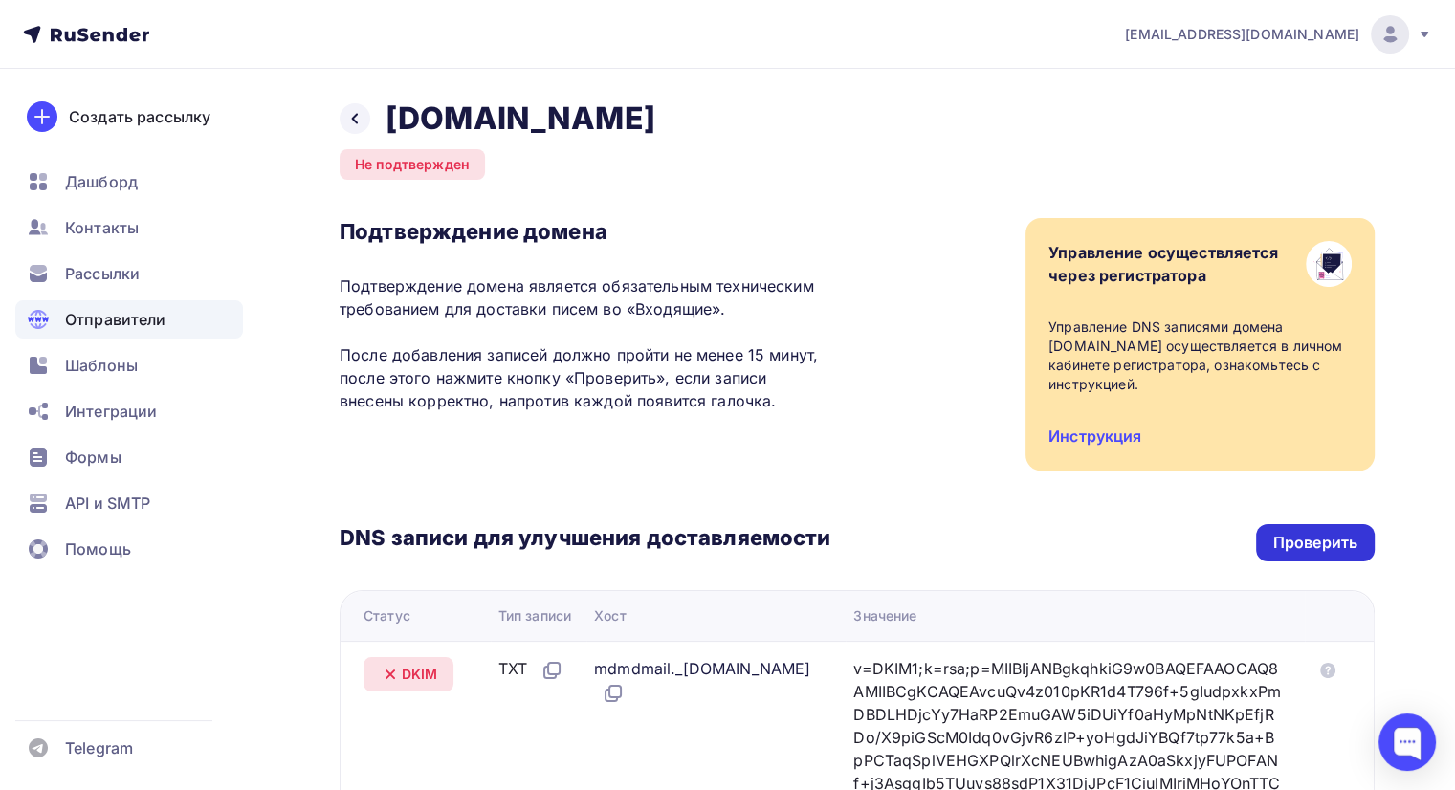
click at [1327, 544] on div "Проверить" at bounding box center [1315, 543] width 84 height 22
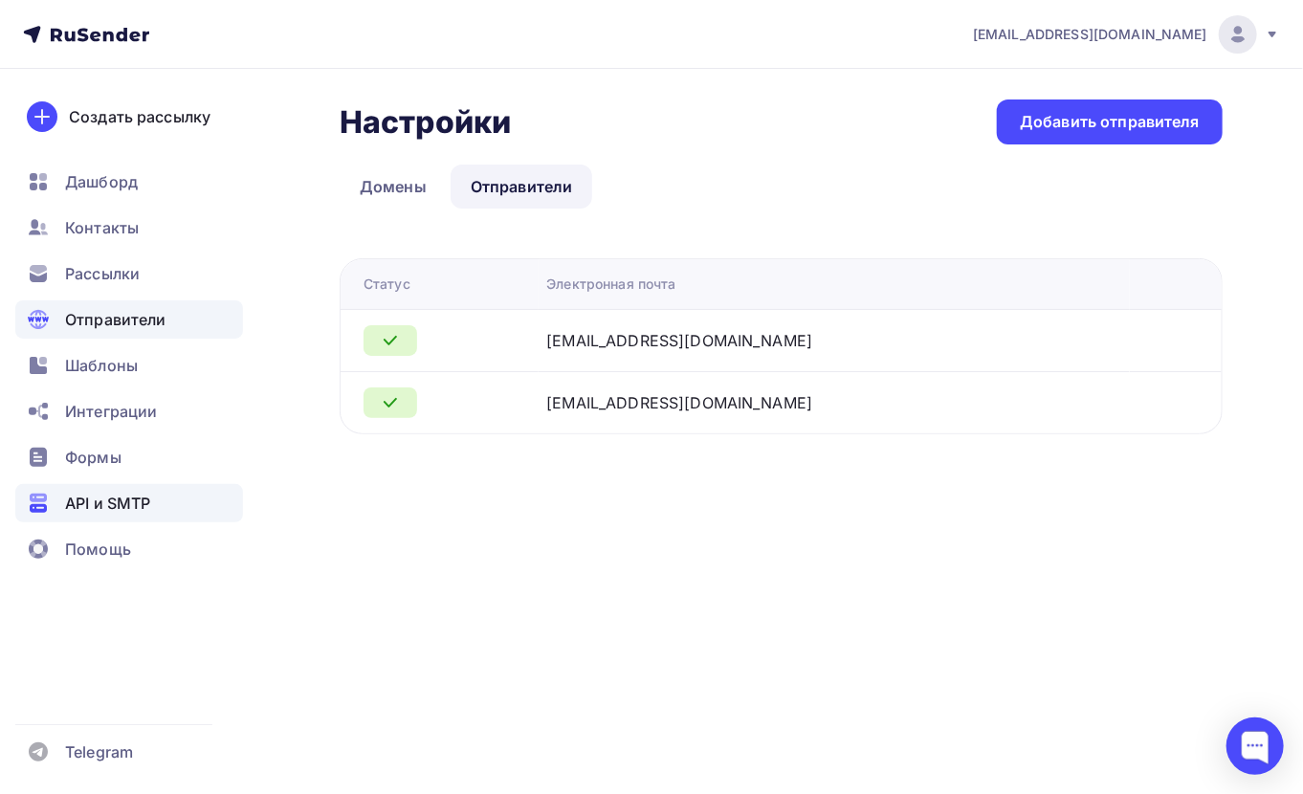
click at [140, 501] on span "API и SMTP" at bounding box center [107, 503] width 85 height 23
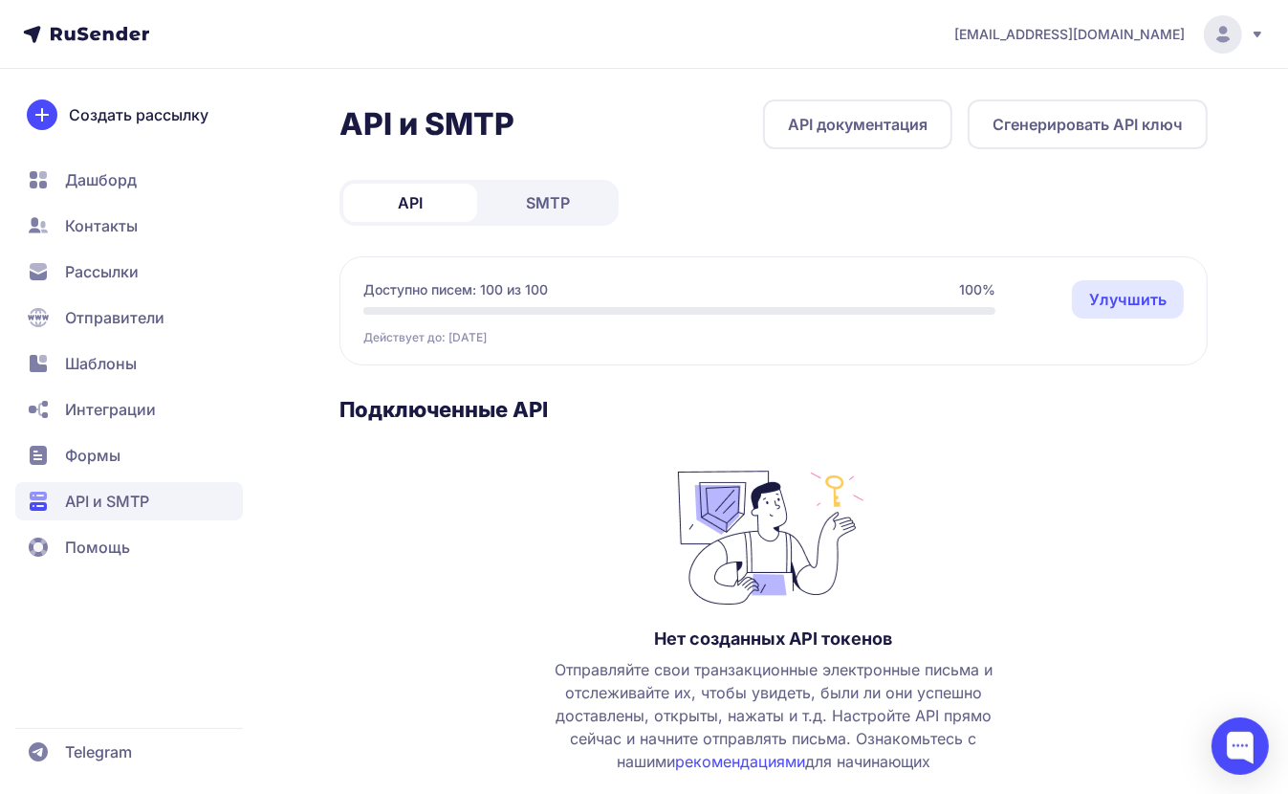
click at [93, 363] on span "Шаблоны" at bounding box center [101, 363] width 72 height 23
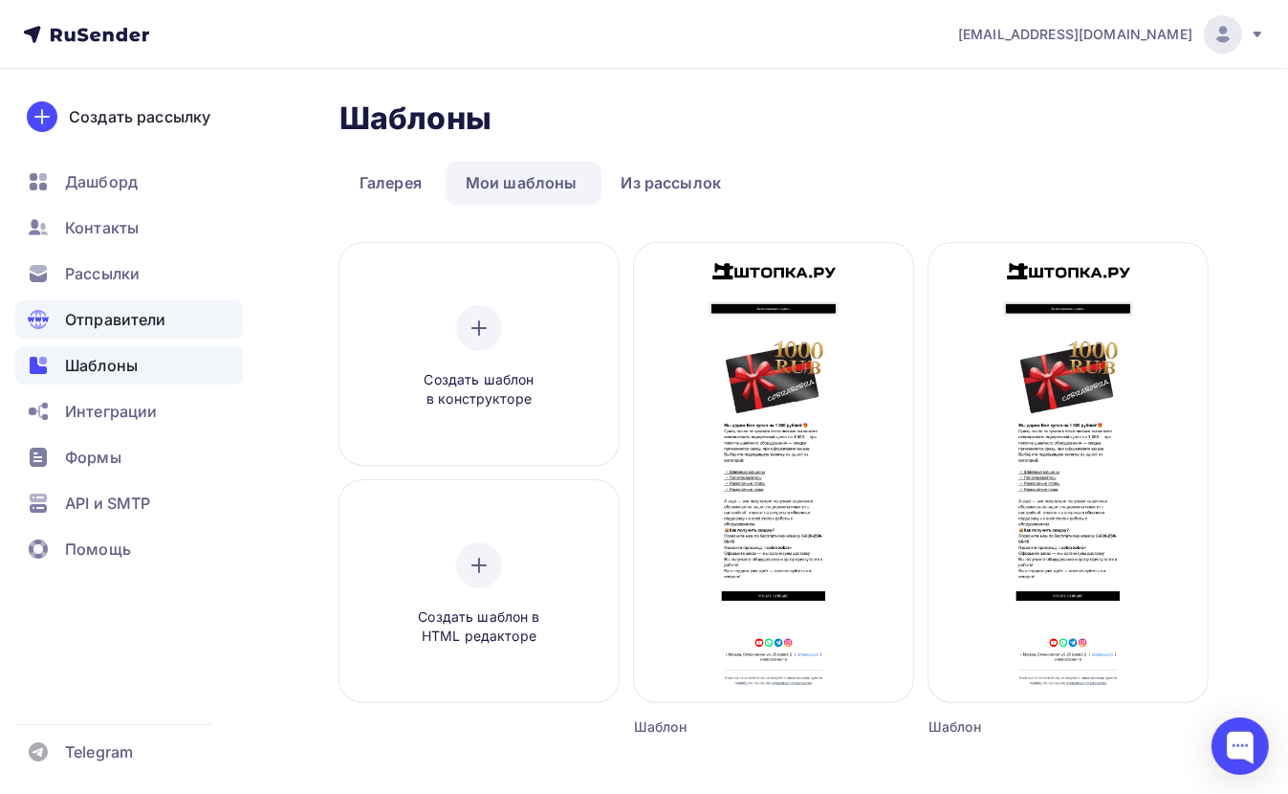
click at [130, 318] on span "Отправители" at bounding box center [115, 319] width 101 height 23
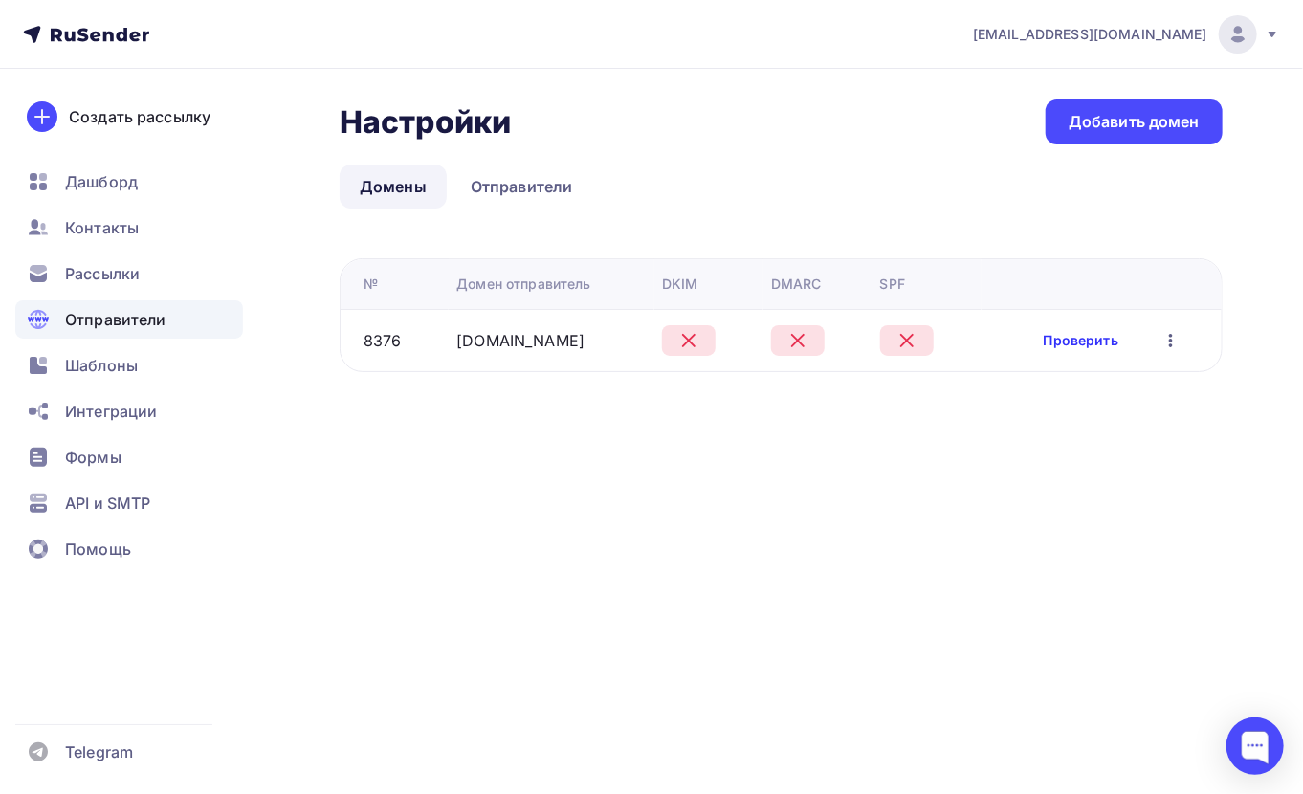
click at [1097, 346] on link "Проверить" at bounding box center [1080, 340] width 75 height 19
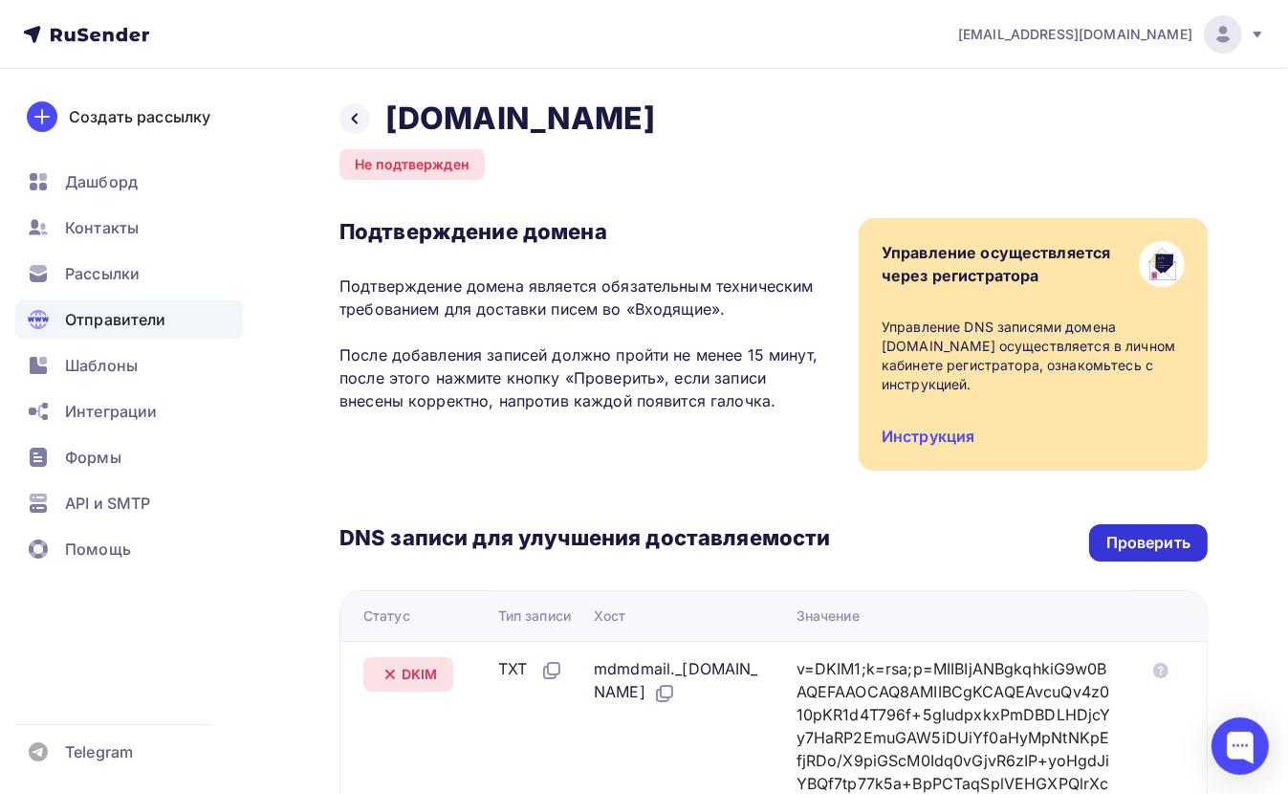
click at [1155, 516] on div "DNS записи для улучшения доставляемости Проверить Статус Тип записи Хост Значен…" at bounding box center [774, 794] width 868 height 647
click at [1132, 538] on div "Проверить" at bounding box center [1149, 543] width 84 height 22
